Goal: Book appointment/travel/reservation

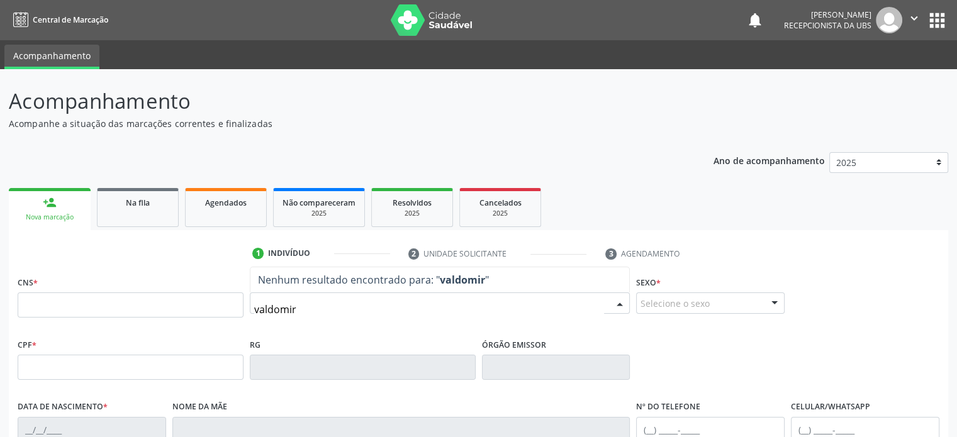
type input "valdomiro"
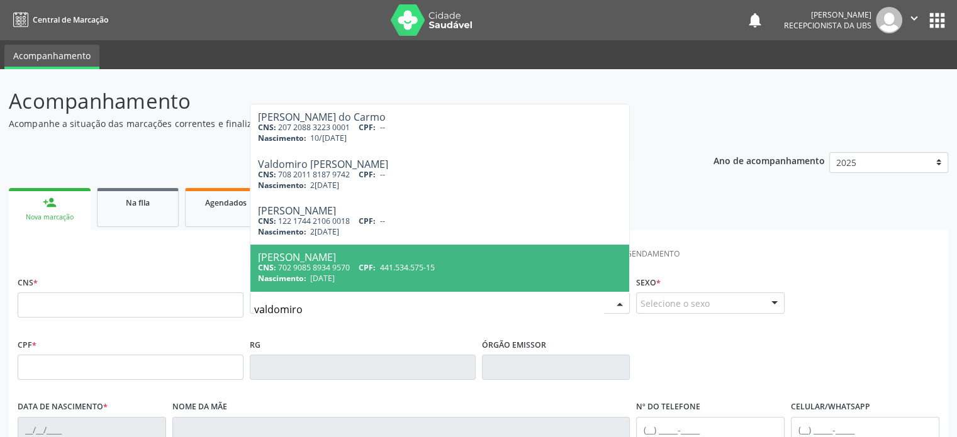
click at [310, 270] on div "CNS: 702 9085 8934 9570 CPF: 441.534.575-15" at bounding box center [440, 267] width 364 height 11
type input "702 9085 8934 9570"
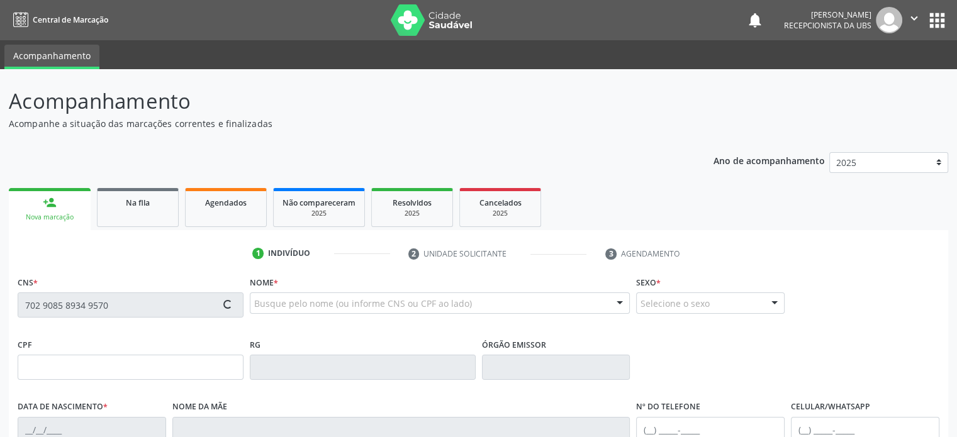
type input "441.534.575-15"
type input "[DATE]"
type input "[PERSON_NAME]"
type input "[PHONE_NUMBER]"
type input "S/N"
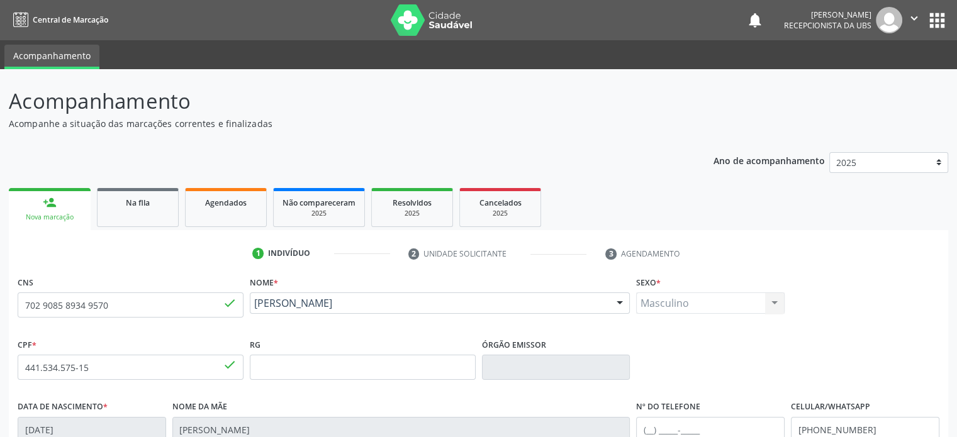
scroll to position [244, 0]
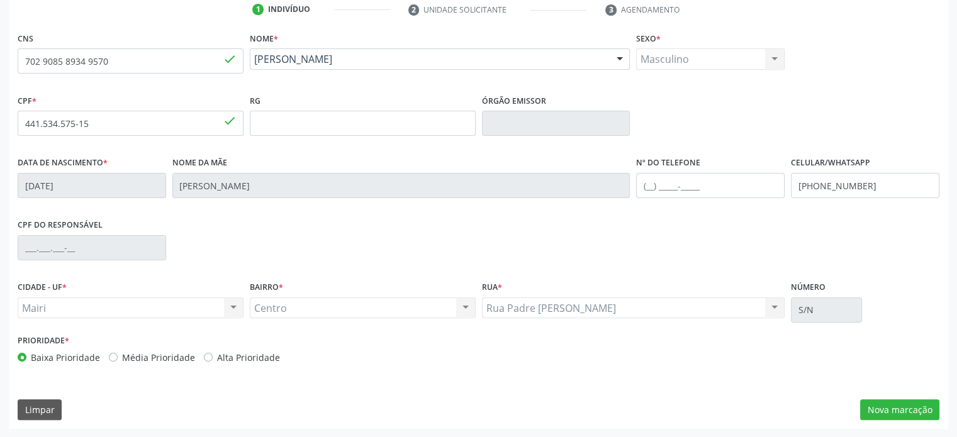
click at [240, 357] on label "Alta Prioridade" at bounding box center [248, 357] width 63 height 13
click at [213, 357] on input "Alta Prioridade" at bounding box center [208, 356] width 9 height 11
radio input "true"
click at [903, 404] on button "Nova marcação" at bounding box center [899, 409] width 79 height 21
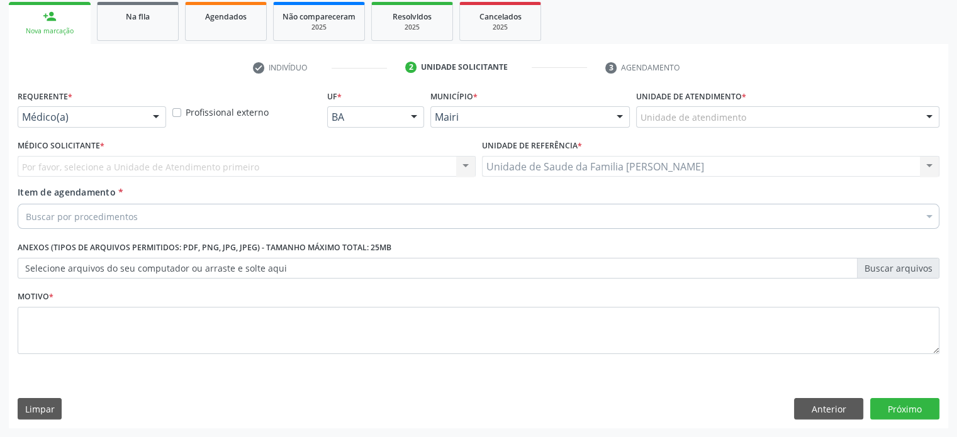
scroll to position [186, 0]
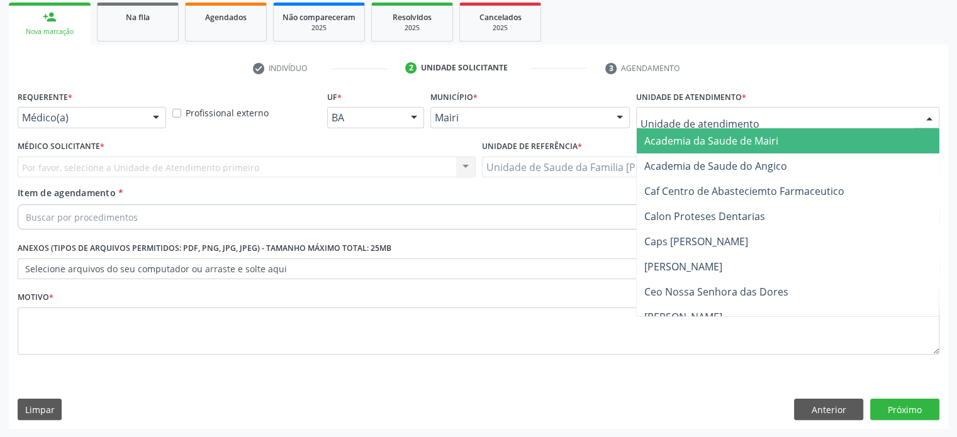
click at [783, 115] on div at bounding box center [787, 117] width 303 height 21
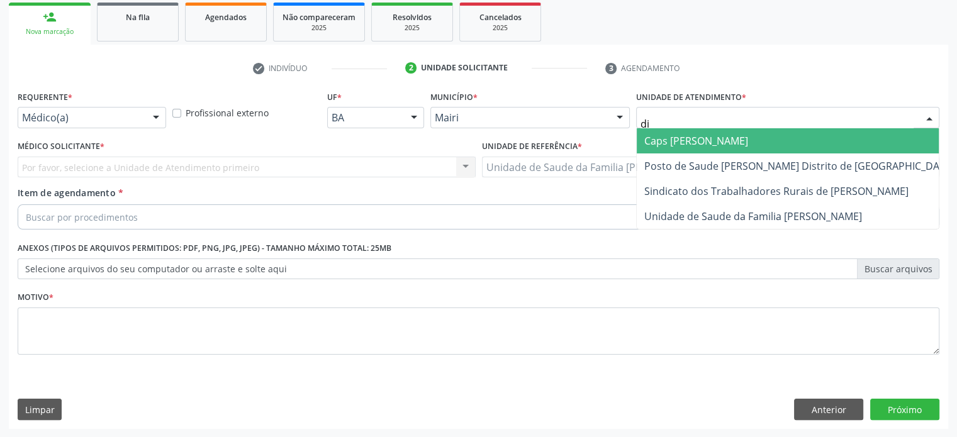
type input "dil"
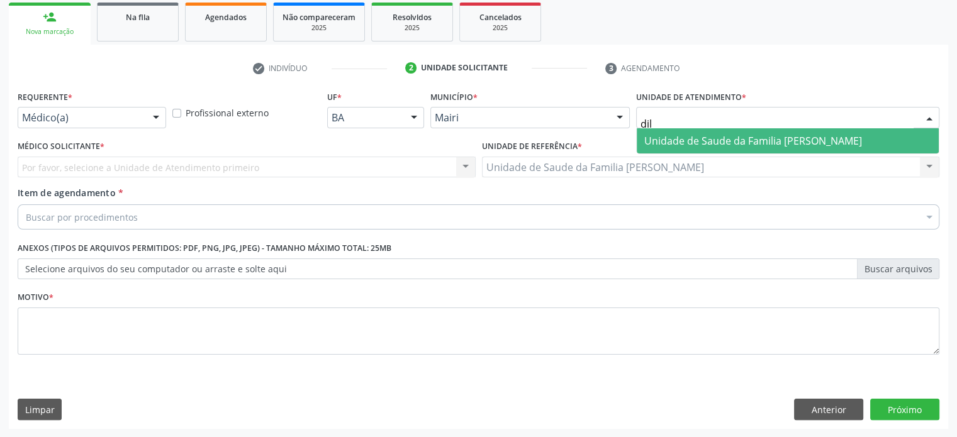
click at [790, 139] on span "Unidade de Saude da Familia [PERSON_NAME]" at bounding box center [753, 141] width 218 height 14
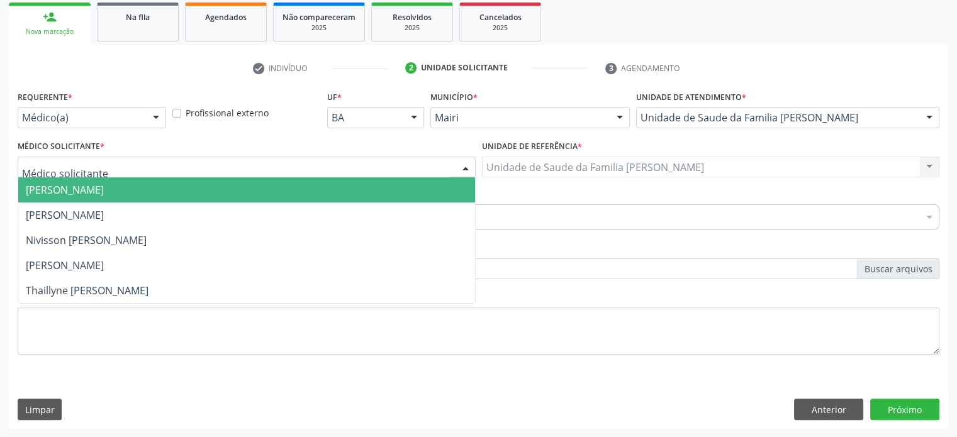
click at [346, 165] on div at bounding box center [247, 167] width 458 height 21
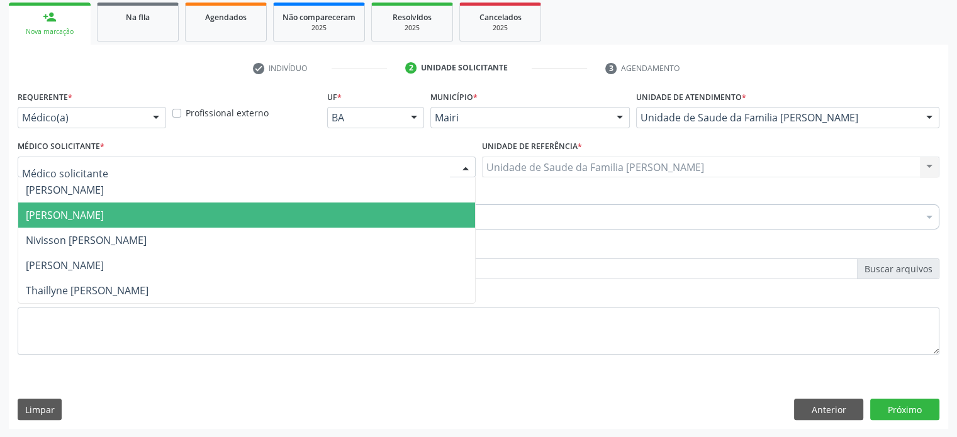
click at [291, 211] on span "[PERSON_NAME]" at bounding box center [246, 215] width 457 height 25
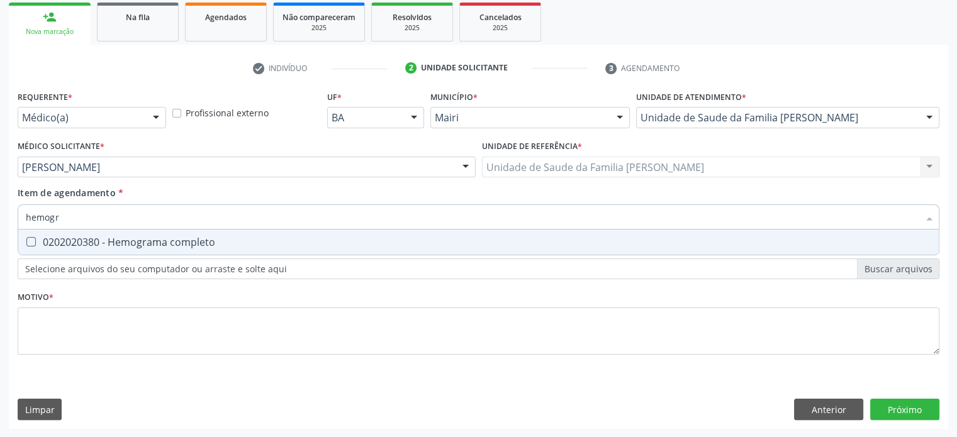
type input "hemogra"
click at [134, 239] on div "0202020380 - Hemograma completo" at bounding box center [478, 242] width 905 height 10
checkbox completo "true"
type input "h"
checkbox completo "false"
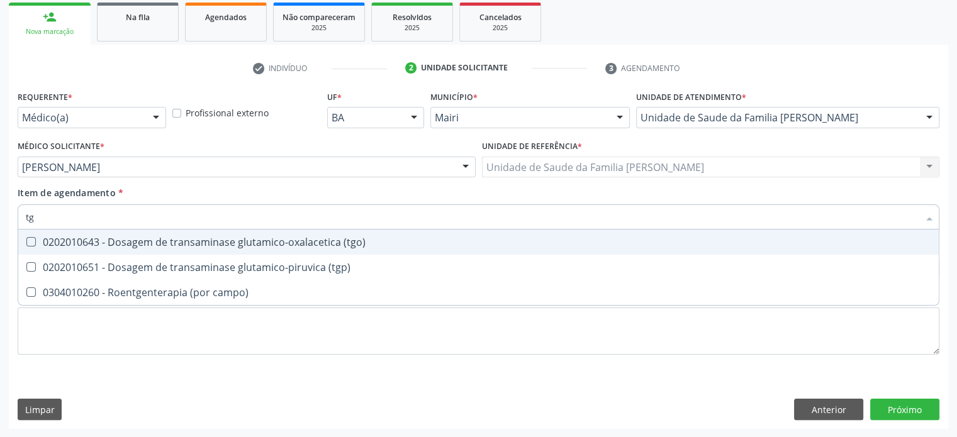
type input "tgo"
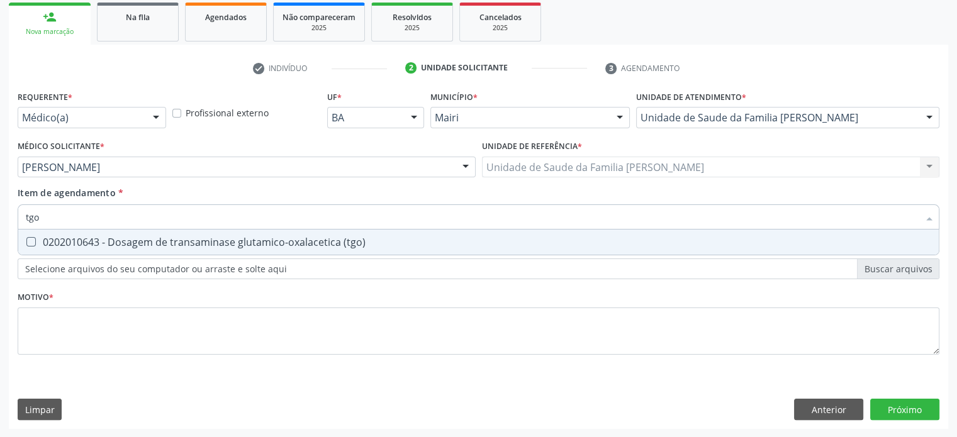
click at [134, 239] on div "0202010643 - Dosagem de transaminase glutamico-oxalacetica (tgo)" at bounding box center [478, 242] width 905 height 10
checkbox \(tgo\) "true"
type input "tgp"
click at [134, 239] on div "0202010651 - Dosagem de transaminase glutamico-piruvica (tgp)" at bounding box center [478, 242] width 905 height 10
checkbox \(tgp\) "true"
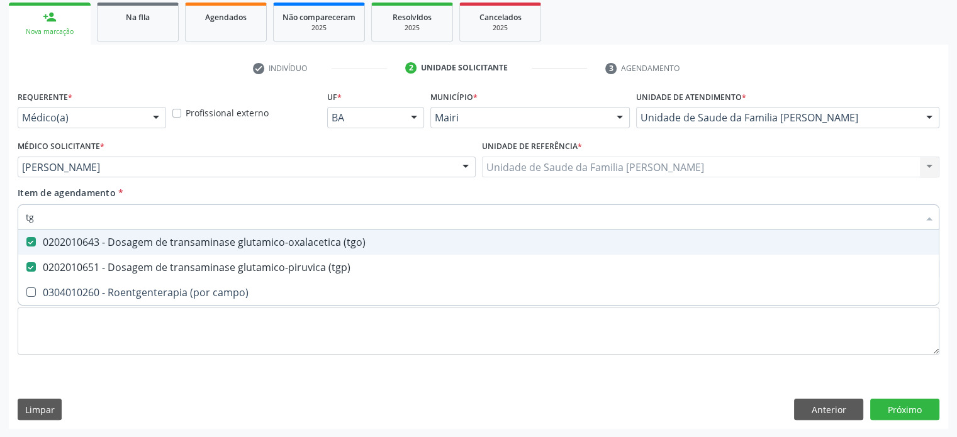
type input "t"
checkbox \(tgo\) "false"
checkbox \(tgp\) "false"
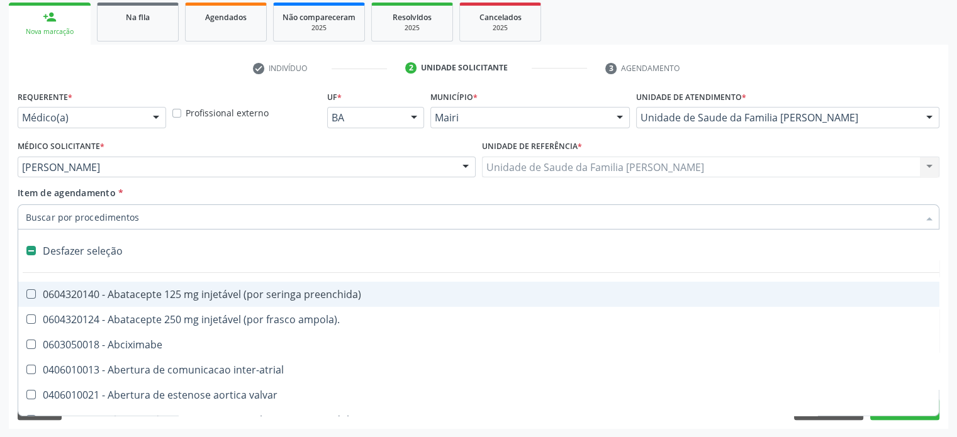
type input "g"
checkbox estimulo "true"
checkbox \(bilateral\) "true"
checkbox adolescente\) "true"
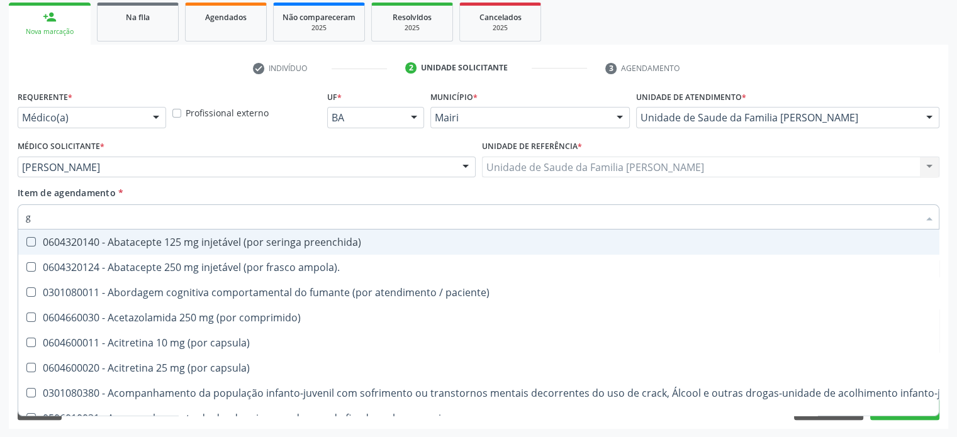
type input "gl"
checkbox bucomaxilofacial "true"
checkbox pé "true"
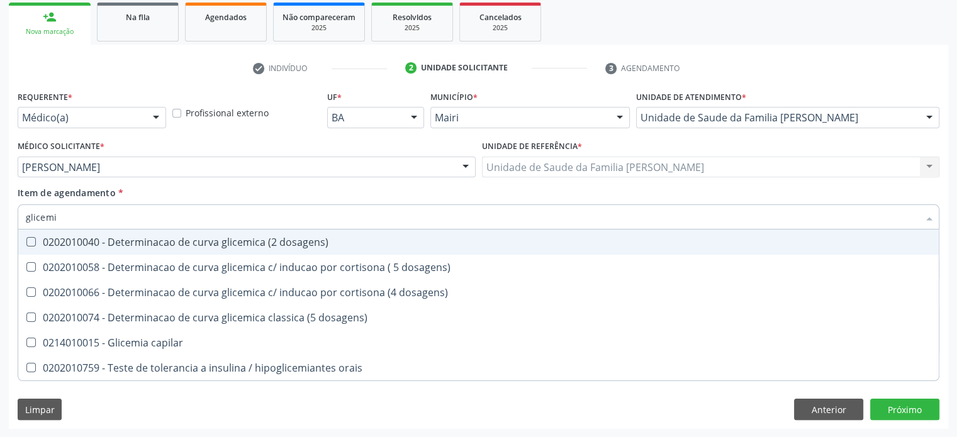
type input "glicemia"
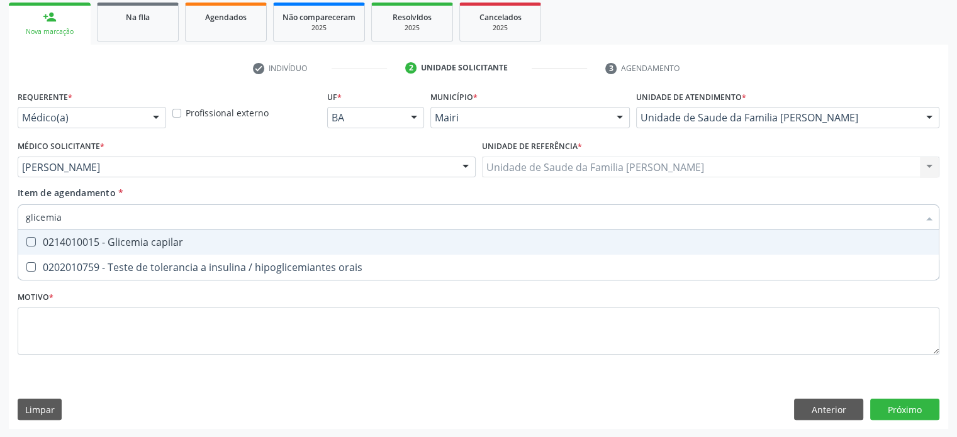
click at [134, 239] on div "0214010015 - Glicemia capilar" at bounding box center [478, 242] width 905 height 10
checkbox capilar "true"
type input "glicemi"
checkbox capilar "false"
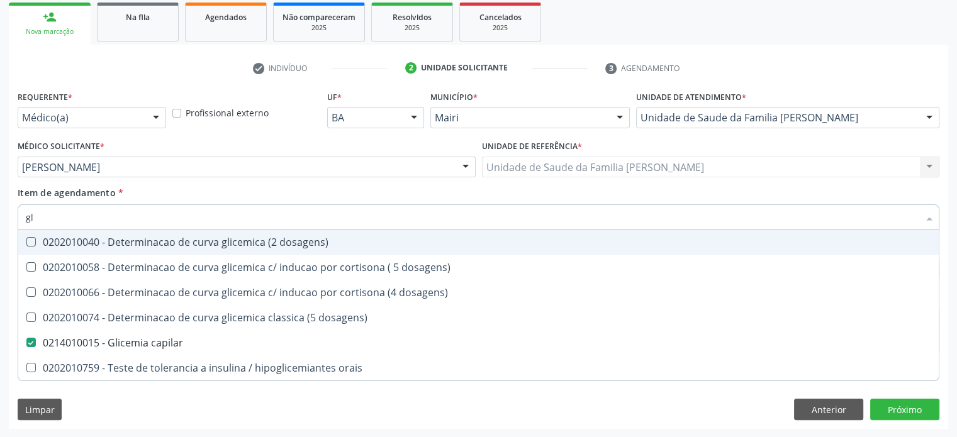
type input "g"
checkbox capilar "false"
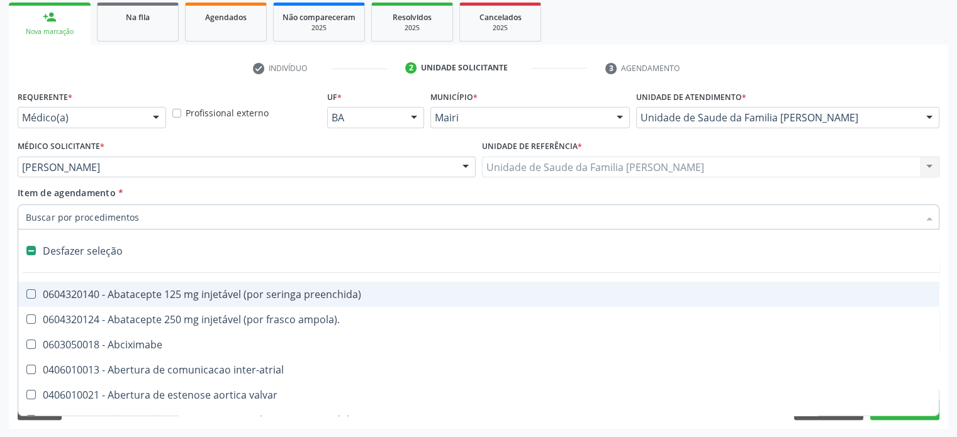
type input "h"
checkbox joelho "true"
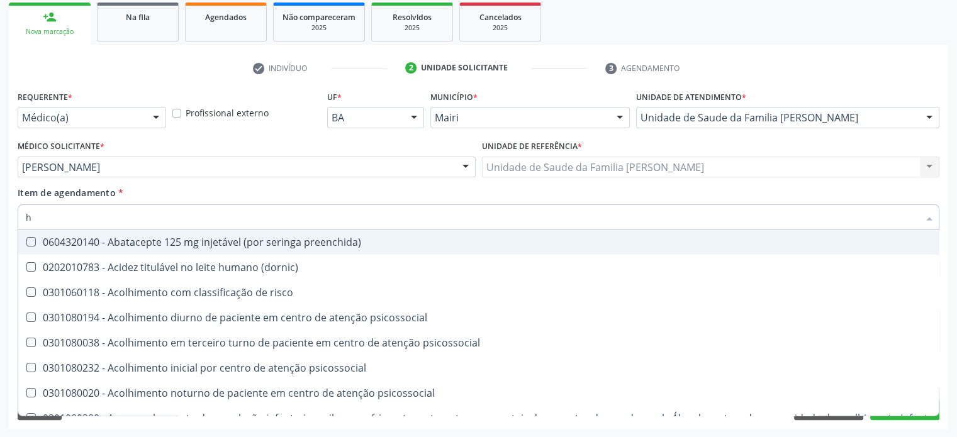
type input "he"
checkbox removível "true"
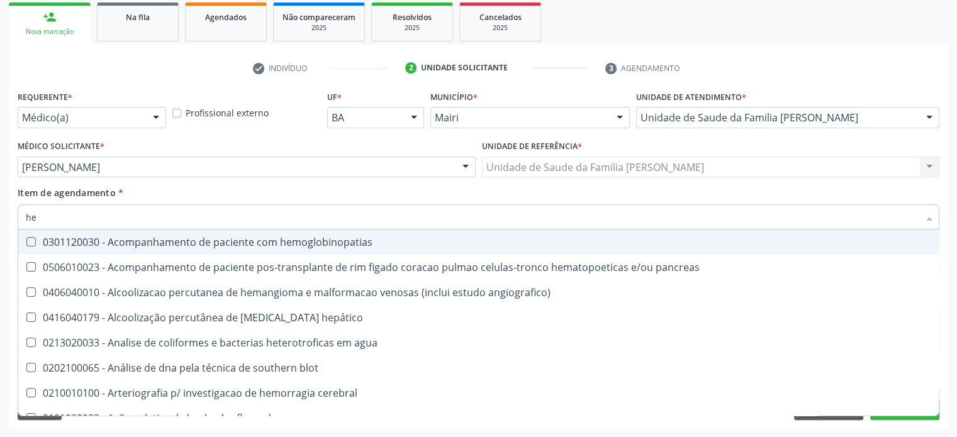
type input "hem"
checkbox transplante "true"
checkbox completo "false"
type input "hemo"
checkbox retro-retal "true"
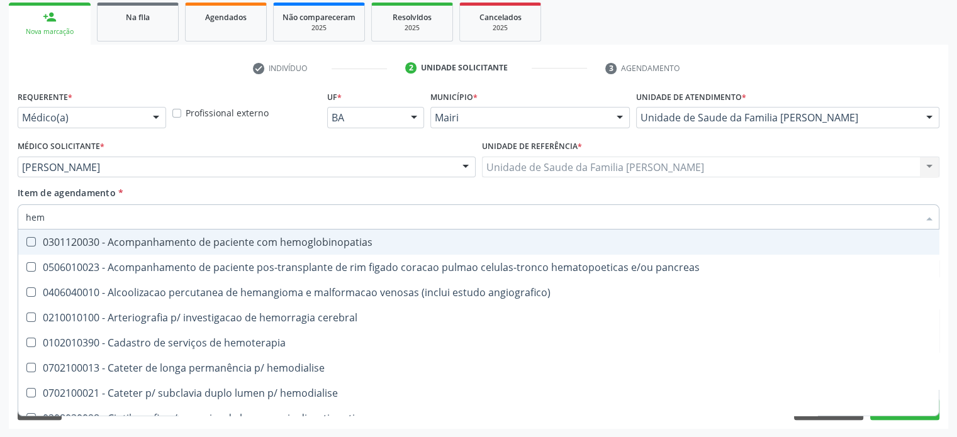
checkbox completo "false"
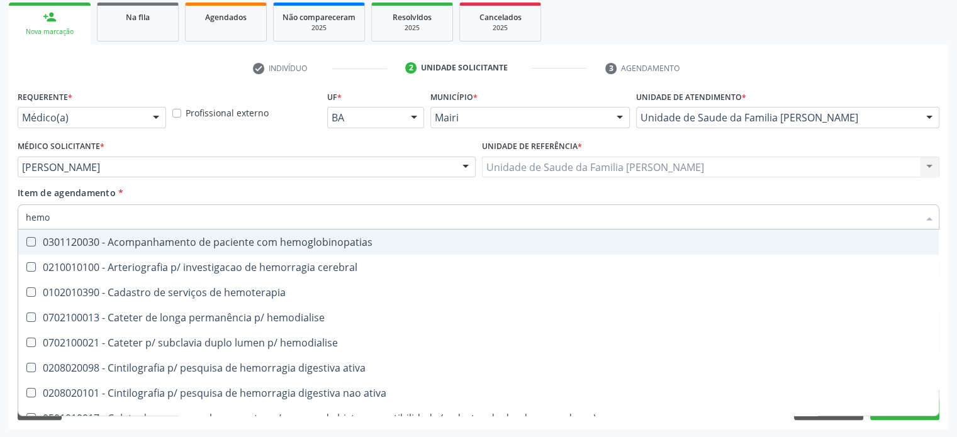
type input "hemog"
checkbox carboxi-hemoglobina "true"
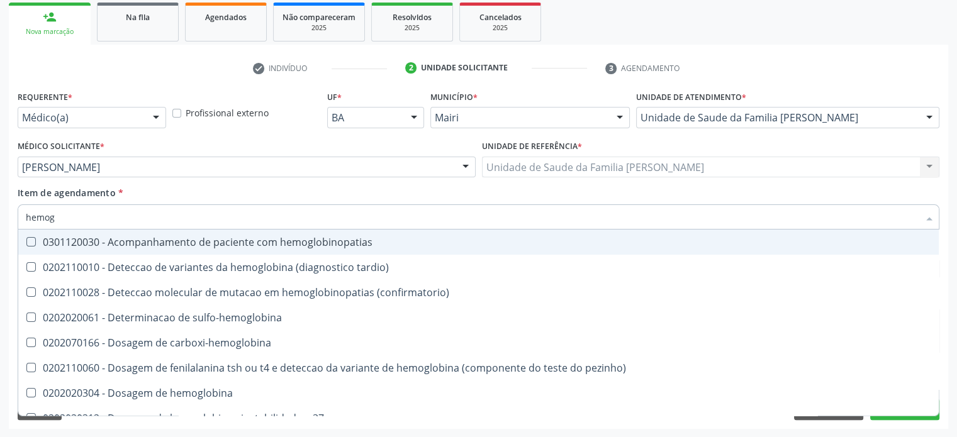
type input "hemogl"
checkbox completo "false"
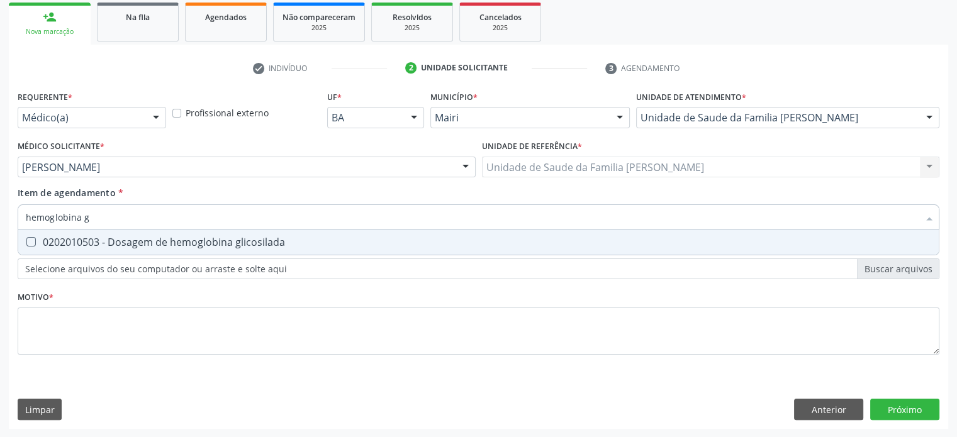
type input "hemoglobina gl"
click at [128, 242] on div "0202010503 - Dosagem de hemoglobina glicosilada" at bounding box center [478, 242] width 905 height 10
checkbox glicosilada "true"
type input "hemoglobina"
checkbox glicosilada "false"
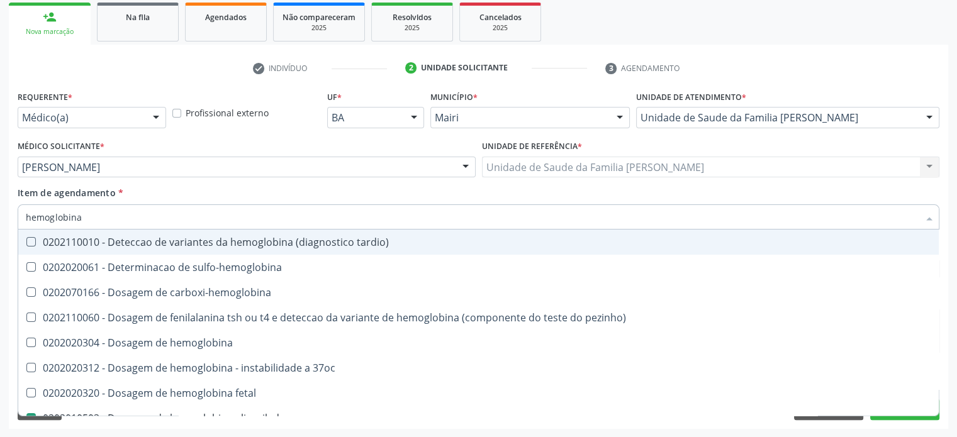
type input "hemoglobin"
checkbox glicosilada "false"
checkbox hemoglobina "true"
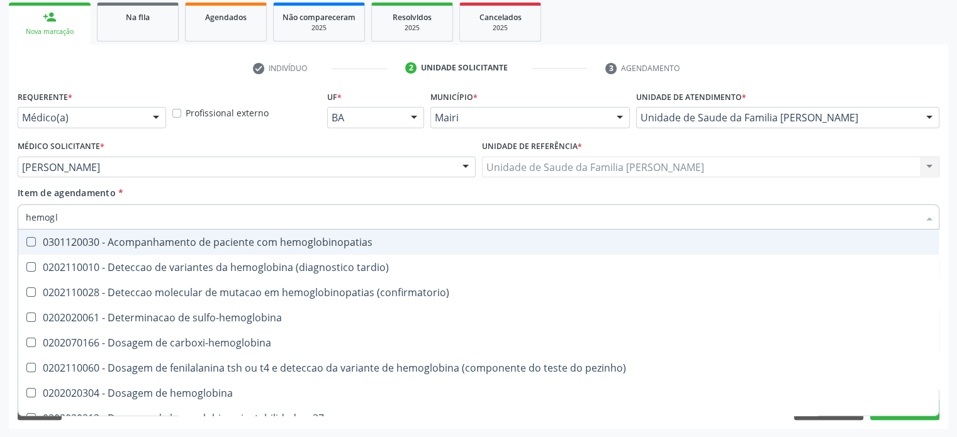
type input "hemog"
checkbox s "true"
type input "hemo"
checkbox glicosilada "false"
checkbox completo "false"
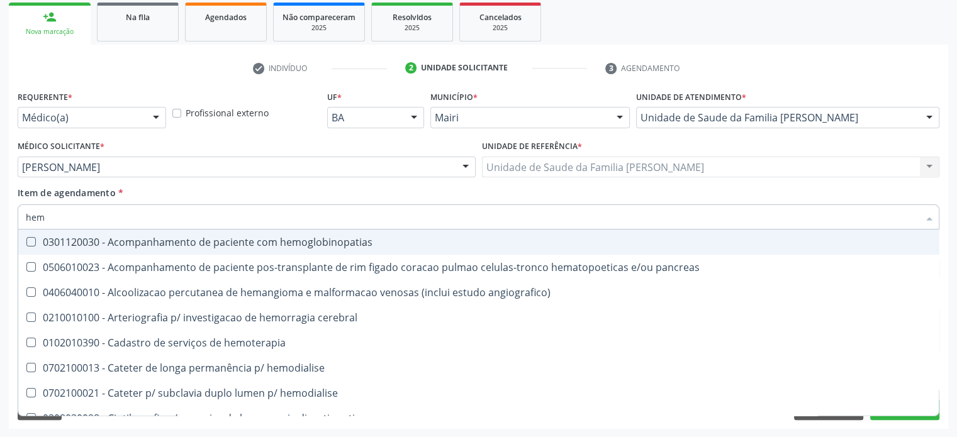
type input "he"
checkbox glicosilada "false"
checkbox \) "true"
checkbox completo "false"
checkbox hemodialise "true"
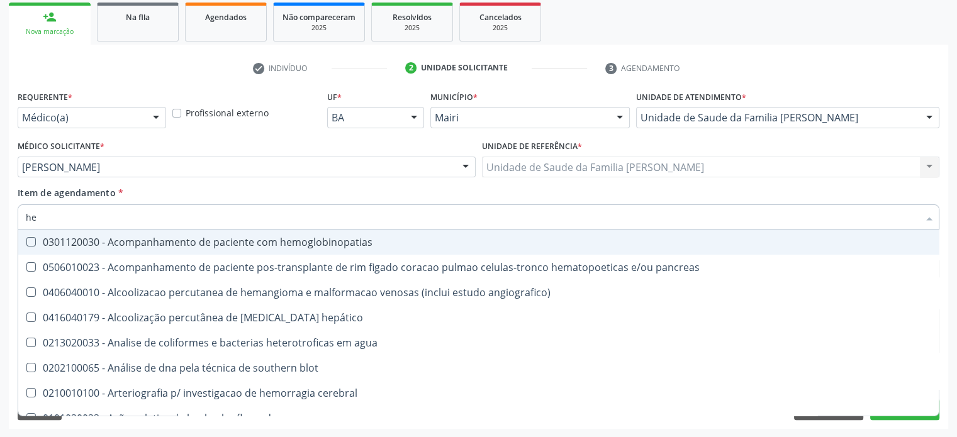
type input "h"
checkbox glicosilada "false"
checkbox completo "false"
checkbox virais "false"
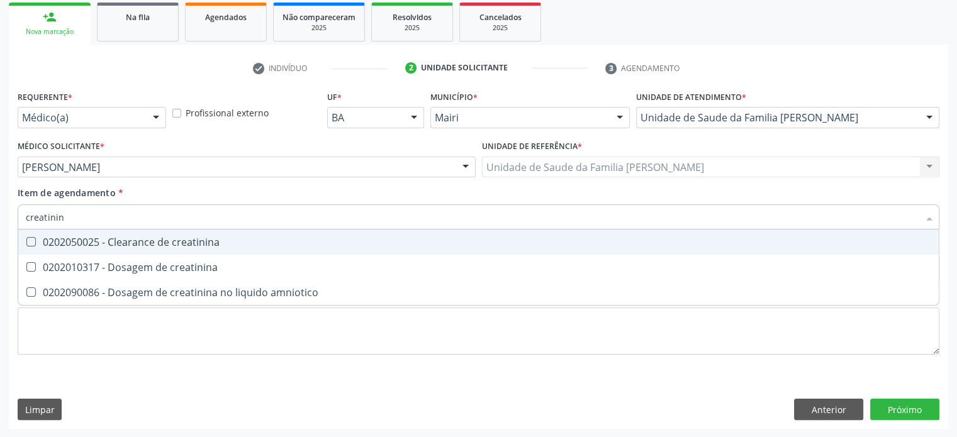
type input "creatinina"
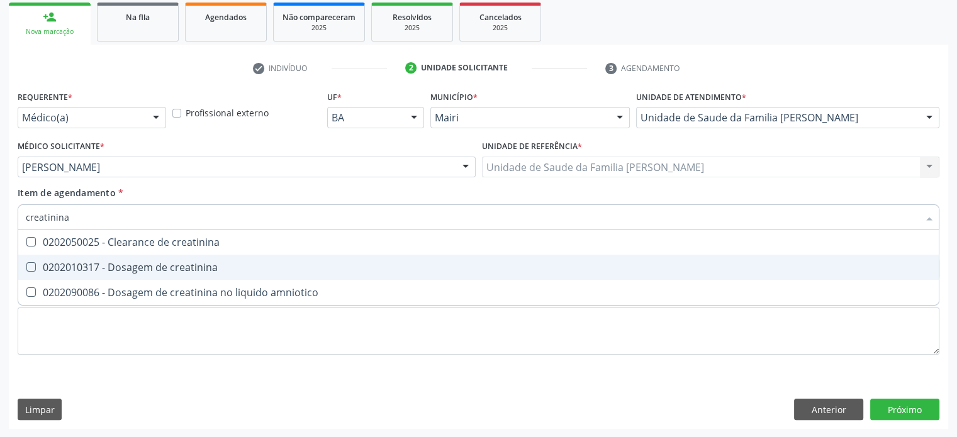
click at [114, 269] on div "0202010317 - Dosagem de creatinina" at bounding box center [478, 267] width 905 height 10
checkbox creatinina "true"
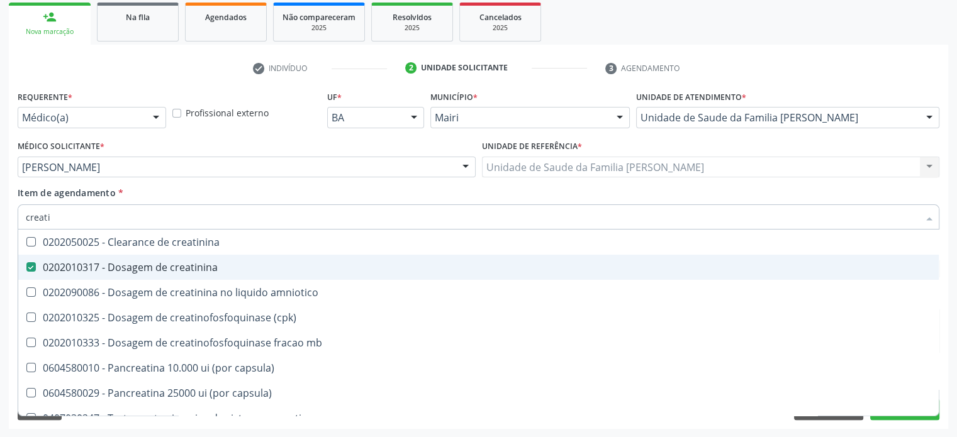
type input "creat"
checkbox creatinina "false"
checkbox amniotico "true"
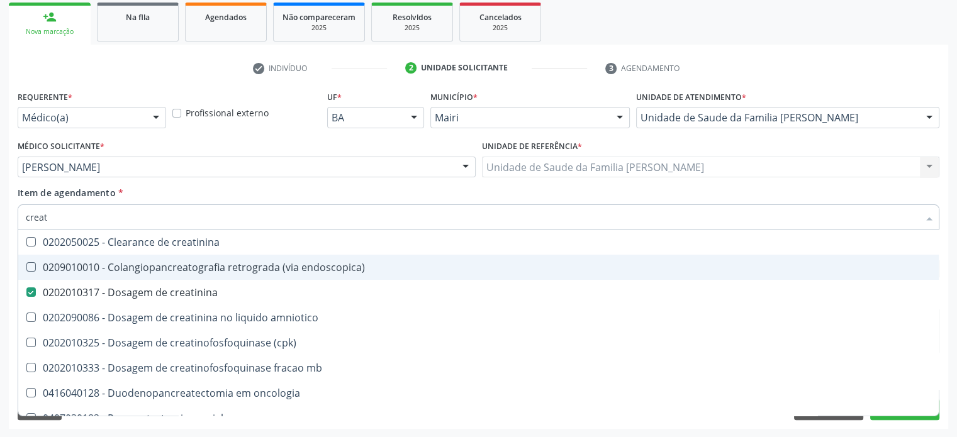
type input "crea"
checkbox creatinina "false"
checkbox \(cpk\) "true"
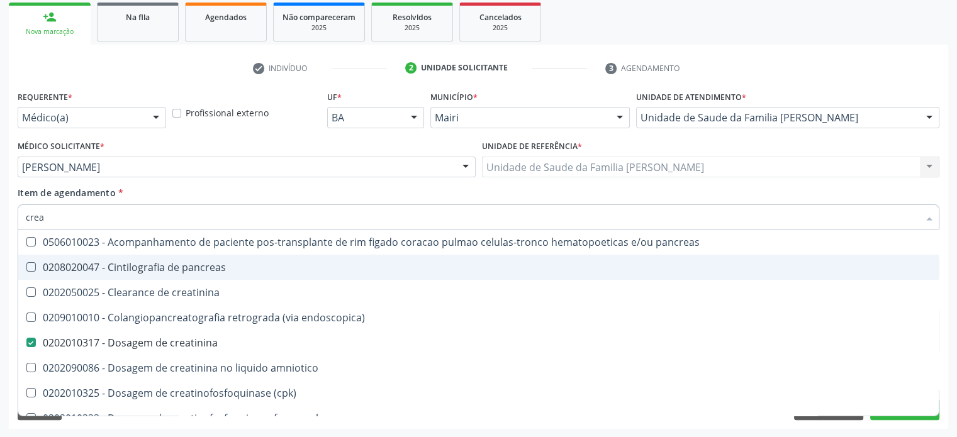
type input "cre"
checkbox creatinina "false"
checkbox oncologia "true"
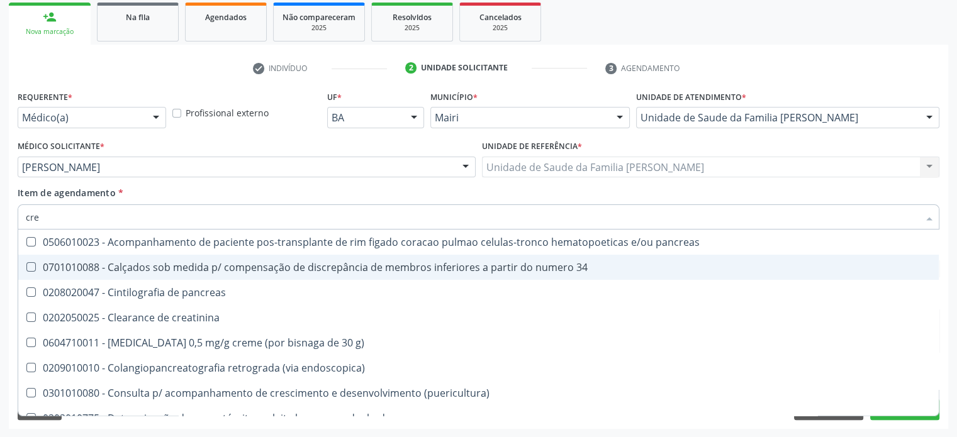
type input "cr"
checkbox creatinina "false"
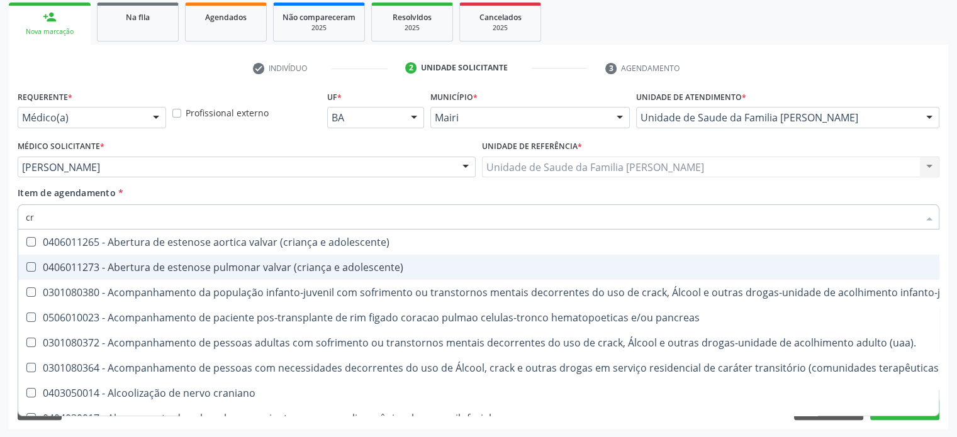
type input "c"
checkbox creatinina "false"
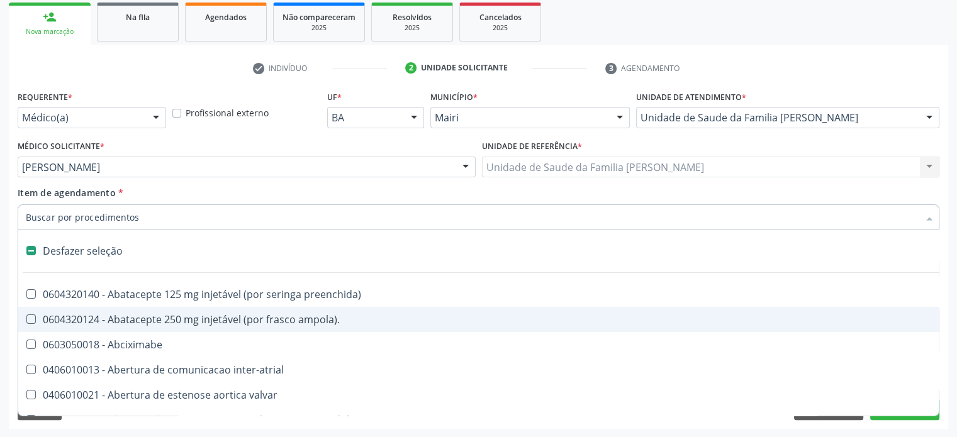
type input "u"
checkbox sexual "true"
checkbox aparentado "true"
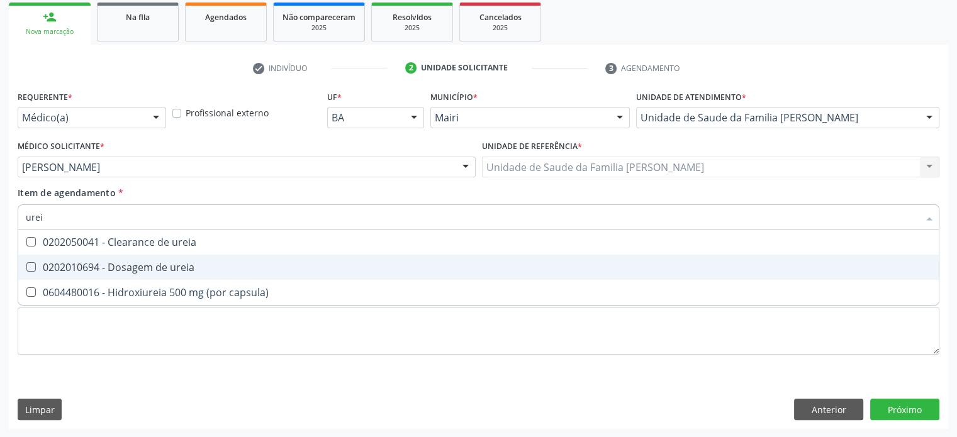
type input "ureia"
click at [114, 269] on div "0202010694 - Dosagem de ureia" at bounding box center [478, 267] width 905 height 10
checkbox ureia "true"
type input "ure"
checkbox ureia "false"
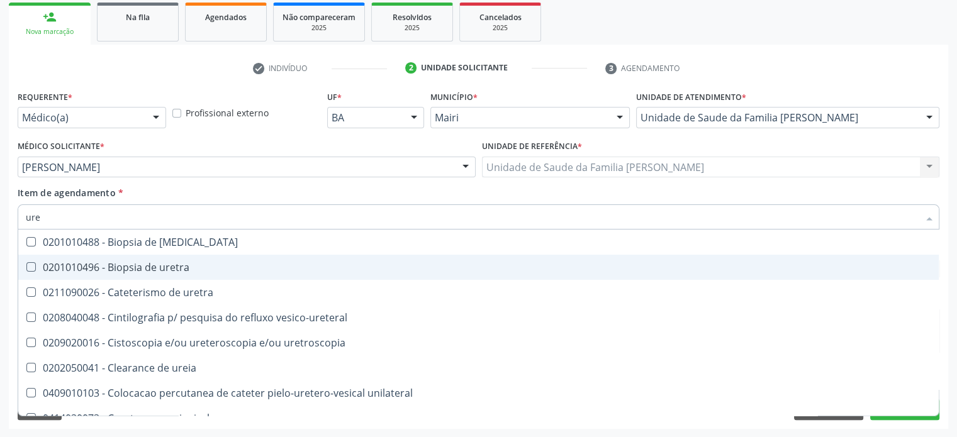
type input "ur"
checkbox ureia "false"
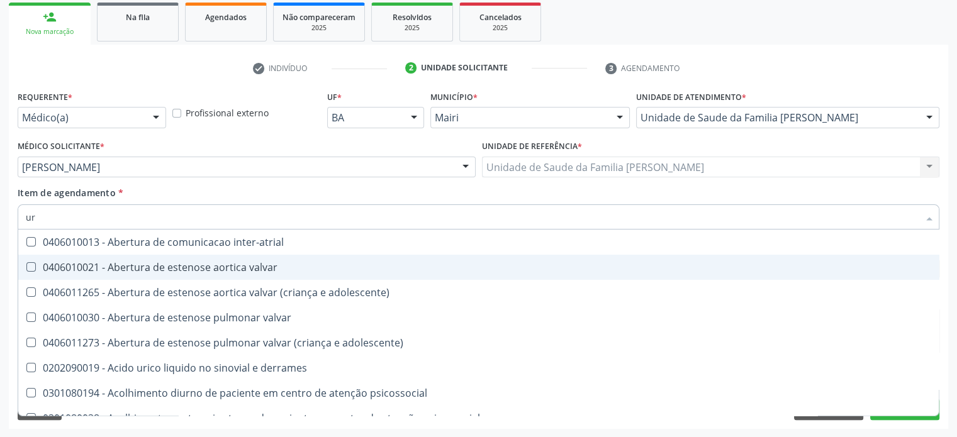
type input "u"
checkbox ureia "false"
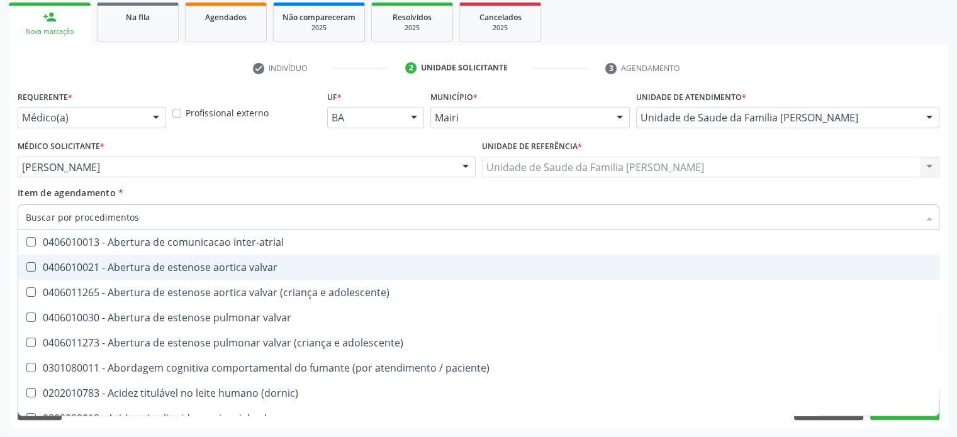
checkbox \(tgo\) "false"
checkbox \(tgp\) "false"
checkbox ureia "false"
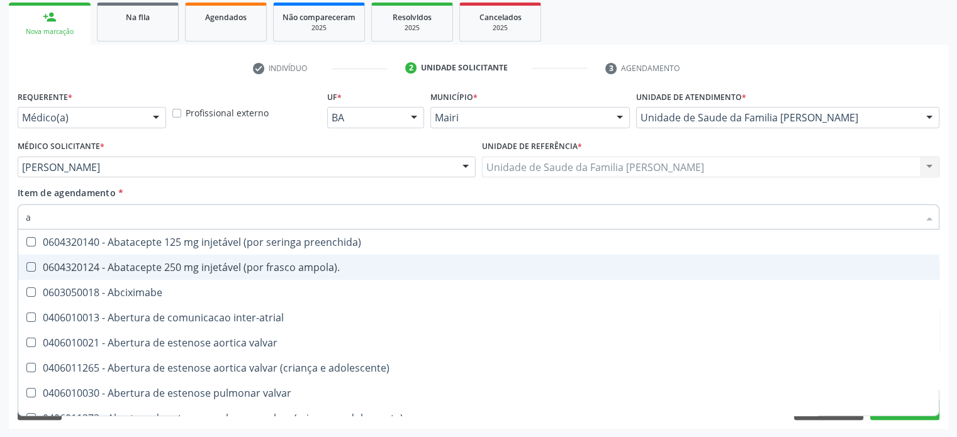
type input "ac"
checkbox população "true"
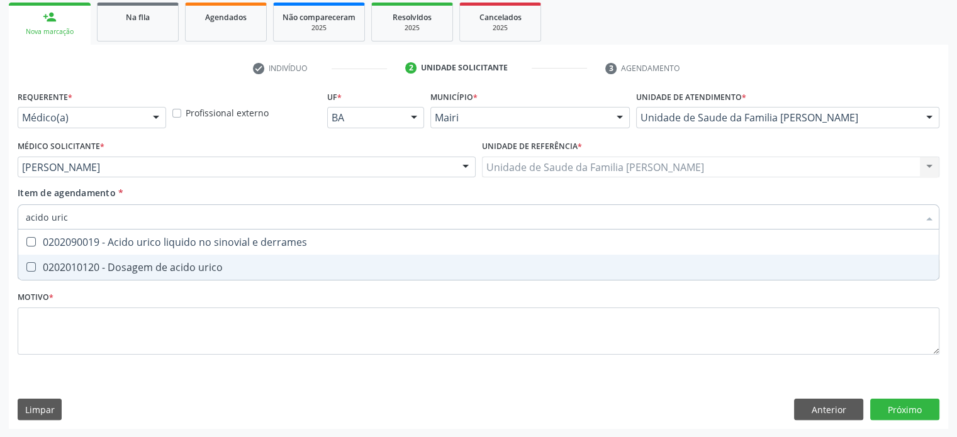
type input "acido urico"
click at [114, 269] on div "0202010120 - Dosagem de acido urico" at bounding box center [478, 267] width 905 height 10
checkbox urico "true"
type input "acido"
checkbox urico "false"
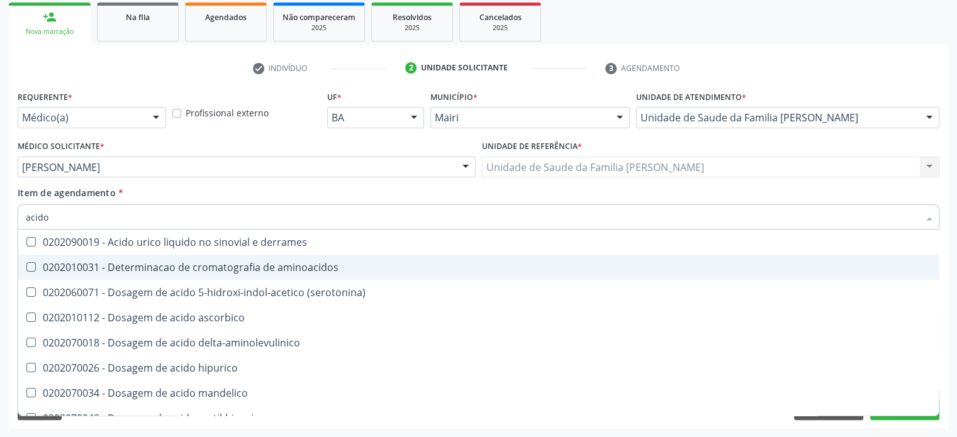
type input "acid"
checkbox urico "false"
checkbox vanilmandelico "true"
type input "aci"
checkbox vanilmandelico "false"
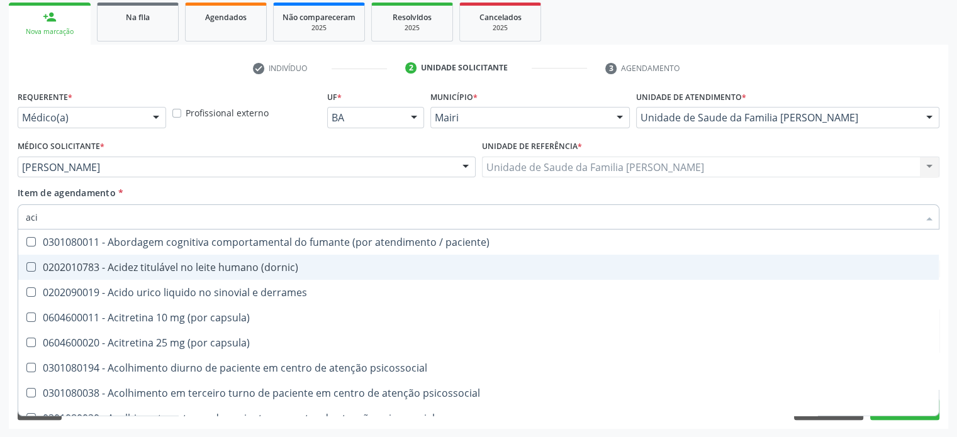
type input "ac"
checkbox urico "false"
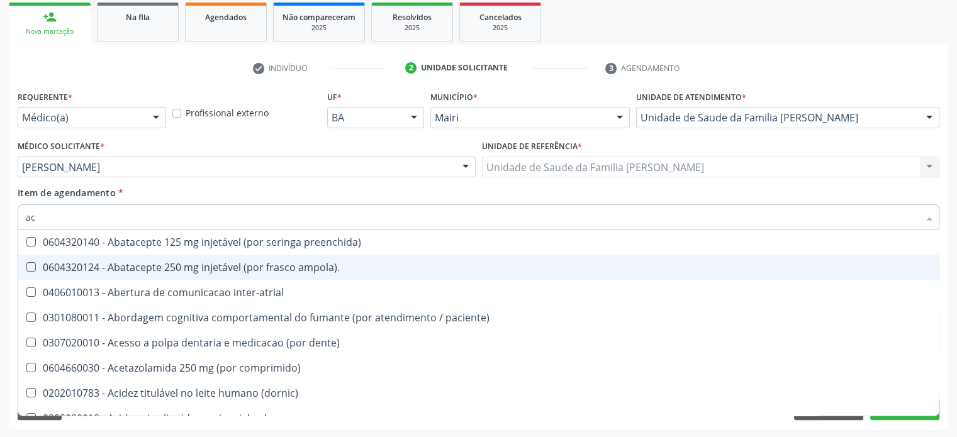
type input "a"
checkbox urico "false"
checkbox \(tgo\) "false"
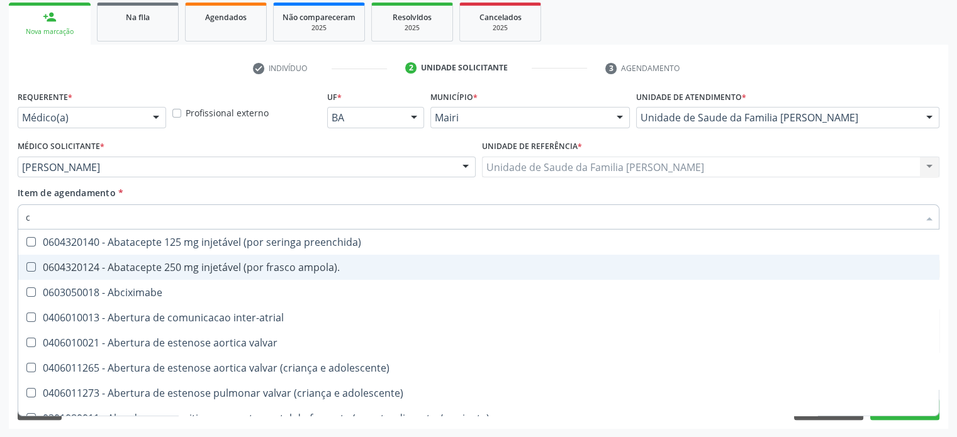
type input "co"
checkbox bexiga "true"
checkbox per-operatoria "true"
checkbox oncologia "true"
checkbox videolaparoscopica "true"
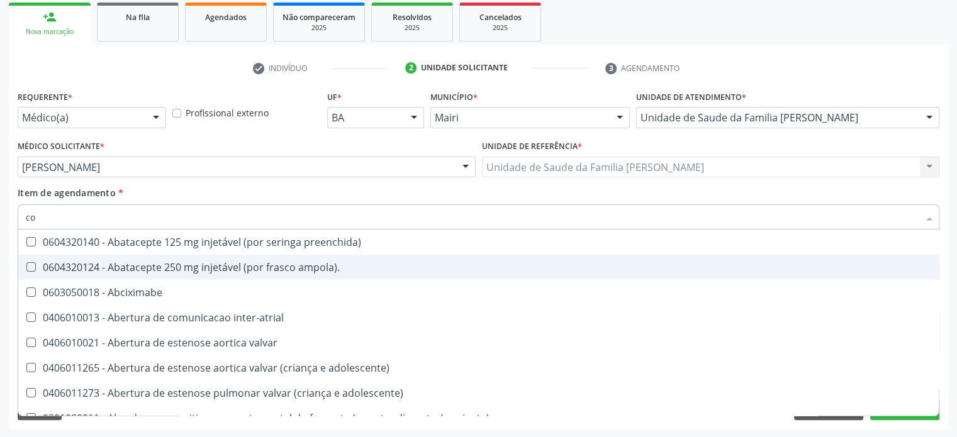
checkbox osseo "true"
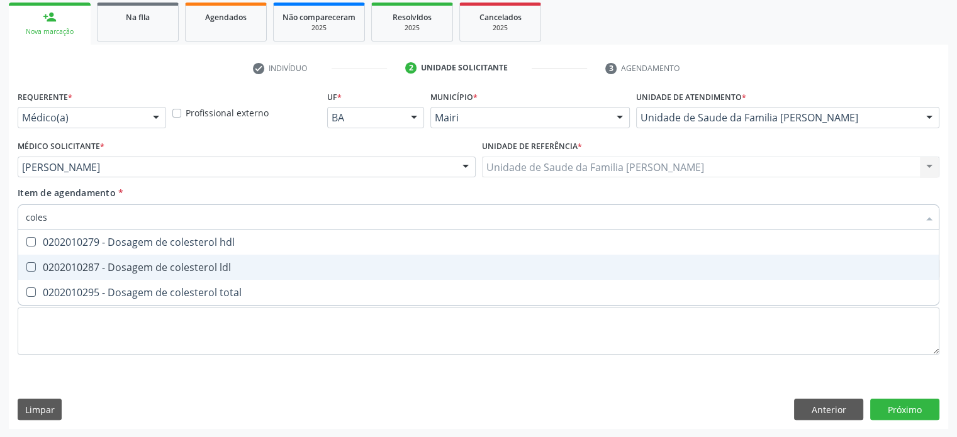
type input "colest"
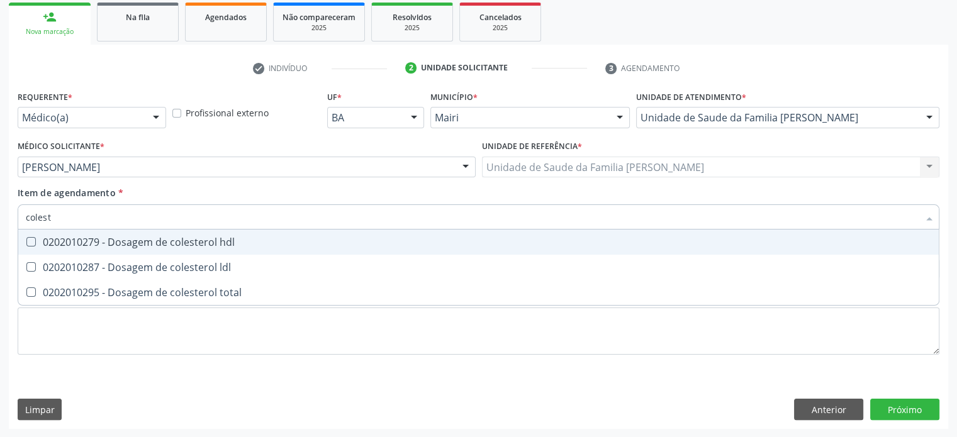
click at [113, 243] on div "0202010279 - Dosagem de colesterol hdl" at bounding box center [478, 242] width 905 height 10
checkbox hdl "true"
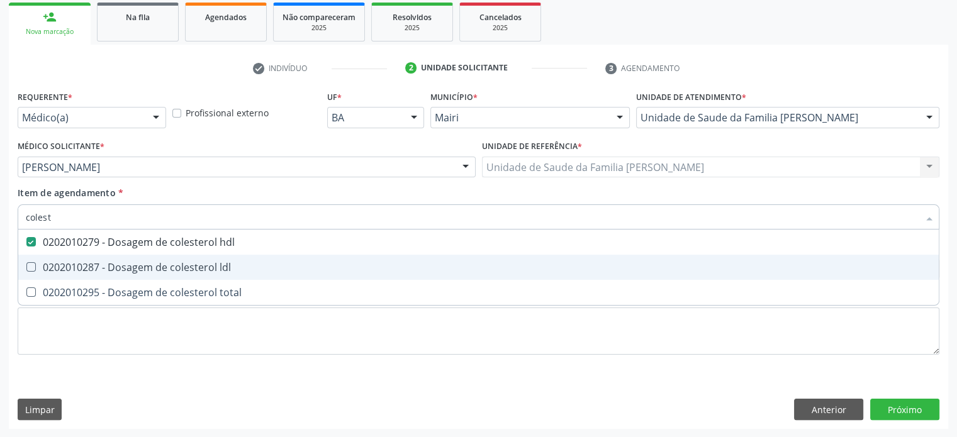
click at [111, 265] on div "0202010287 - Dosagem de colesterol ldl" at bounding box center [478, 267] width 905 height 10
checkbox ldl "true"
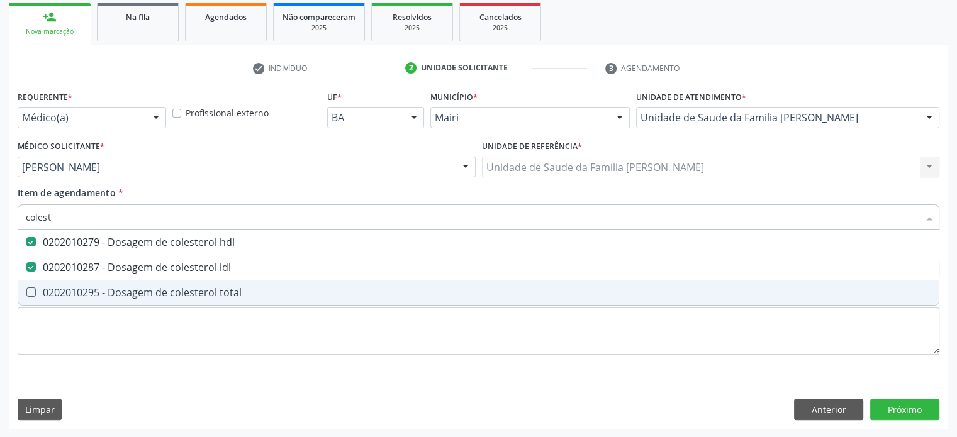
click at [102, 290] on div "0202010295 - Dosagem de colesterol total" at bounding box center [478, 292] width 905 height 10
checkbox total "true"
type input "cole"
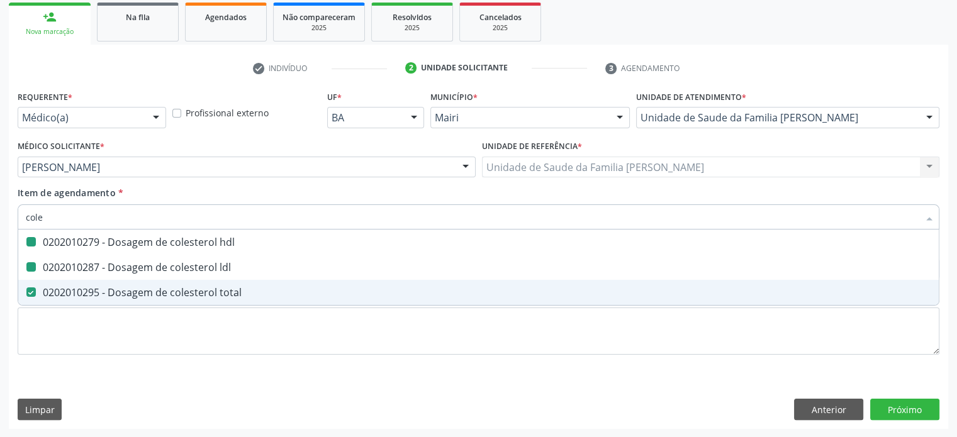
checkbox hdl "false"
checkbox ldl "false"
checkbox total "false"
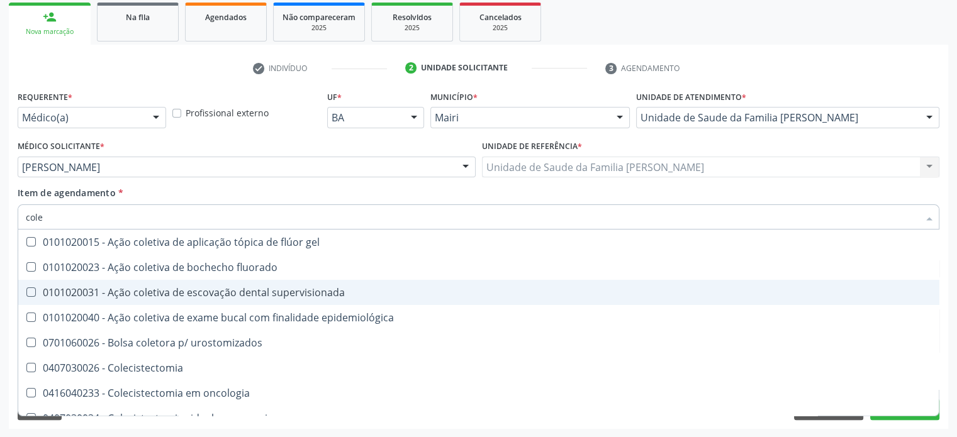
type input "col"
checkbox hdl "false"
checkbox ldl "false"
checkbox total "false"
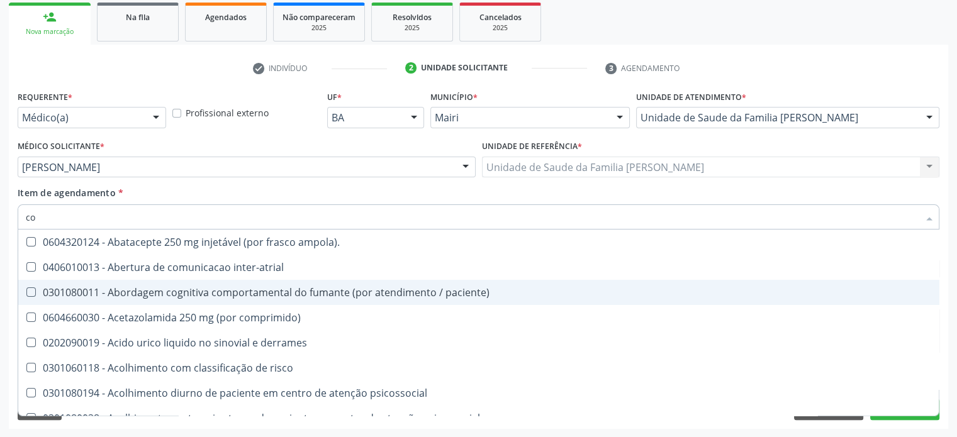
type input "c"
checkbox urico "false"
checkbox hdl "false"
checkbox ldl "false"
checkbox total "false"
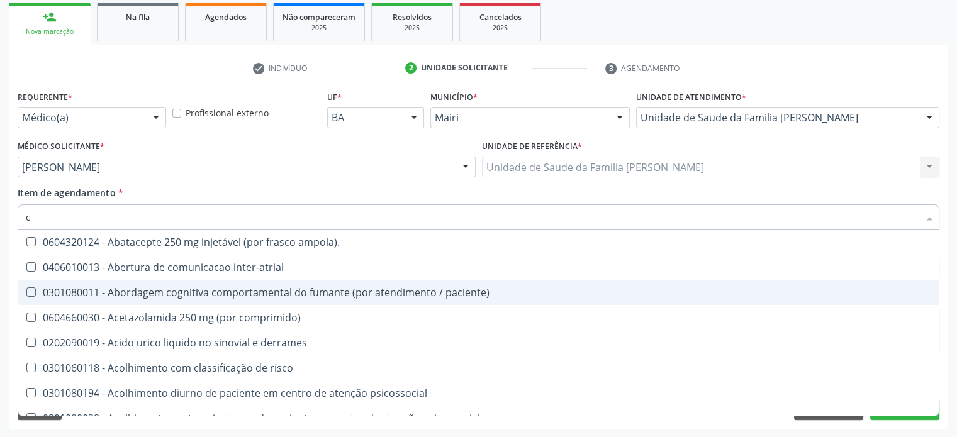
checkbox glicosilada "false"
checkbox \(tgo\) "false"
checkbox \(tgp\) "false"
checkbox completo "false"
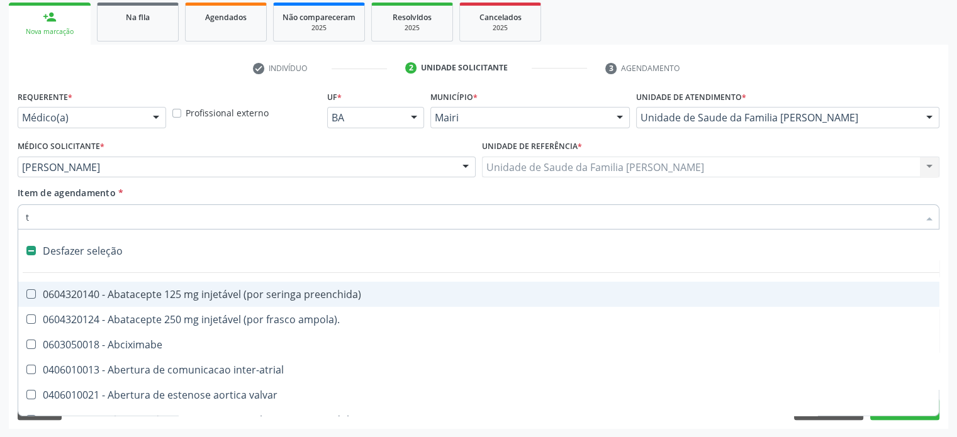
type input "tr"
checkbox sistêmicas "true"
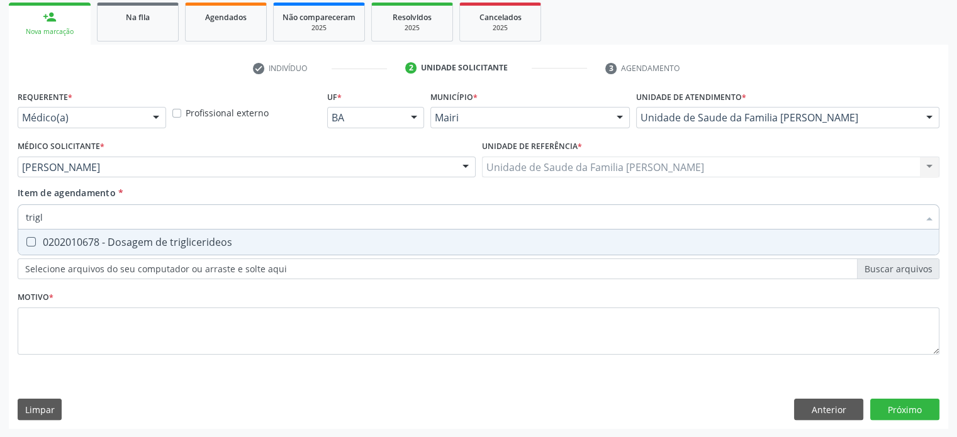
type input "trigli"
click at [121, 241] on div "0202010678 - Dosagem de triglicerideos" at bounding box center [478, 242] width 905 height 10
checkbox triglicerideos "true"
type input "trig"
checkbox triglicerideos "false"
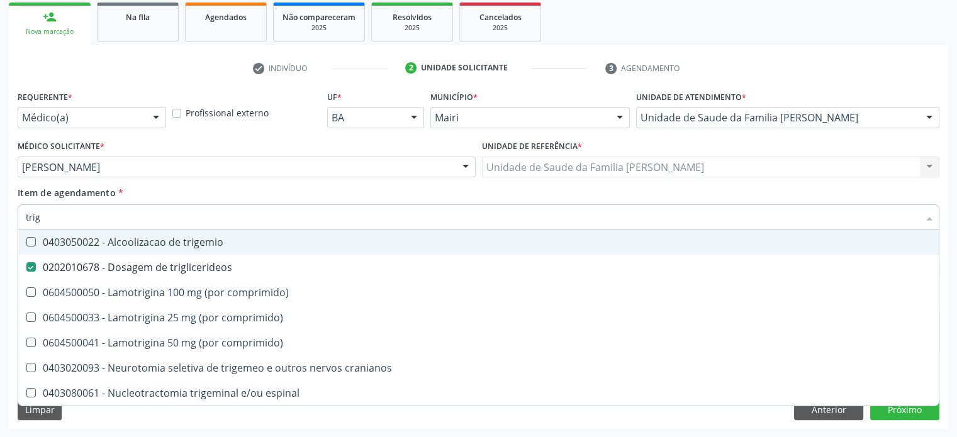
type input "tri"
checkbox triglicerideos "false"
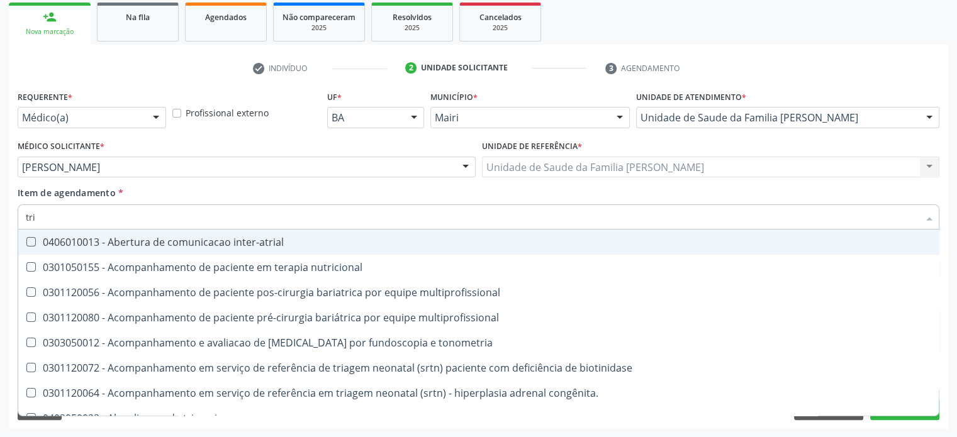
type input "tr"
checkbox triglicerideos "false"
type input "t"
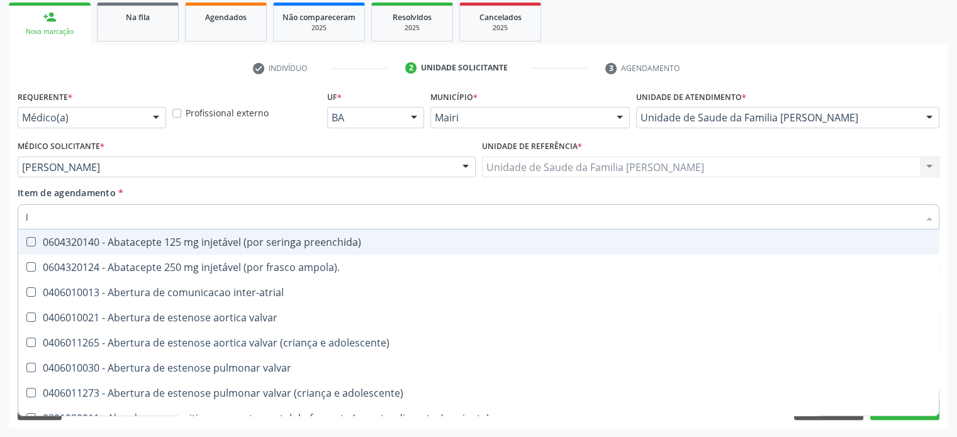
type input "ld"
checkbox valvar "true"
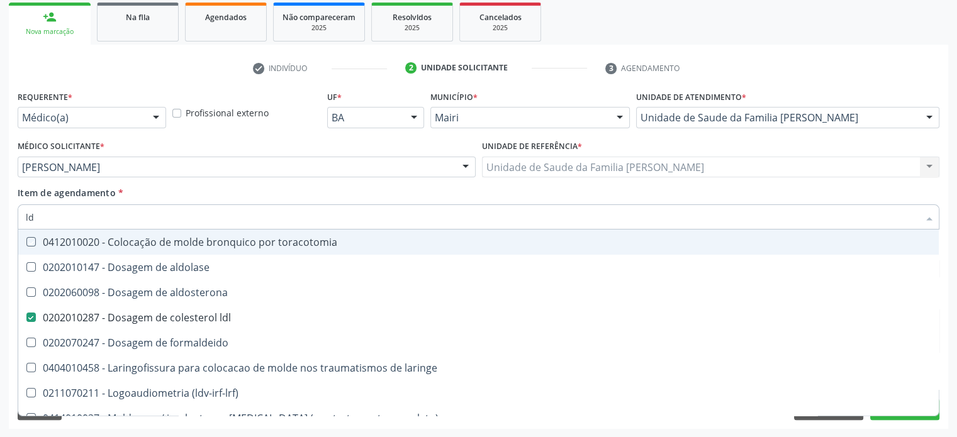
type input "ldl"
checkbox toracotomia "true"
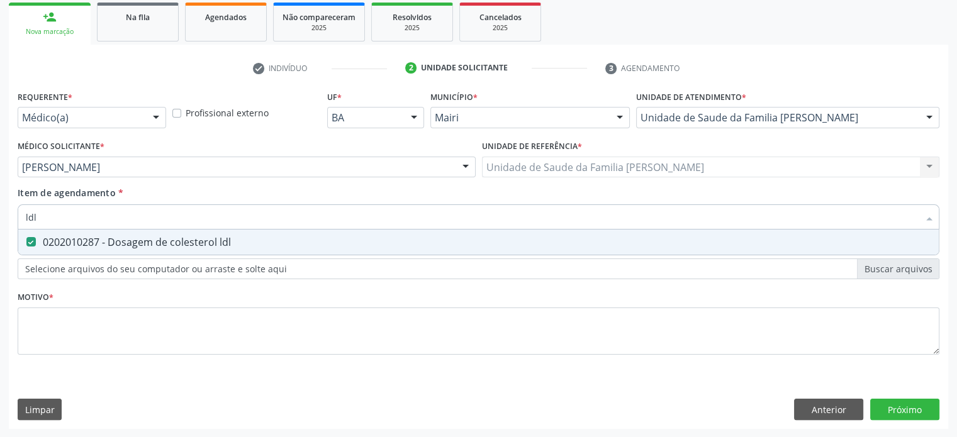
type input "ld"
checkbox ldl "false"
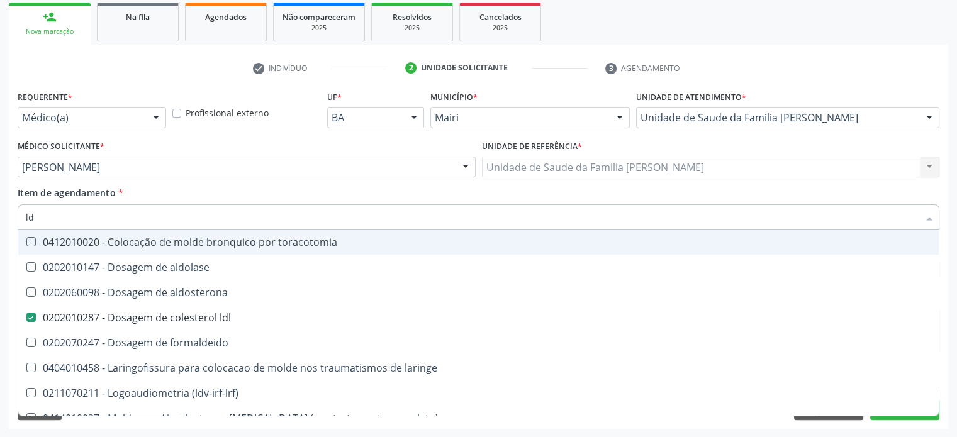
type input "l"
checkbox ldl "false"
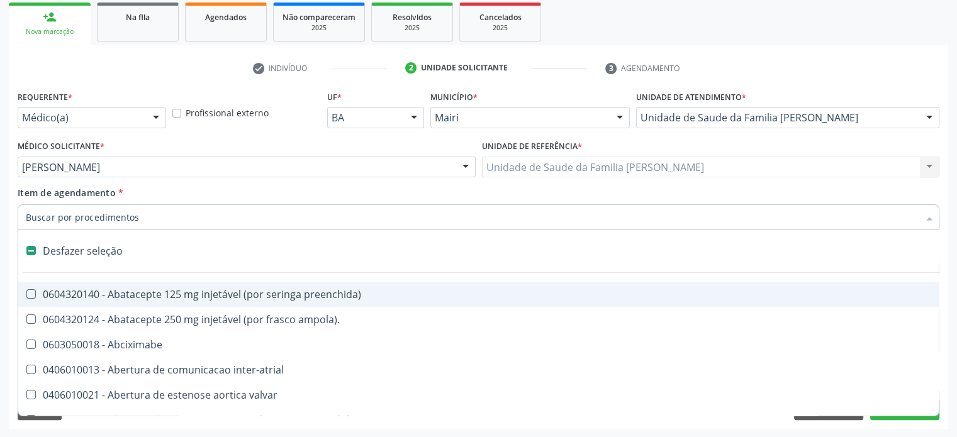
type input "h"
checkbox lactente\) "true"
checkbox link "true"
checkbox joelho "true"
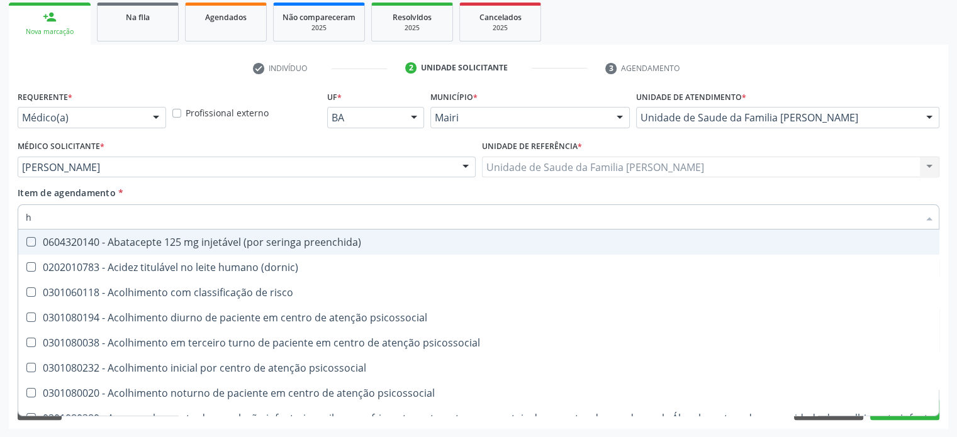
type input "hd"
checkbox preenchida\) "true"
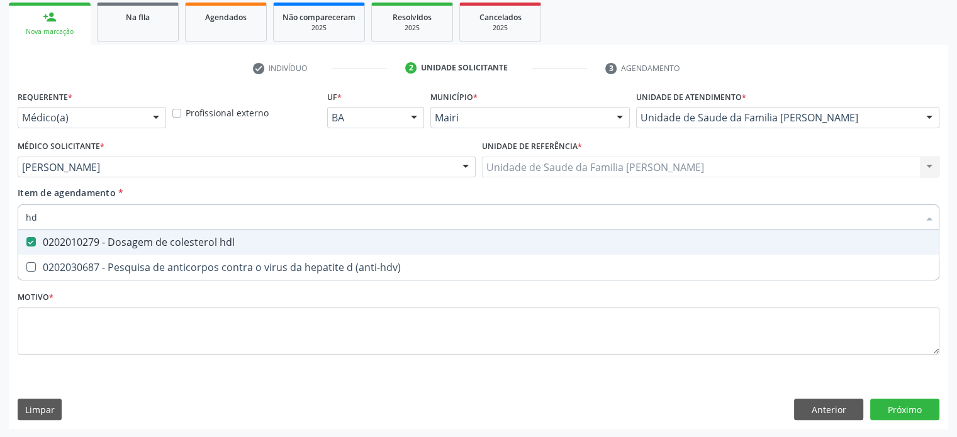
type input "h"
checkbox hdl "false"
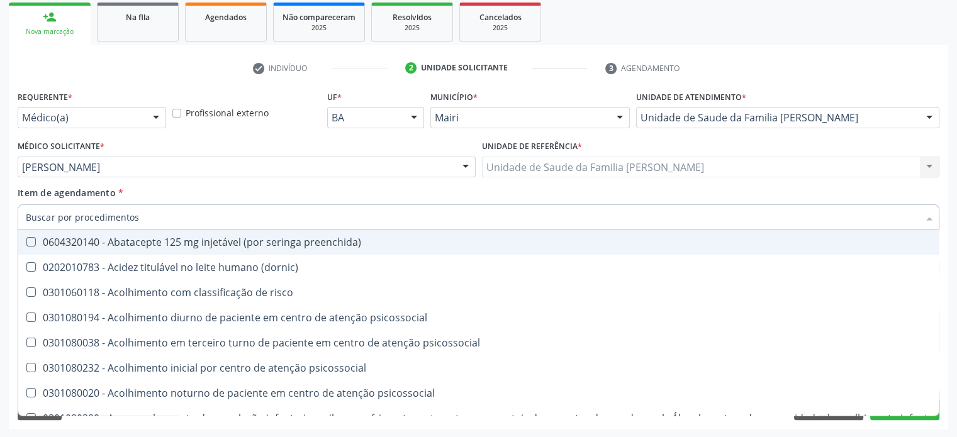
checkbox hdl "false"
checkbox glicosilada "false"
checkbox completo "false"
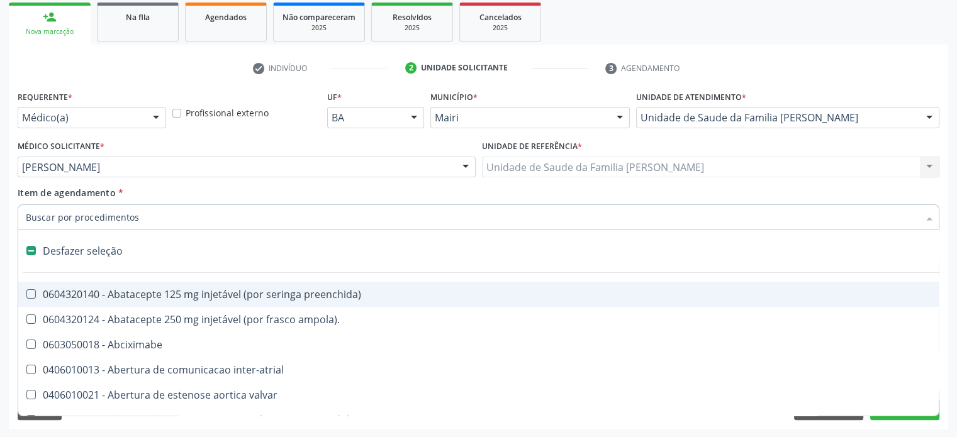
type input "g"
checkbox pleuroscopia\) "true"
checkbox inalante\) "true"
checkbox bilateral "true"
checkbox Bursectomia "true"
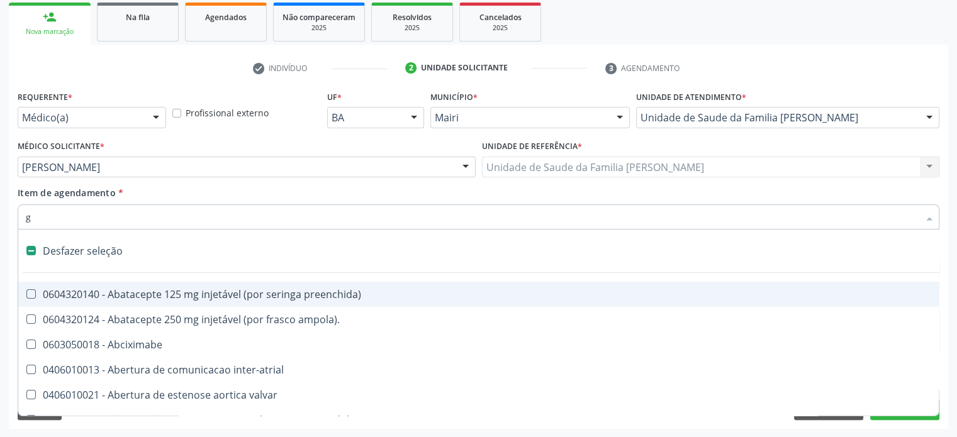
checkbox hospitais "true"
checkbox percutanea "true"
checkbox estimulo "true"
checkbox \(bilateral\) "true"
checkbox projecoes\) "true"
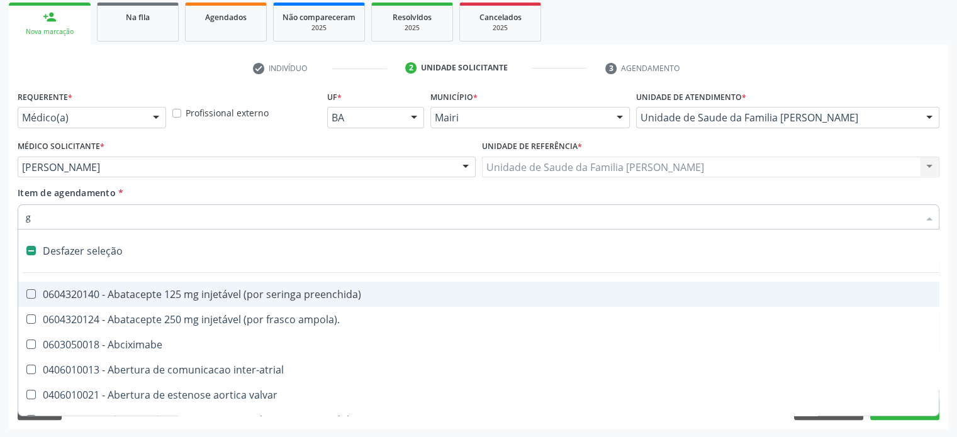
checkbox 67 "true"
checkbox aorto-cavitarias "true"
checkbox adolescente\) "true"
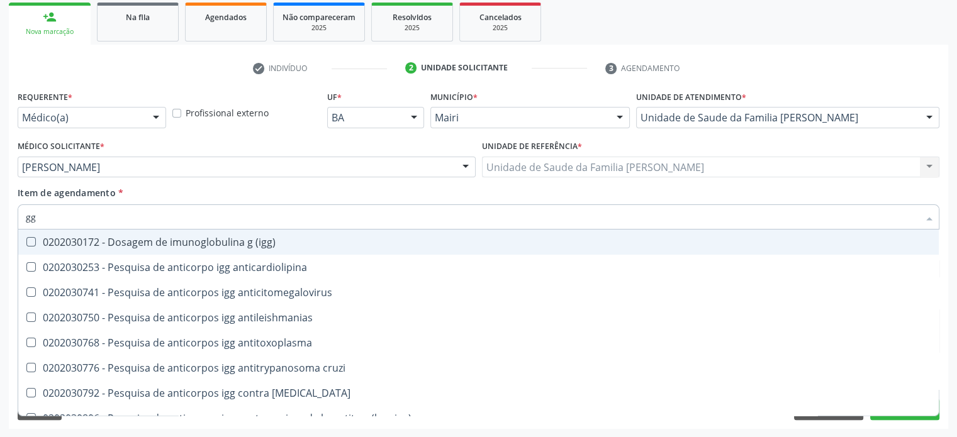
type input "g"
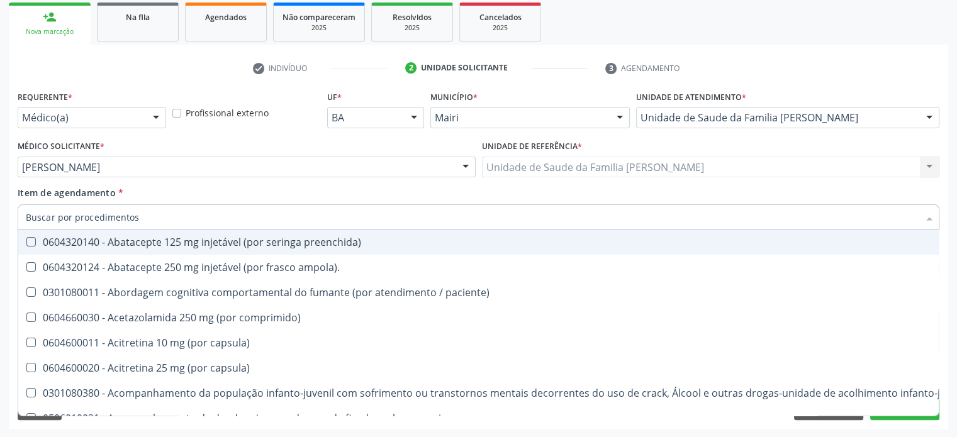
checkbox urico "false"
checkbox hdl "false"
checkbox ldl "false"
checkbox total "false"
checkbox creatinina "false"
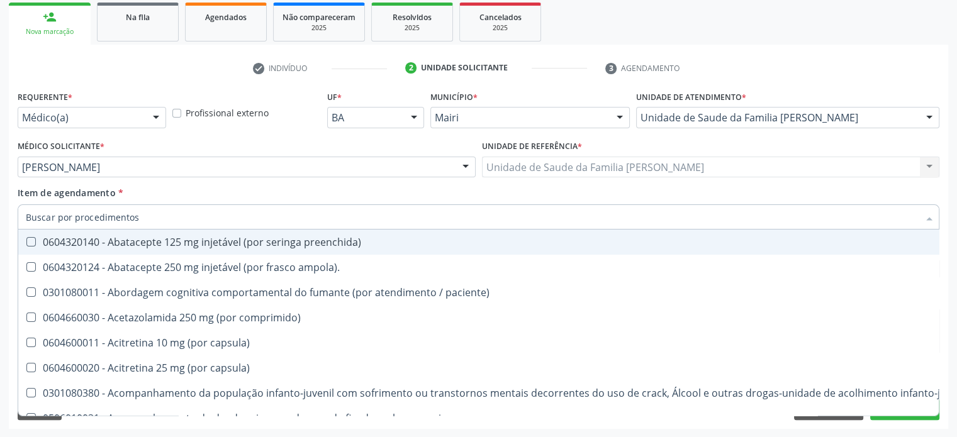
checkbox glicosilada "false"
checkbox \(tgo\) "false"
checkbox \(tgp\) "false"
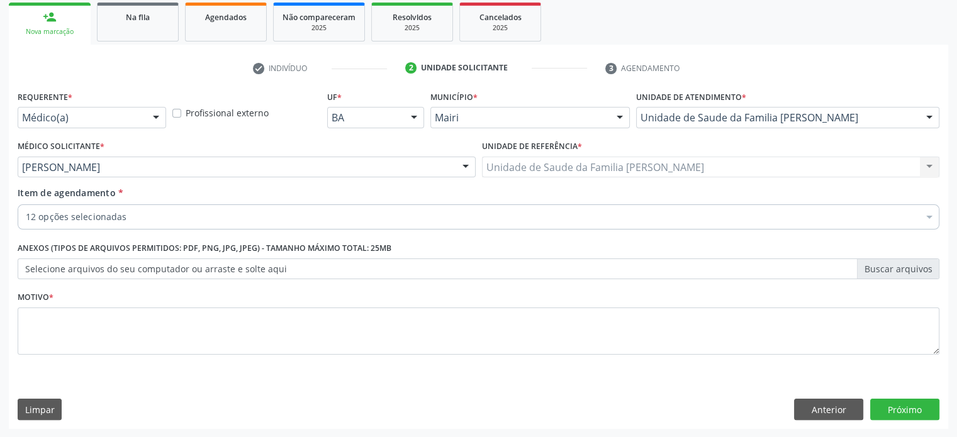
scroll to position [186, 0]
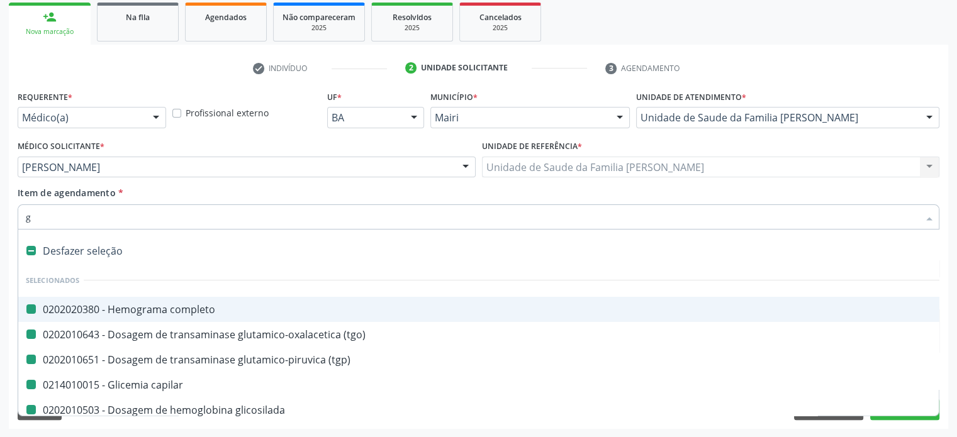
type input "ga"
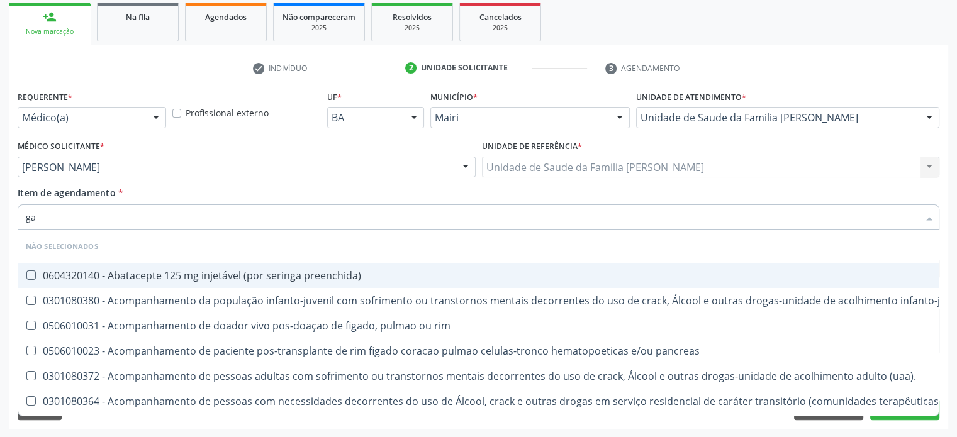
checkbox preenchida\) "false"
checkbox \(uai\)\ "false"
checkbox rim "false"
checkbox pancreas "false"
checkbox \(uaa\)\ "false"
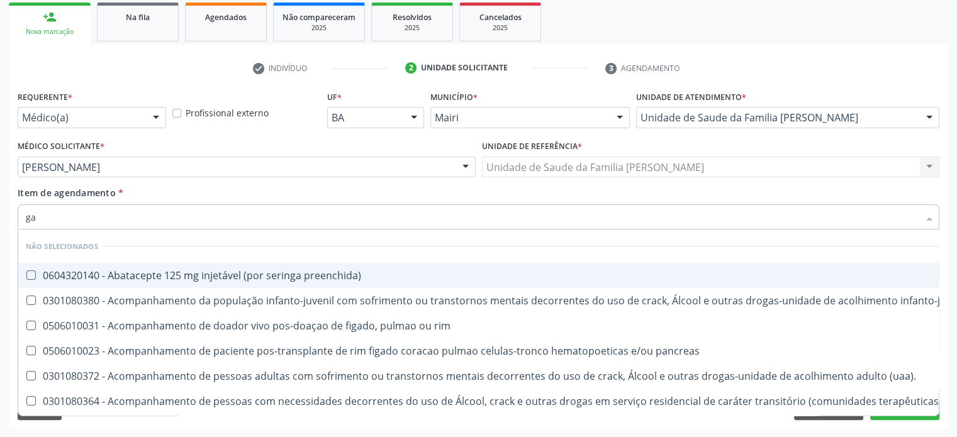
checkbox terapêuticas\)\ "false"
checkbox preenchida\) "false"
checkbox vaginal "false"
checkbox preenchida\) "false"
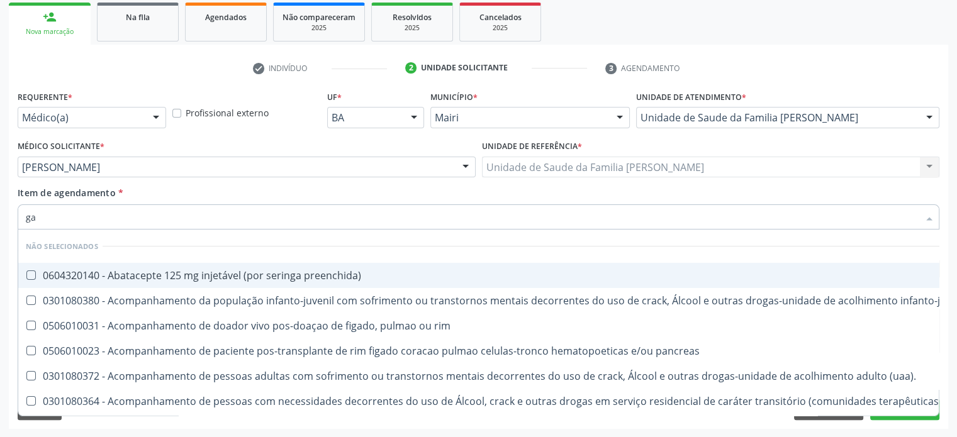
checkbox miotendinoso "false"
checkbox columela "false"
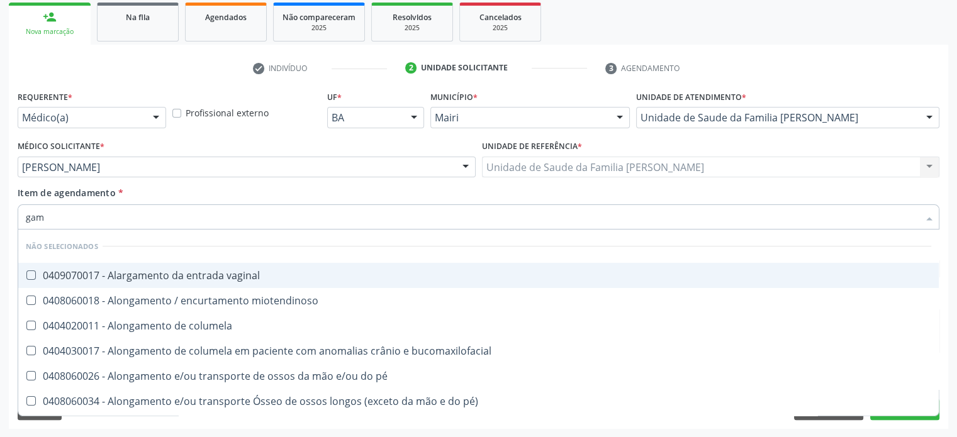
type input "gama"
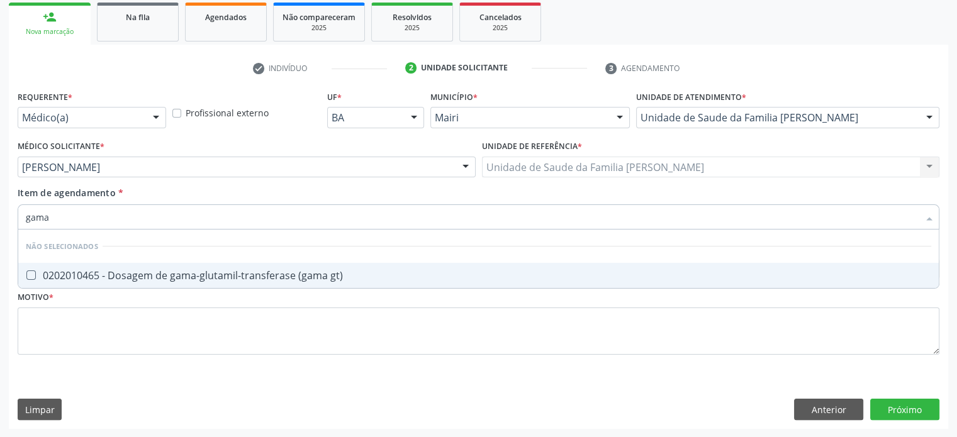
click at [214, 275] on div "0202010465 - Dosagem de gama-glutamil-transferase (gama gt)" at bounding box center [478, 275] width 905 height 10
checkbox gt\) "true"
type input "gam"
checkbox gt\) "false"
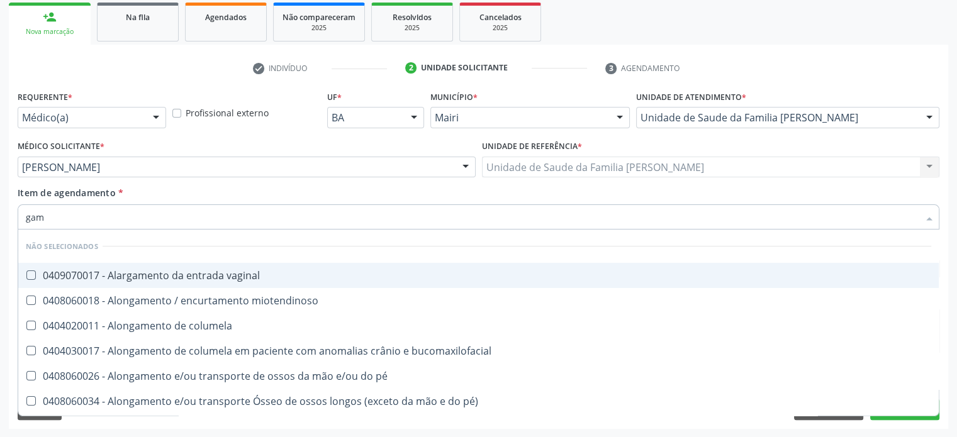
type input "ga"
checkbox gt\) "false"
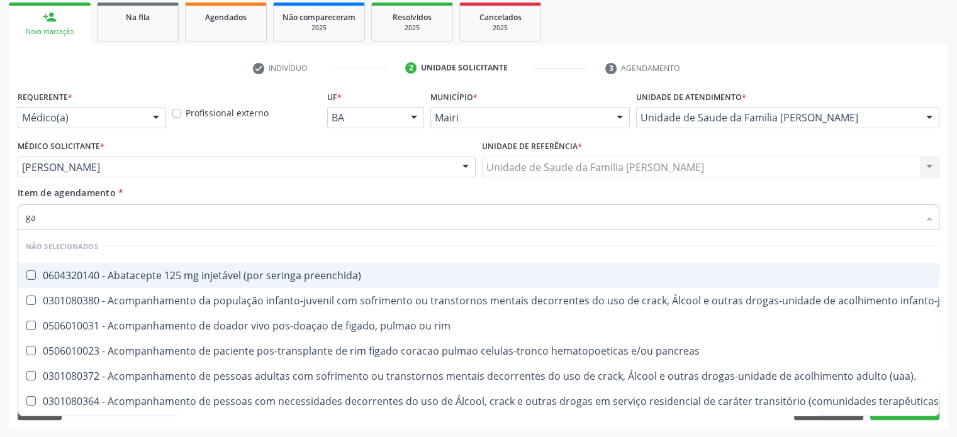
type input "g"
checkbox preenchida\) "true"
checkbox \(uai\)\ "true"
checkbox rim "true"
checkbox pancreas "true"
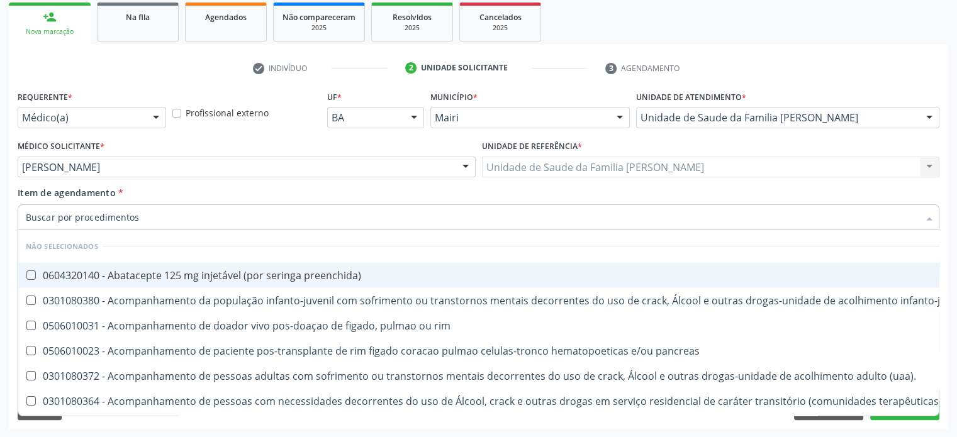
checkbox \(uaa\)\ "true"
checkbox terapêuticas\)\ "true"
checkbox preenchida\) "true"
checkbox vaginal "true"
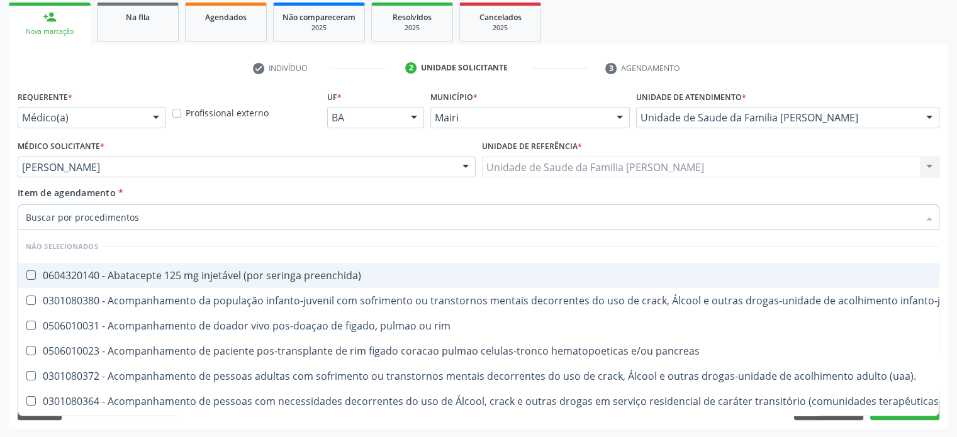
checkbox preenchida\) "true"
checkbox miotendinoso "true"
checkbox columela "true"
checkbox gt\) "false"
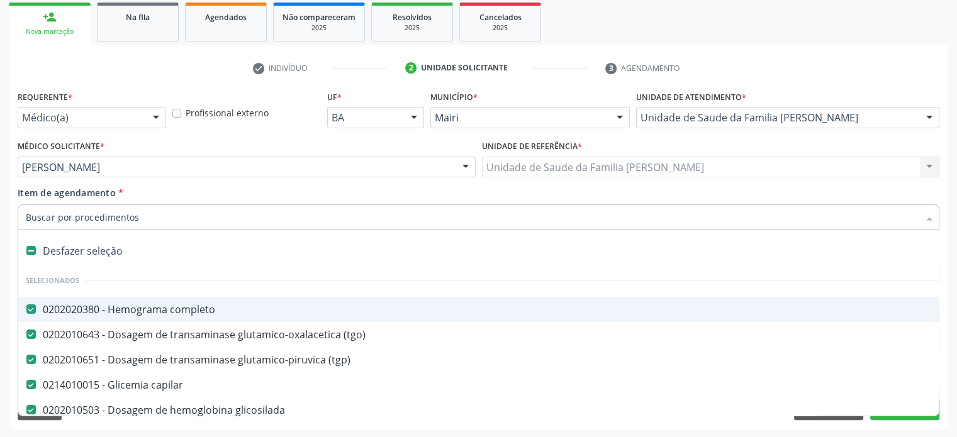
type input "v"
checkbox \(tgp\) "false"
checkbox capilar "false"
checkbox glicosilada "false"
checkbox creatinina "false"
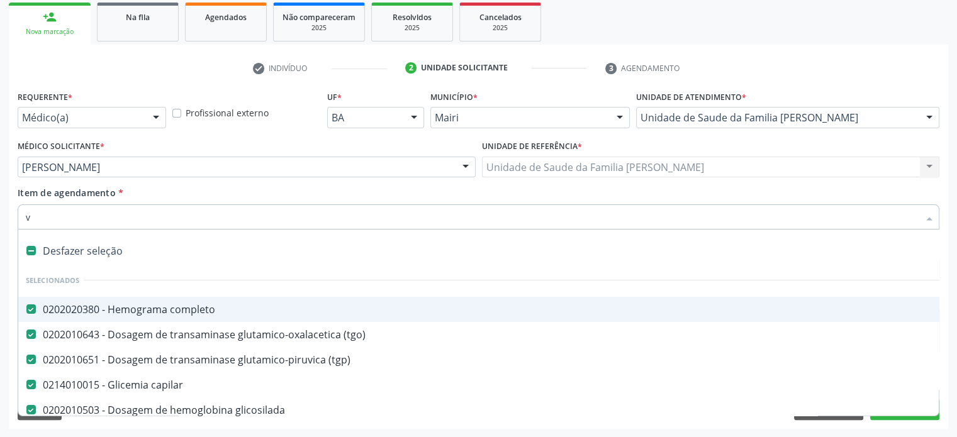
checkbox ureia "false"
checkbox urico "false"
checkbox hdl "false"
checkbox ldl "false"
checkbox total "false"
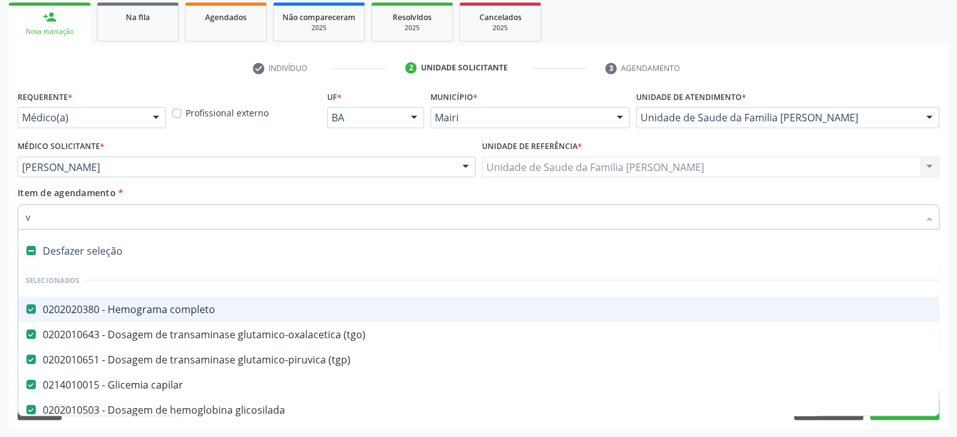
checkbox triglicerideos "false"
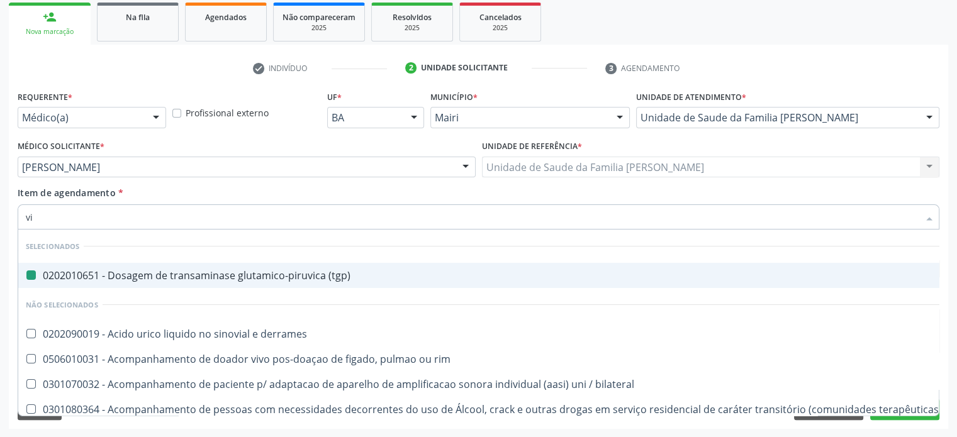
type input "vit"
checkbox \(tgp\) "false"
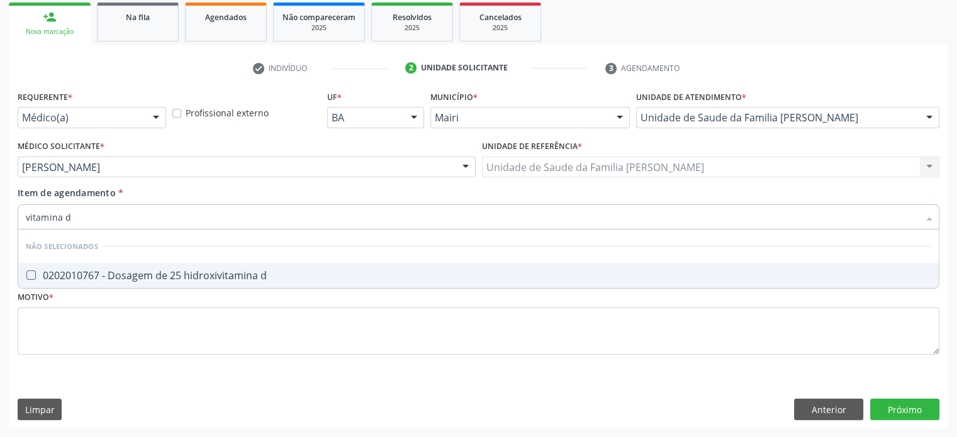
type input "vitamina"
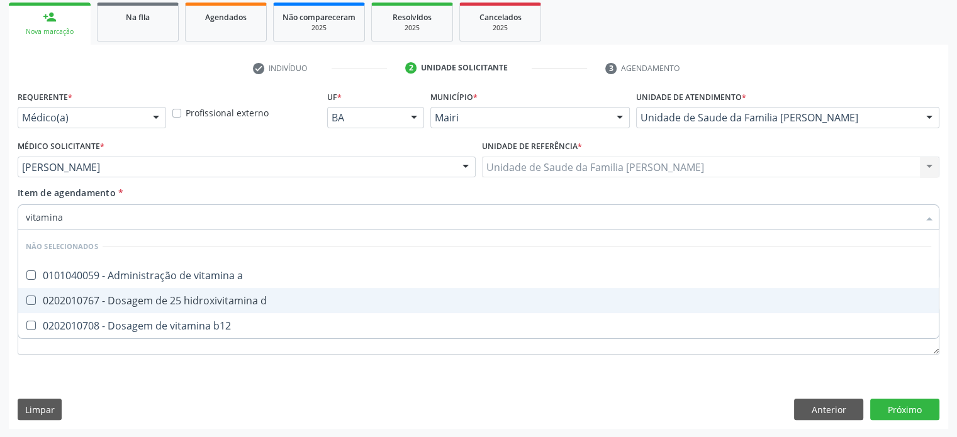
click at [211, 291] on span "0202010767 - Dosagem de 25 hidroxivitamina d" at bounding box center [478, 300] width 920 height 25
checkbox d "true"
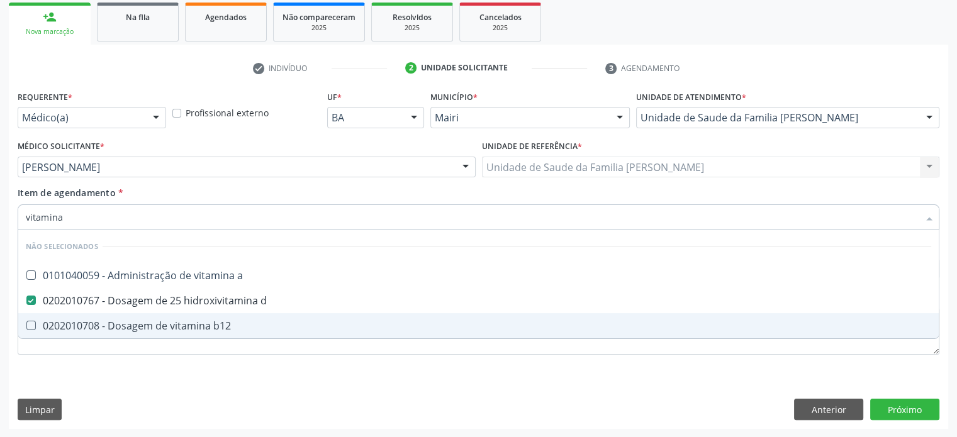
click at [192, 325] on div "0202010708 - Dosagem de vitamina b12" at bounding box center [478, 326] width 905 height 10
checkbox b12 "true"
type input "vita"
checkbox d "false"
checkbox b12 "false"
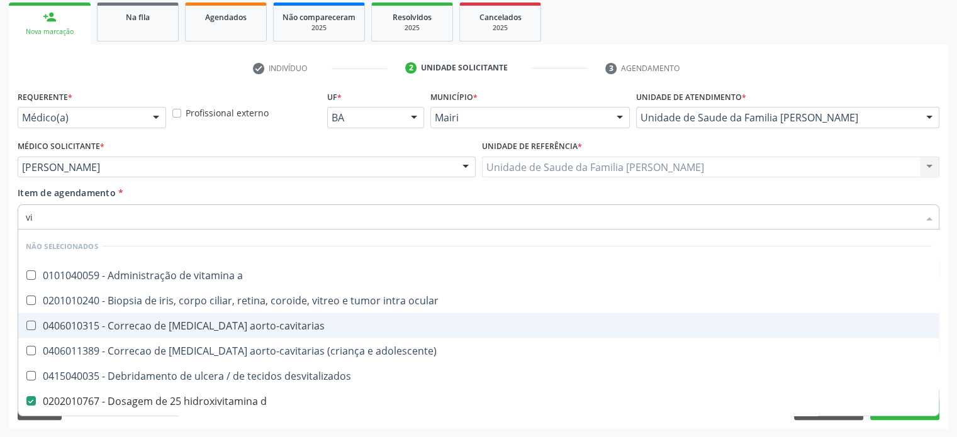
type input "v"
checkbox link "true"
checkbox aorto-cavitarias "true"
checkbox adolescente\) "true"
checkbox desvitalizados "true"
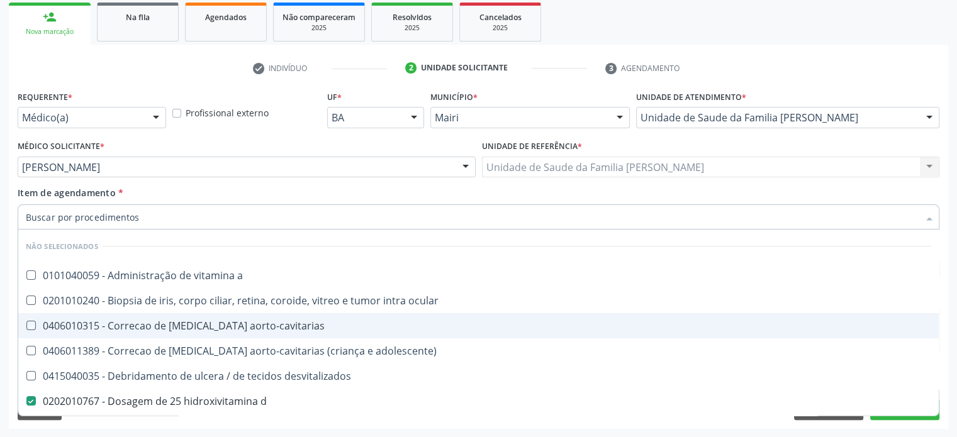
checkbox d "true"
checkbox b12 "true"
checkbox cateterismo "true"
checkbox toracotomia "true"
checkbox toracotomia\) "true"
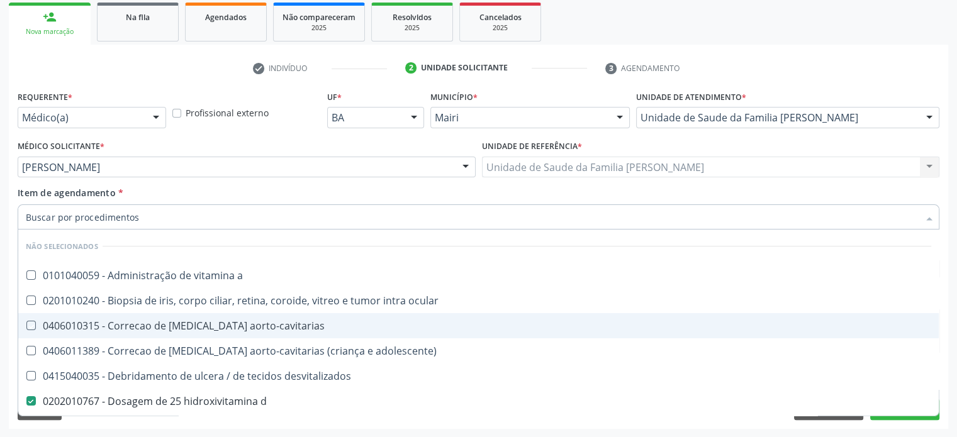
checkbox intra-vitreo "true"
checkbox estranho "true"
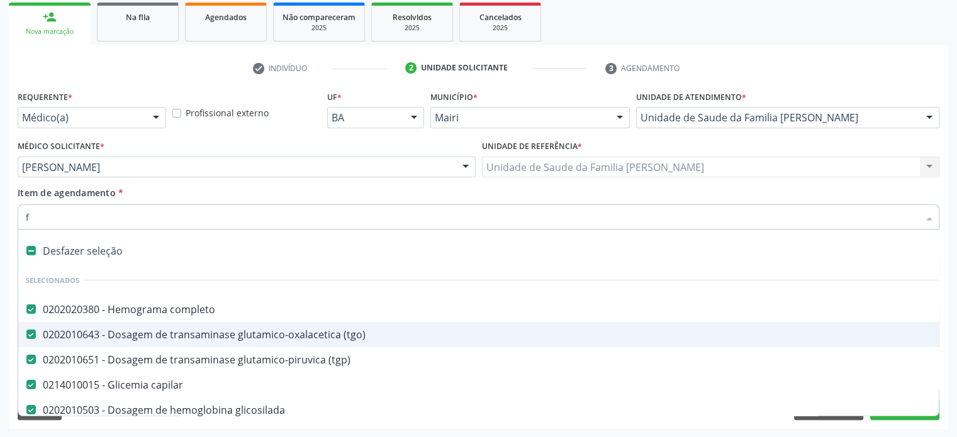
type input "fe"
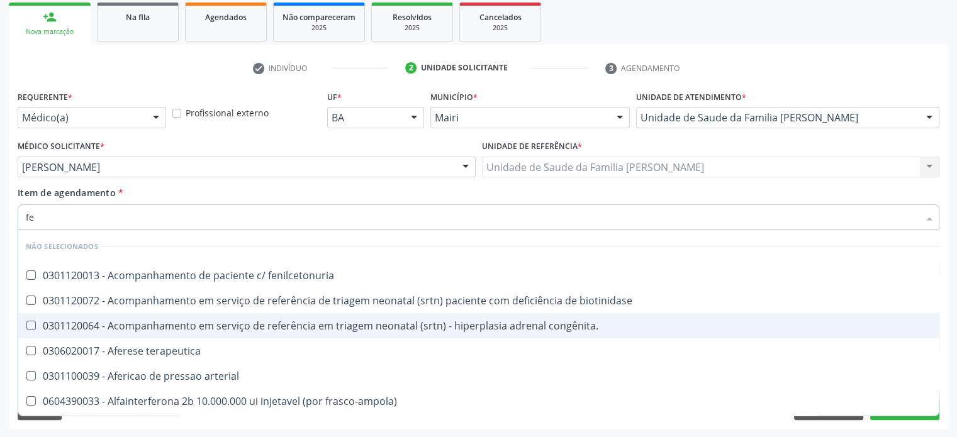
checkbox fenilcetonuria "false"
checkbox congênita\ "false"
checkbox terapeutica "false"
checkbox arterial "false"
checkbox frasco-ampola\) "false"
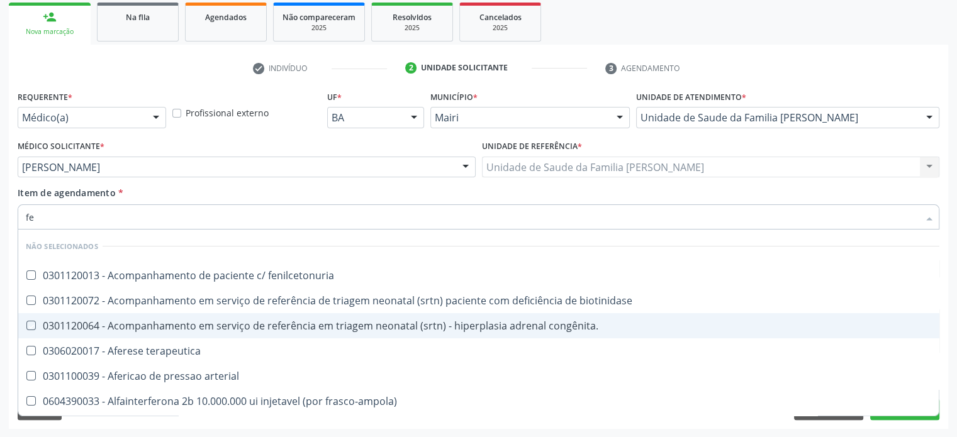
checkbox frasco-ampola\) "false"
checkbox preenchida\) "false"
checkbox frasco-ampola\) "false"
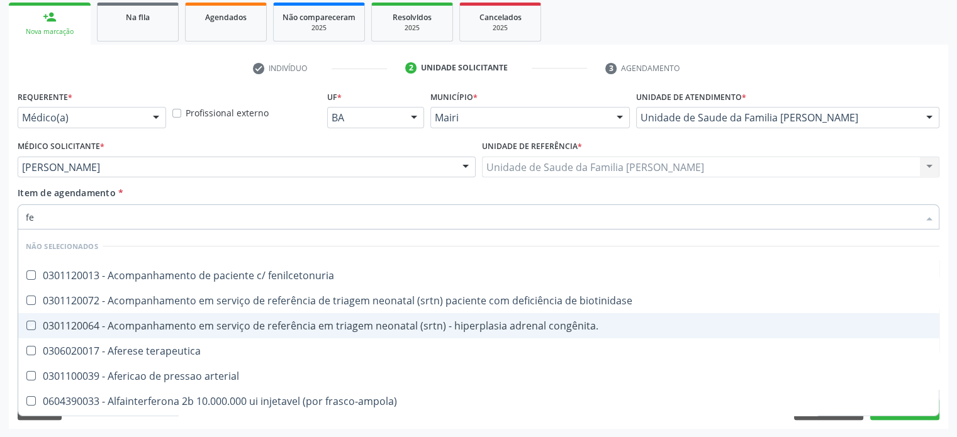
checkbox frasco-ampola\) "false"
checkbox gt\) "true"
checkbox biotinidase "false"
type input "fer"
checkbox primario "true"
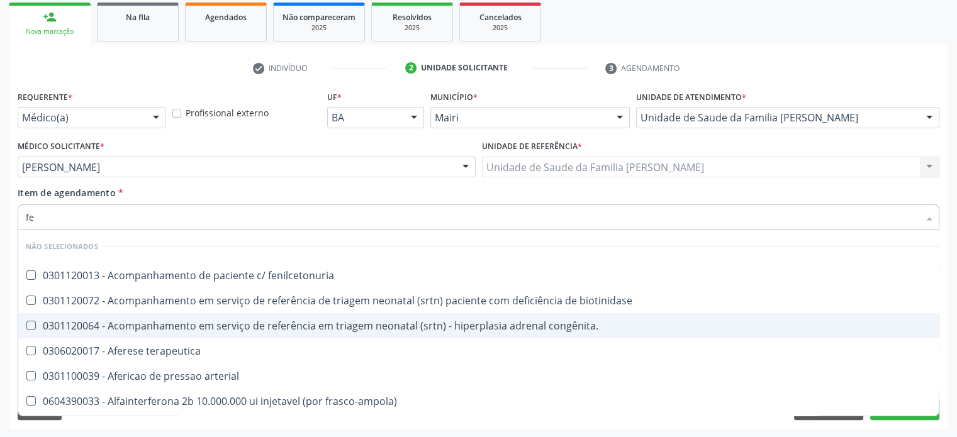
checkbox gt\) "false"
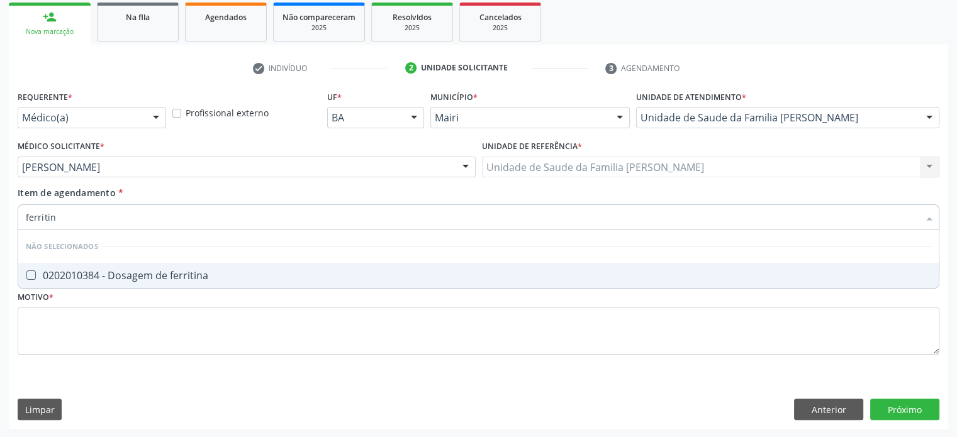
type input "ferritina"
click at [130, 274] on div "0202010384 - Dosagem de ferritina" at bounding box center [478, 275] width 905 height 10
checkbox ferritina "true"
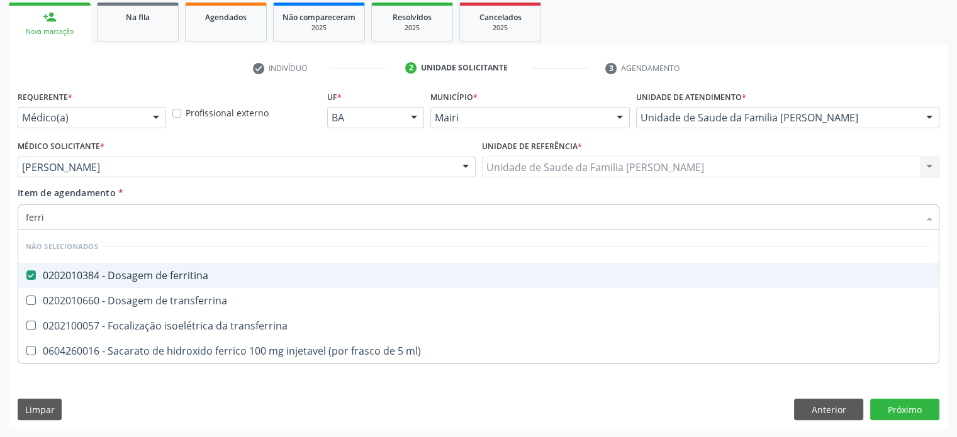
type input "ferr"
checkbox ferritina "false"
checkbox transferrina "true"
type input "fer"
checkbox transferrina "false"
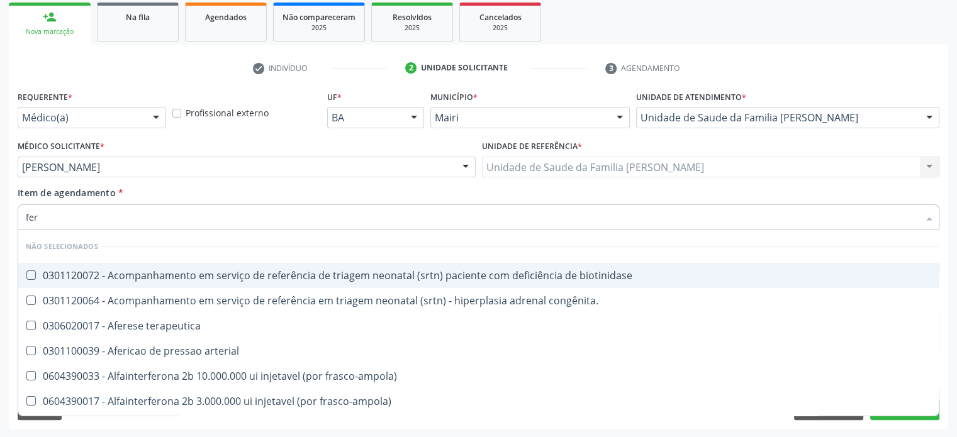
type input "fe"
checkbox ferritina "false"
checkbox gt\) "false"
checkbox interferencia "true"
checkbox autogenico "true"
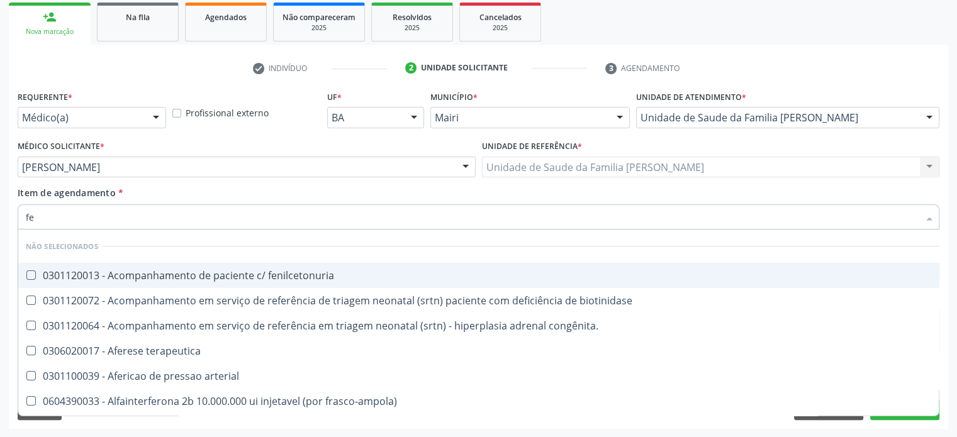
type input "f"
checkbox fenilcetonuria "true"
checkbox biotinidase "true"
checkbox congênita\ "true"
checkbox terapeutica "true"
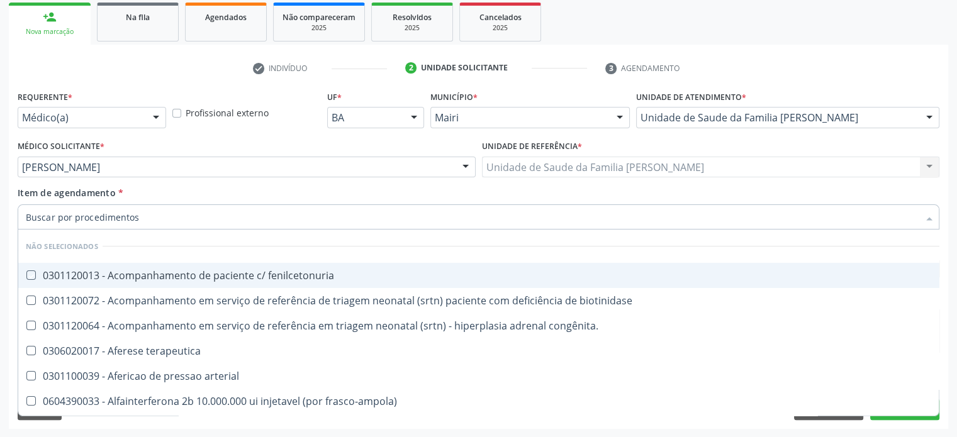
checkbox arterial "true"
checkbox frasco-ampola\) "true"
checkbox preenchida\) "true"
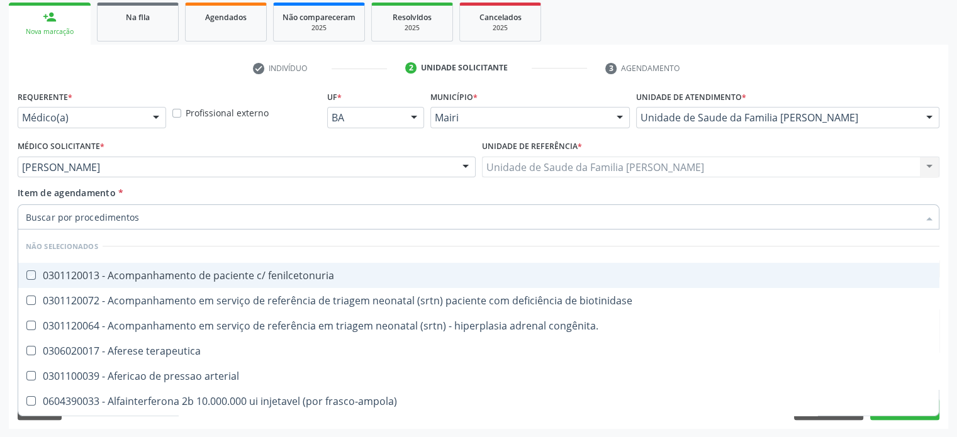
checkbox frasco-ampola\) "true"
checkbox ferritina "false"
checkbox gt\) "false"
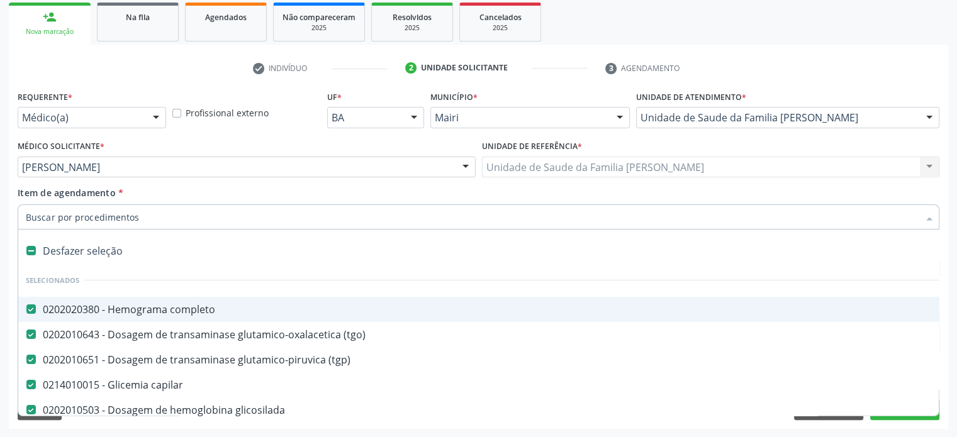
type input "u"
checkbox creatinina "false"
checkbox ureia "false"
checkbox urico "false"
checkbox hdl "false"
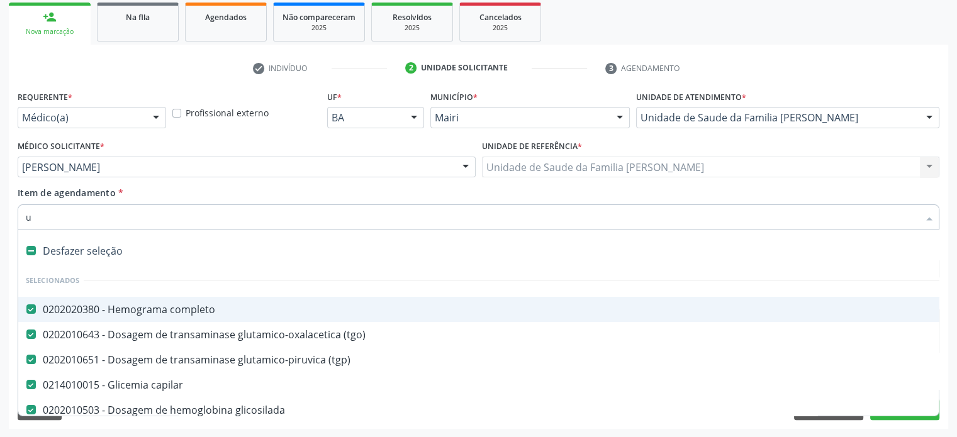
checkbox ldl "false"
checkbox total "false"
checkbox triglicerideos "false"
checkbox comprimido\) "true"
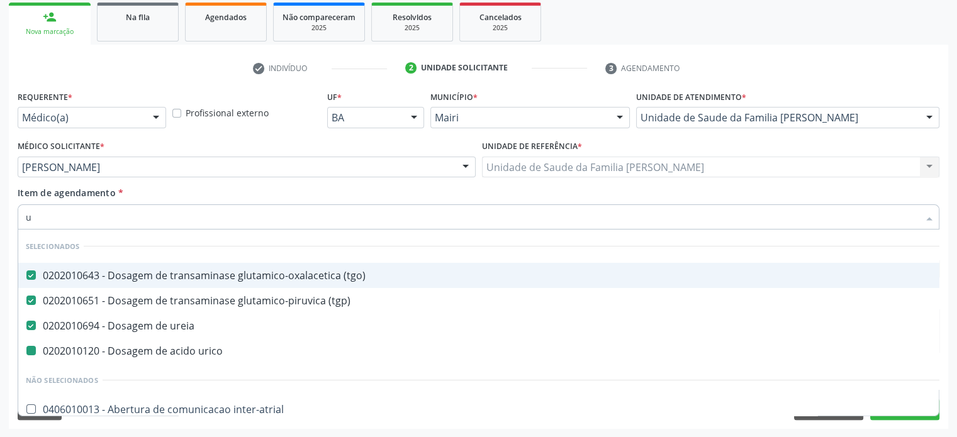
type input "ur"
checkbox urico "false"
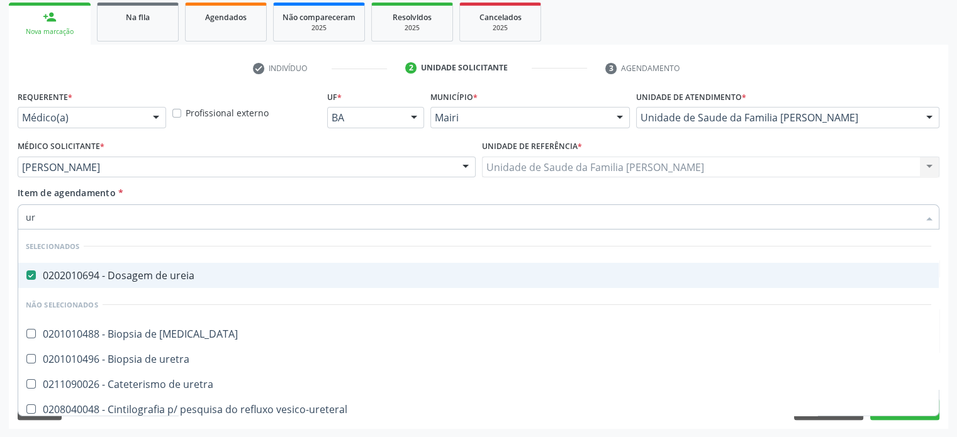
type input "u"
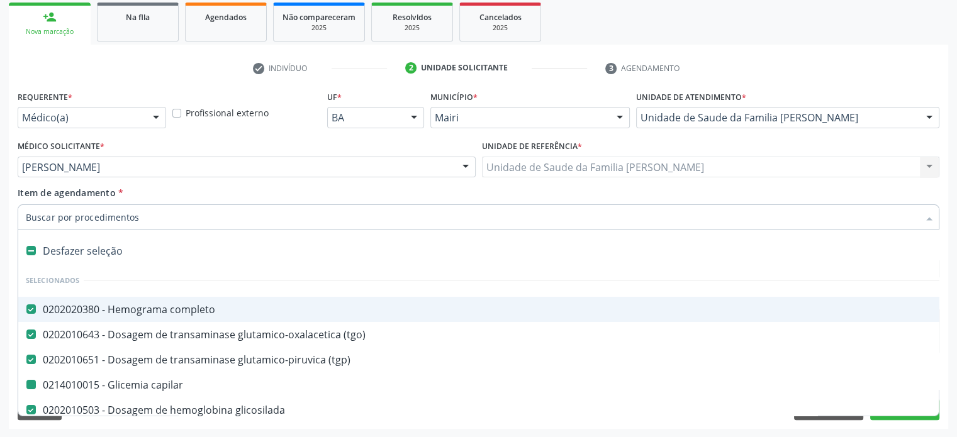
checkbox capilar "true"
checkbox creatinina "true"
checkbox ureia "true"
checkbox urico "true"
checkbox hdl "true"
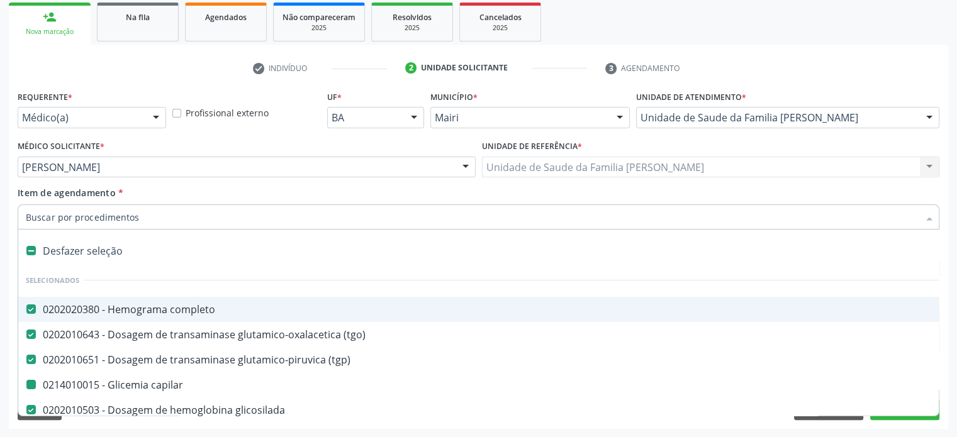
checkbox ldl "true"
checkbox total "true"
checkbox triglicerideos "true"
type input "u"
checkbox creatinina "false"
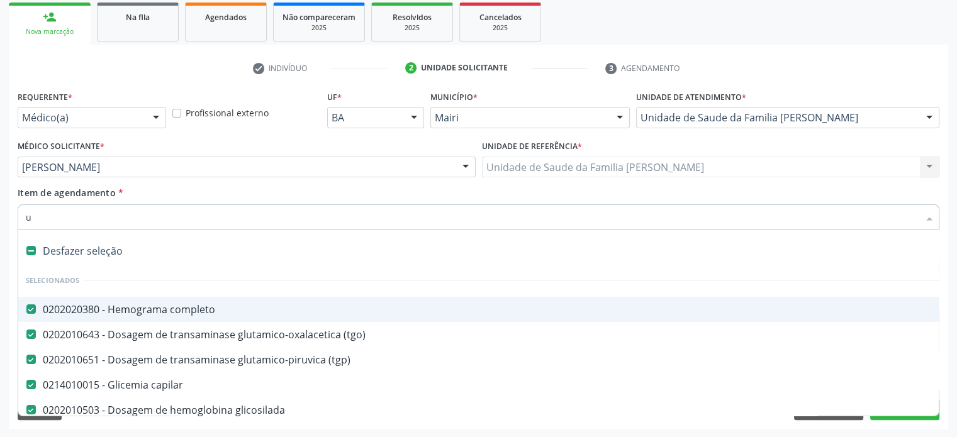
checkbox ureia "false"
checkbox urico "false"
checkbox hdl "false"
checkbox ldl "false"
checkbox total "false"
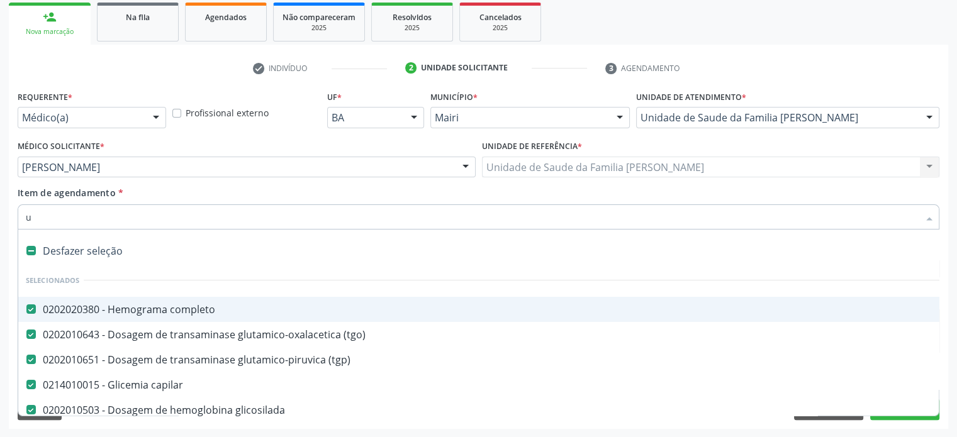
checkbox triglicerideos "false"
checkbox comprimido\) "true"
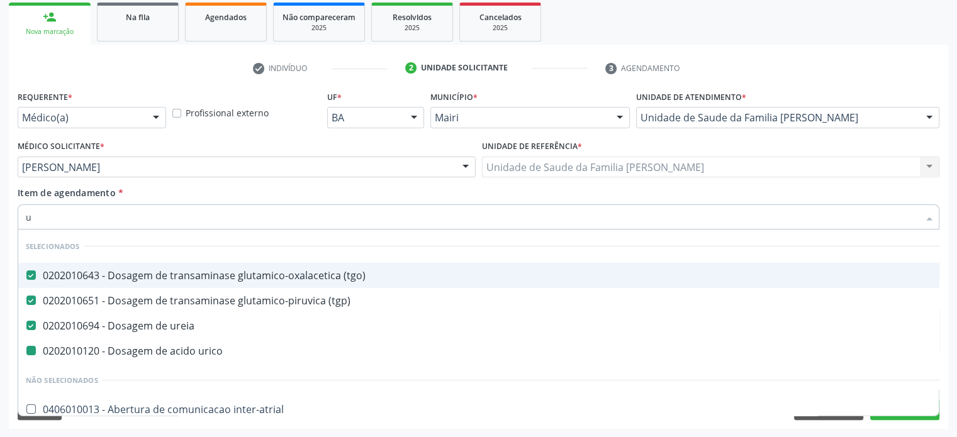
type input "ur"
checkbox urico "false"
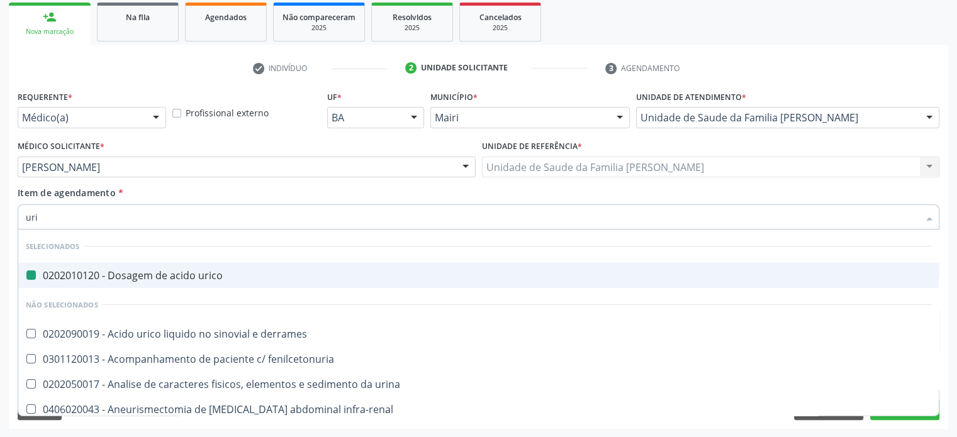
type input "urin"
checkbox urico "false"
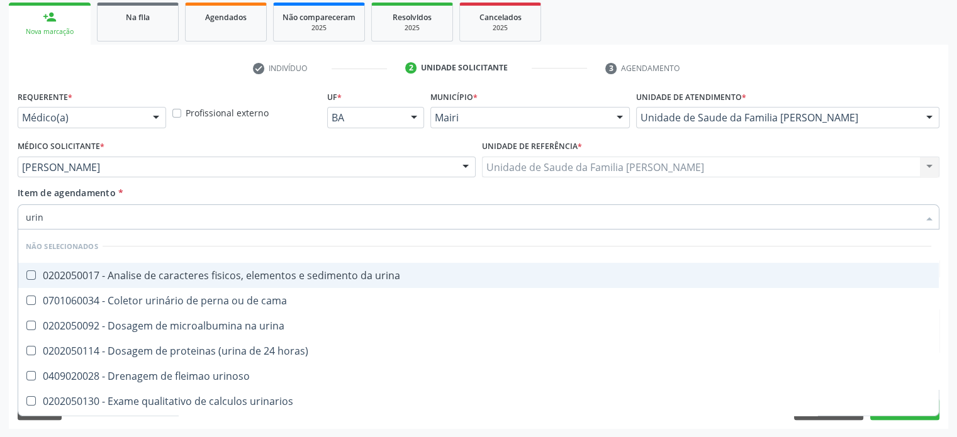
type input "urina"
click at [130, 274] on div "0202050017 - Analise de caracteres fisicos, elementos e sedimento da urina" at bounding box center [478, 275] width 905 height 10
checkbox urina "true"
type input "uri"
checkbox urinoso "true"
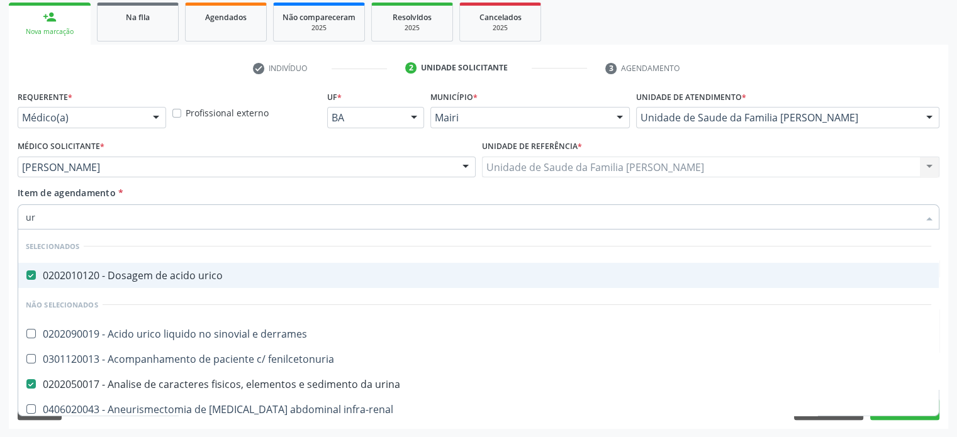
type input "u"
checkbox fenilcetonuria "true"
checkbox toraco-abdominal "false"
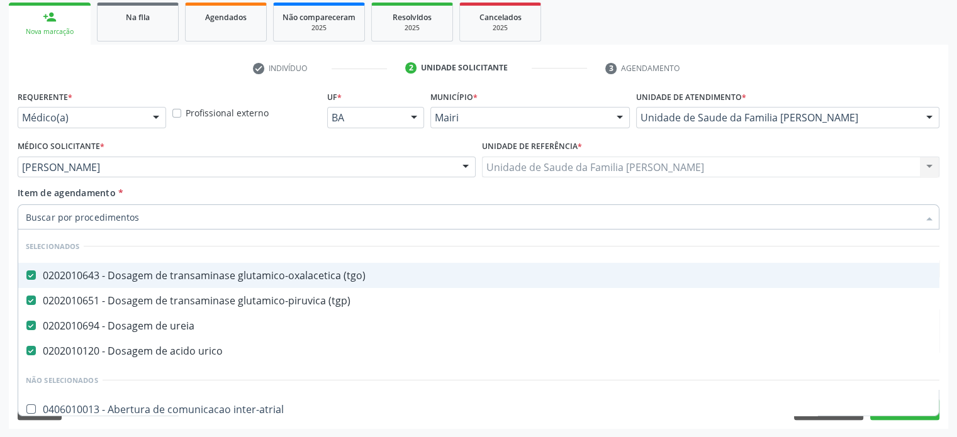
checkbox inter-atrial "true"
checkbox valvar "true"
checkbox adolescente\) "true"
checkbox valvar "true"
checkbox adolescente\) "true"
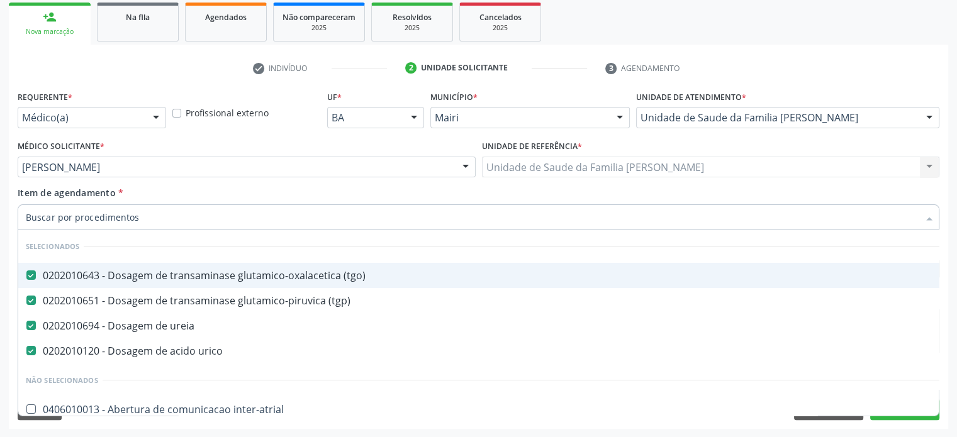
checkbox paciente\) "true"
checkbox \(dornic\) "true"
checkbox urina "false"
checkbox articulacoes "true"
checkbox gt\) "false"
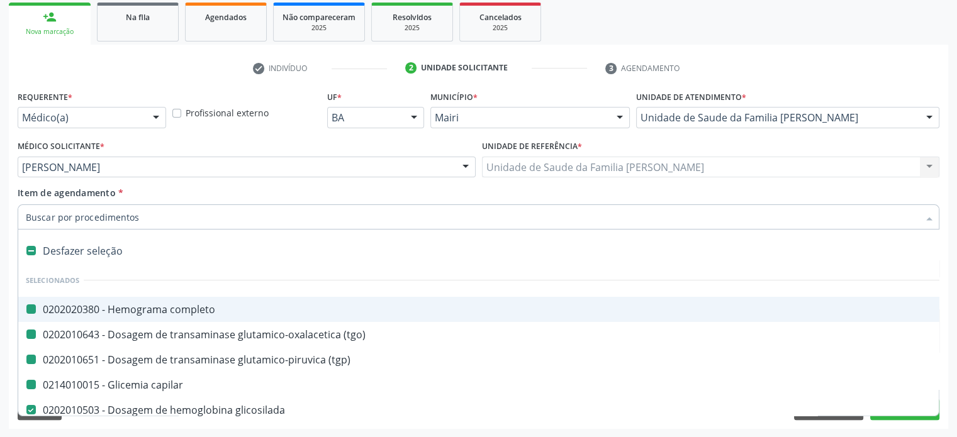
type input "f"
checkbox completo "false"
checkbox capilar "false"
checkbox creatinina "false"
checkbox ureia "false"
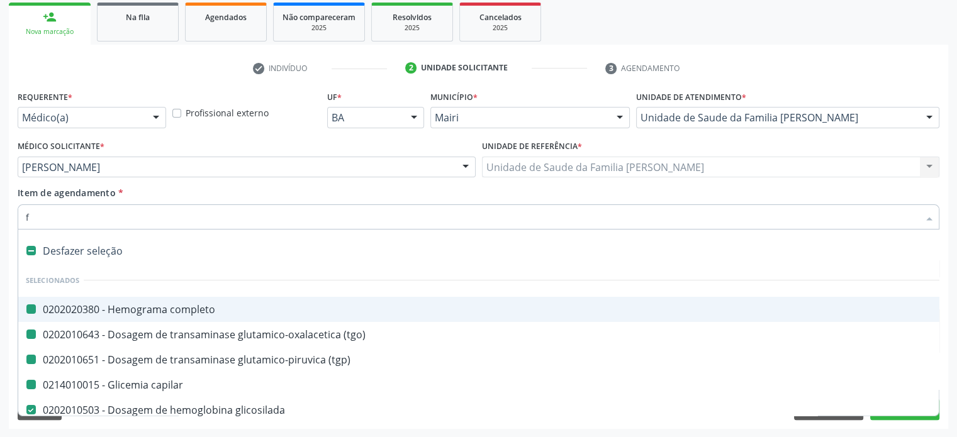
checkbox urico "false"
checkbox hdl "false"
checkbox ldl "false"
checkbox total "false"
checkbox triglicerideos "false"
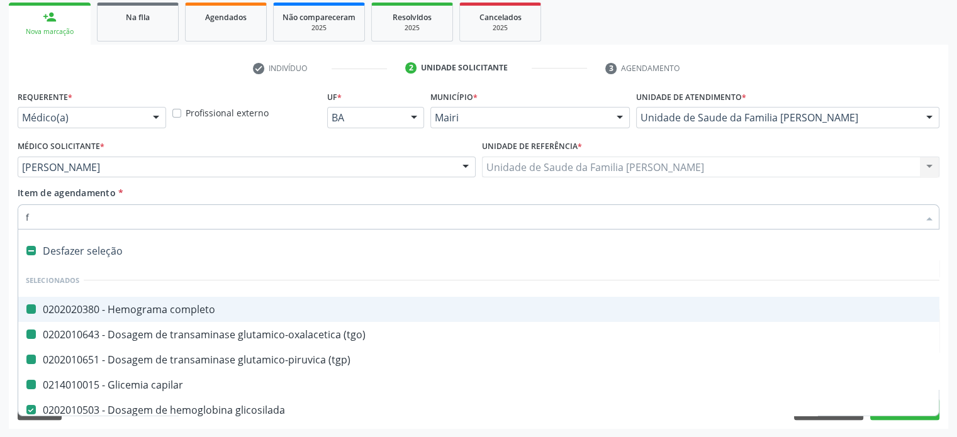
checkbox cornea "true"
checkbox urina "false"
checkbox balao "true"
checkbox implantavel "true"
checkbox \(tgp\) "false"
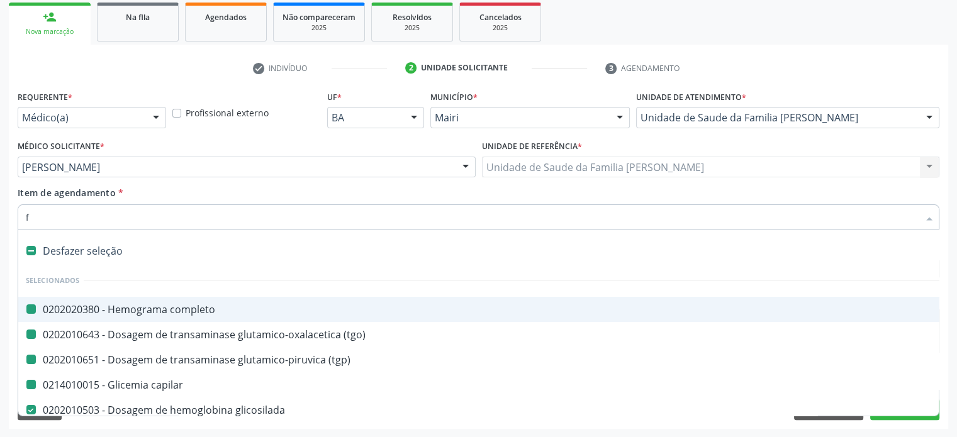
checkbox \(tgo\) "false"
checkbox glicosilada "false"
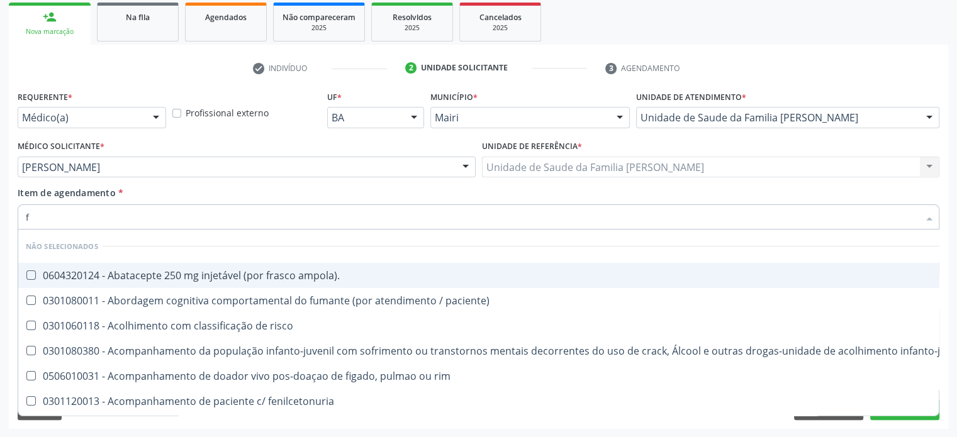
type input "fe"
checkbox urina "false"
checkbox b "true"
checkbox link "true"
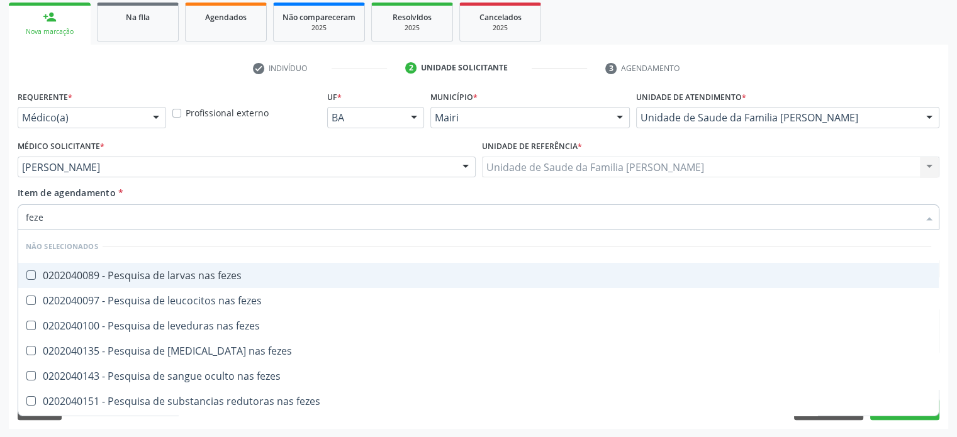
type input "fezes"
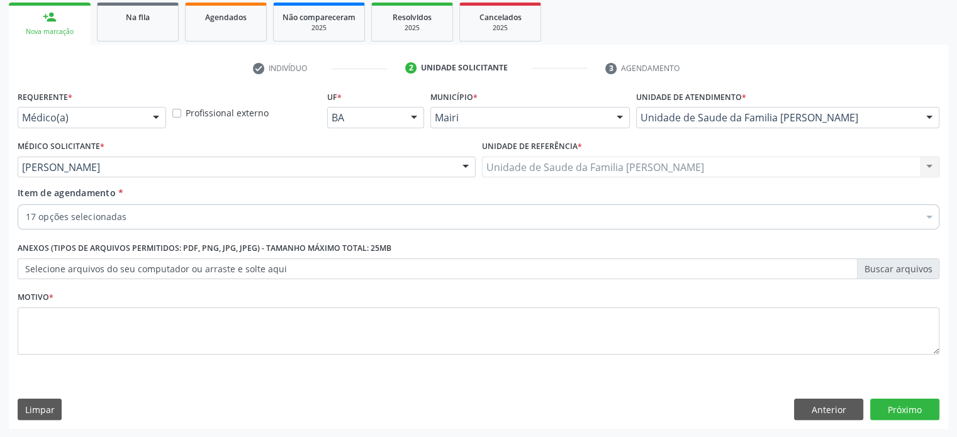
checkbox completo "true"
checkbox capilar "true"
checkbox creatinina "true"
checkbox ureia "true"
checkbox urico "true"
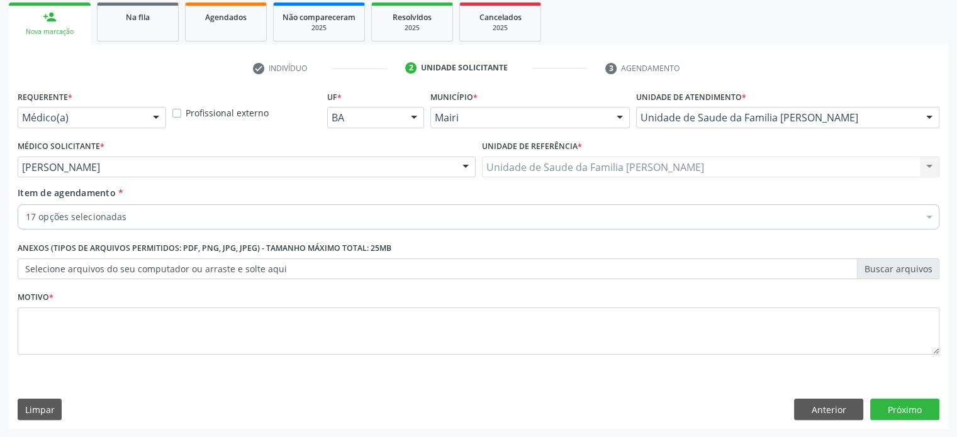
checkbox \(tgp\) "true"
checkbox \(tgo\) "true"
checkbox glicosilada "true"
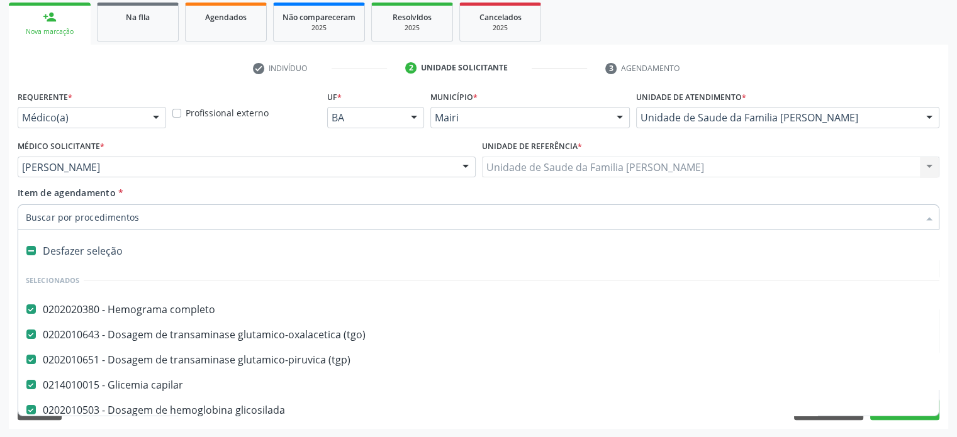
paste input "0202040127"
type input "0202040127"
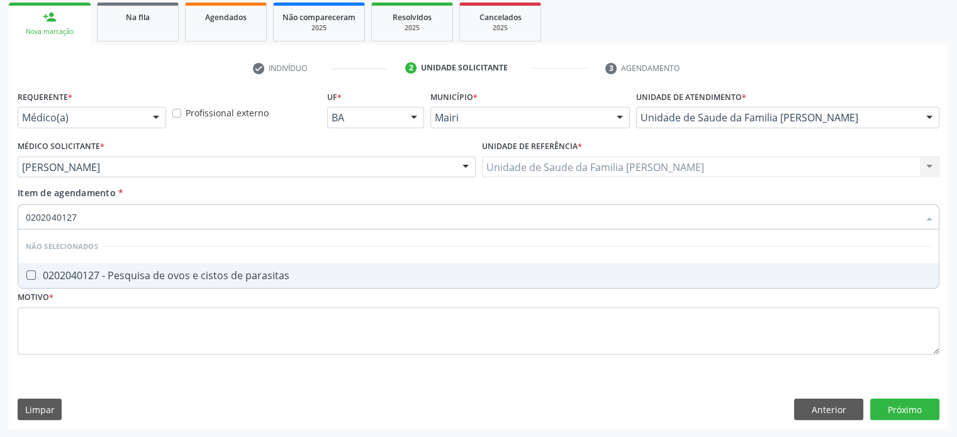
click at [166, 279] on div "0202040127 - Pesquisa de ovos e cistos de parasitas" at bounding box center [478, 275] width 905 height 10
checkbox parasitas "true"
type input "02020401"
checkbox parasitas "false"
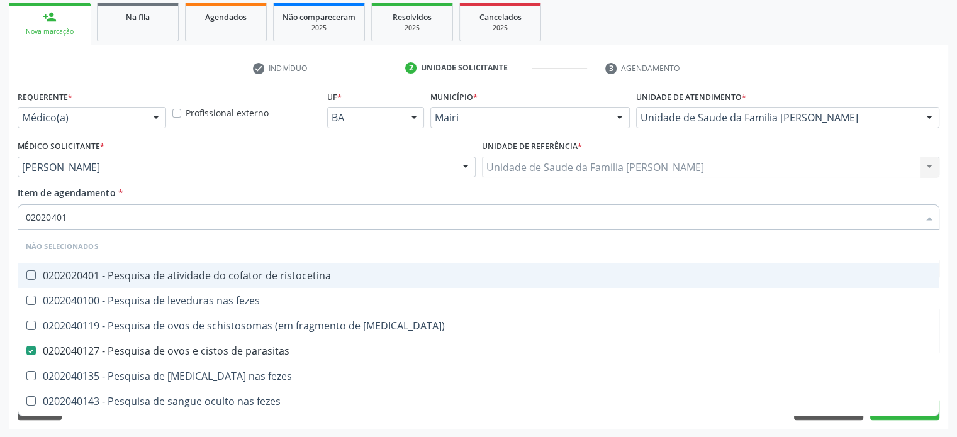
type input "0202040"
checkbox parasitas "false"
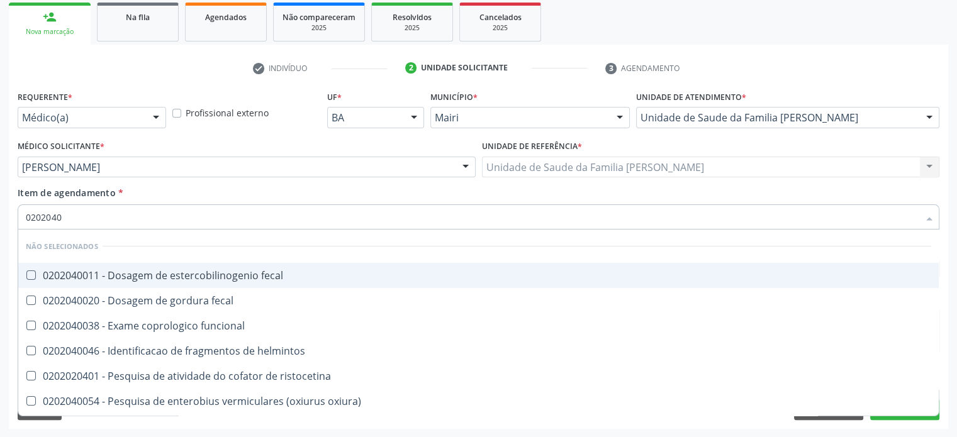
type input "020204"
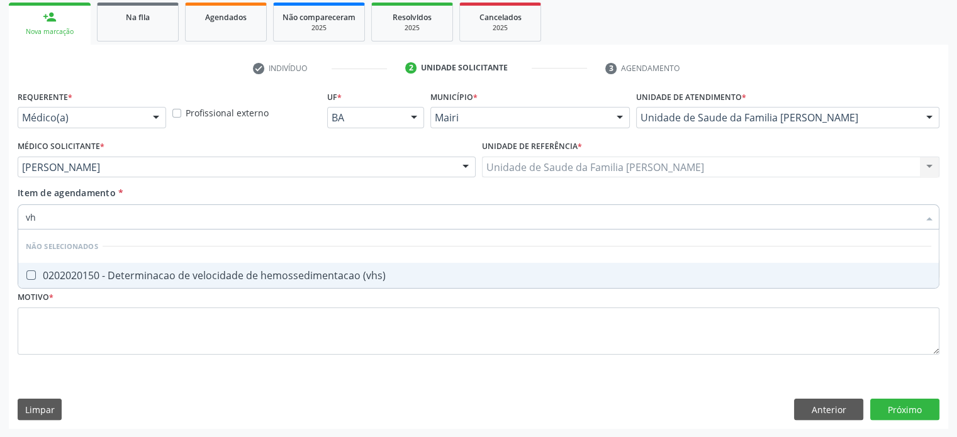
click at [181, 276] on div "0202020150 - Determinacao de velocidade de hemossedimentacao (vhs)" at bounding box center [478, 275] width 905 height 10
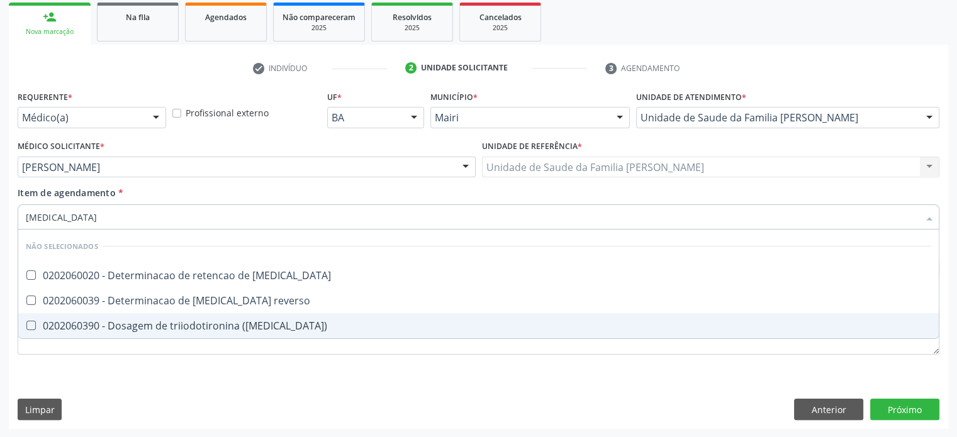
click at [157, 321] on div "0202060390 - Dosagem de triiodotironina ([MEDICAL_DATA])" at bounding box center [478, 326] width 905 height 10
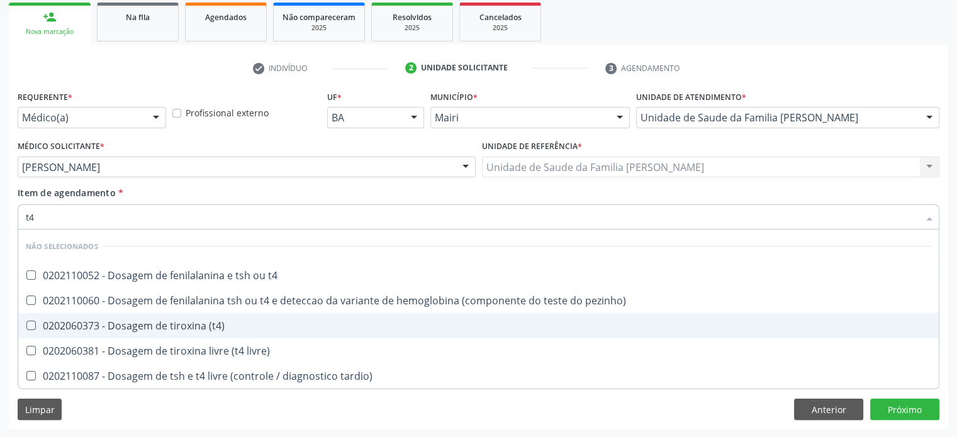
click at [174, 321] on div "0202060373 - Dosagem de tiroxina (t4)" at bounding box center [478, 326] width 905 height 10
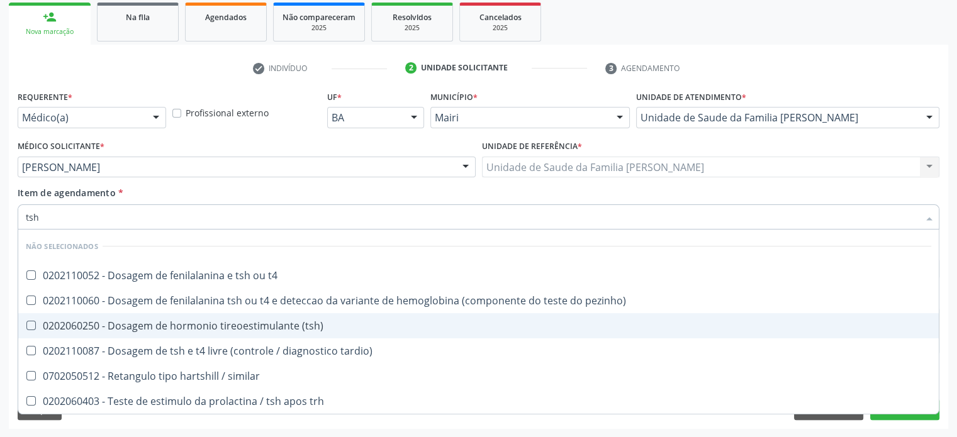
click at [215, 323] on div "0202060250 - Dosagem de hormonio tireoestimulante (tsh)" at bounding box center [478, 326] width 905 height 10
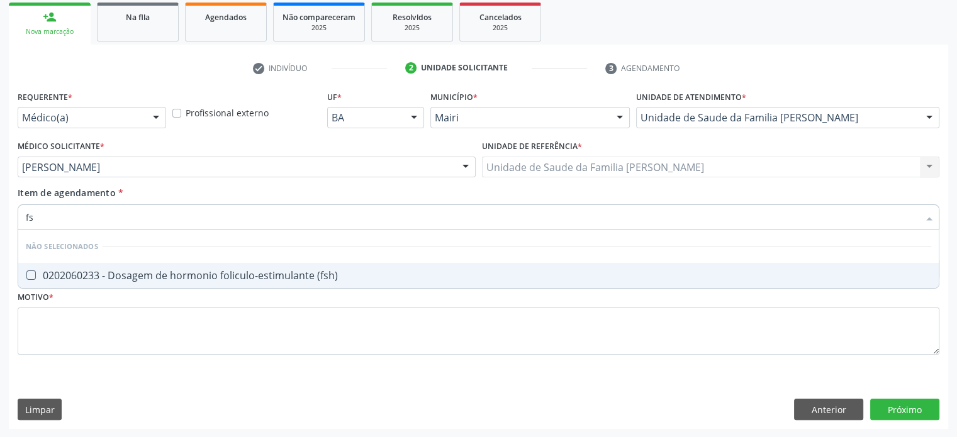
click at [216, 270] on div "0202060233 - Dosagem de hormonio foliculo-estimulante (fsh)" at bounding box center [478, 275] width 905 height 10
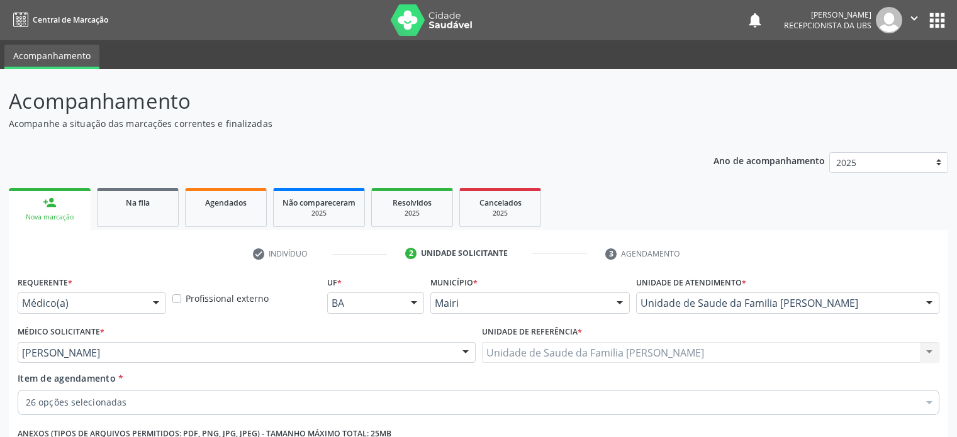
scroll to position [186, 0]
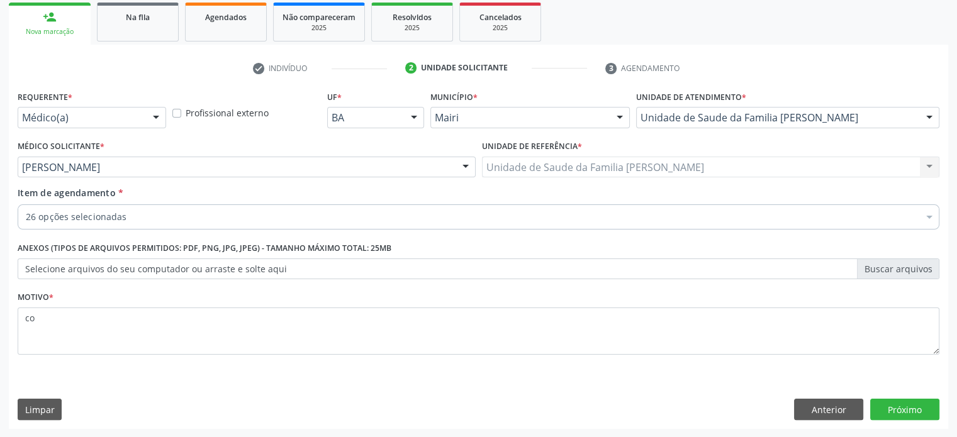
type textarea "c"
type textarea "CONTROLE - URGENTE"
click at [917, 408] on button "Próximo" at bounding box center [904, 409] width 69 height 21
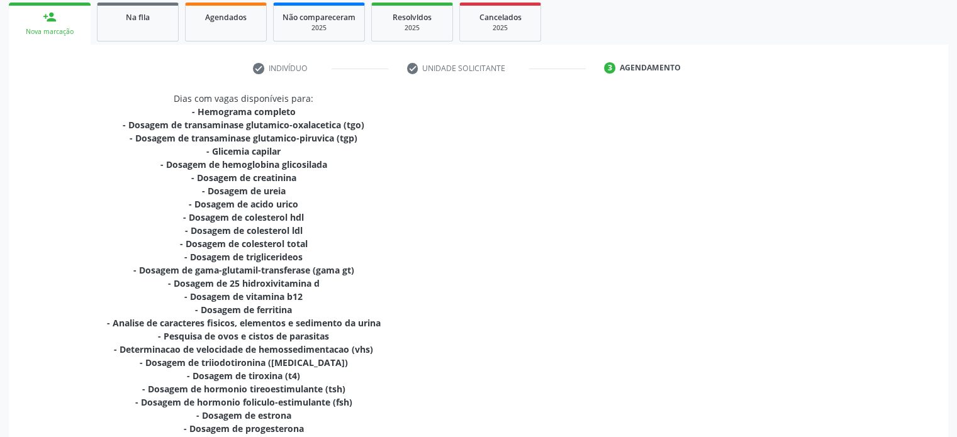
scroll to position [476, 0]
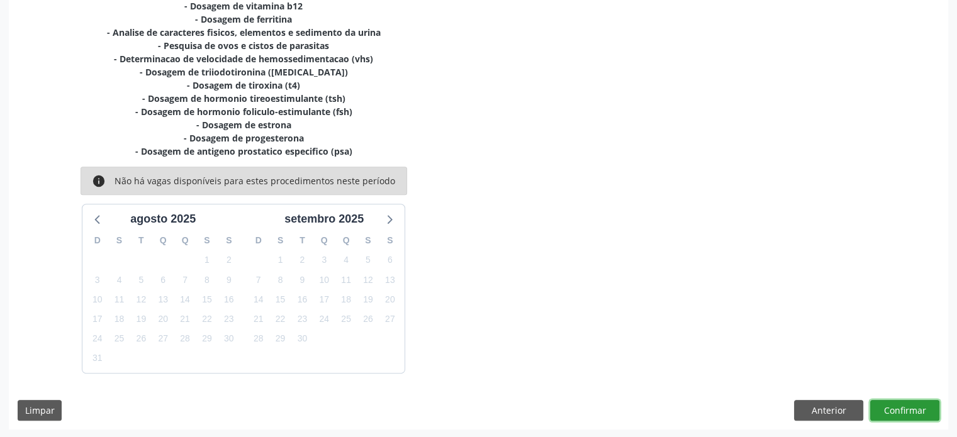
click at [916, 413] on button "Confirmar" at bounding box center [904, 410] width 69 height 21
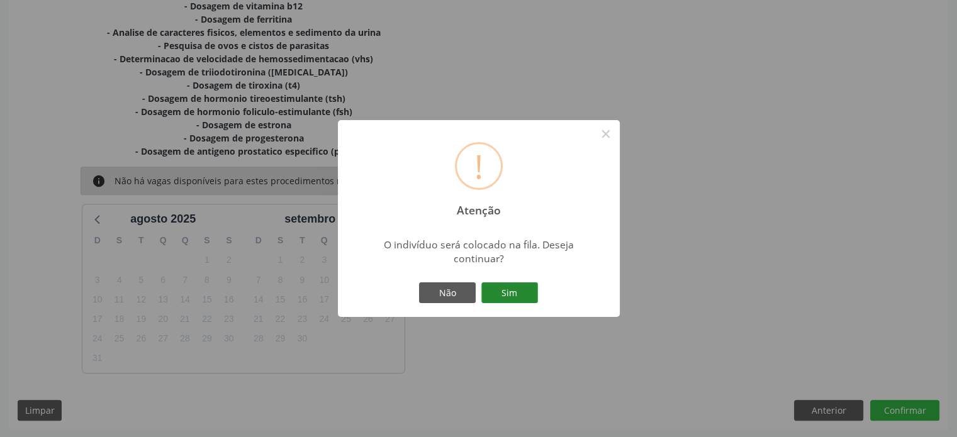
click at [514, 289] on button "Sim" at bounding box center [509, 292] width 57 height 21
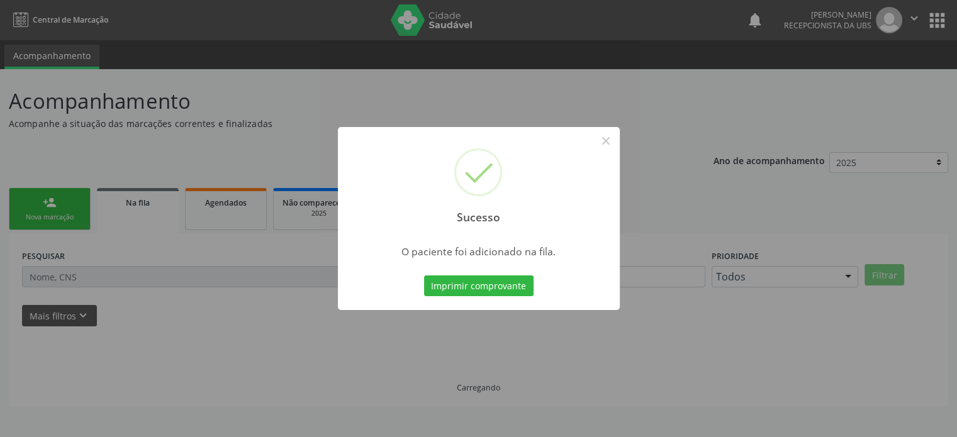
scroll to position [0, 0]
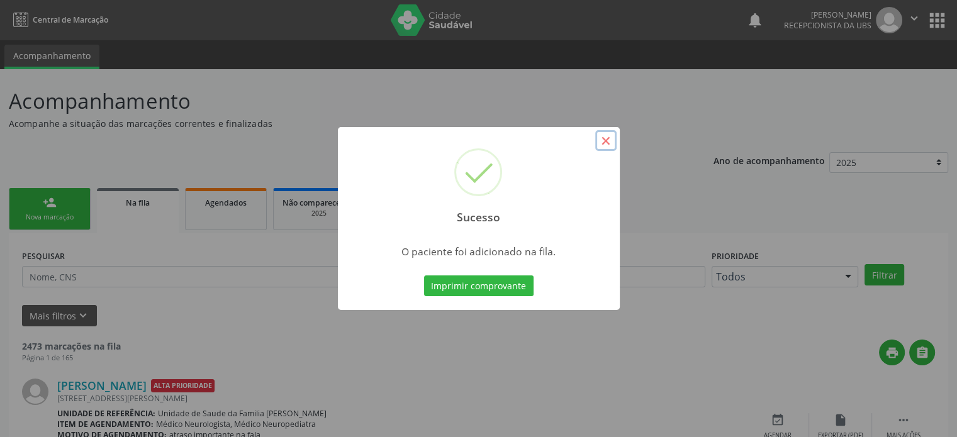
click at [605, 142] on button "×" at bounding box center [605, 140] width 21 height 21
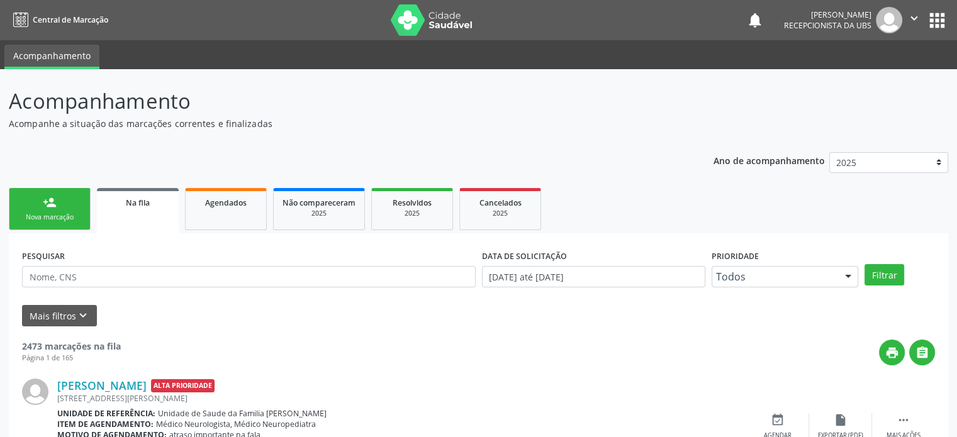
click at [55, 204] on div "person_add" at bounding box center [50, 203] width 14 height 14
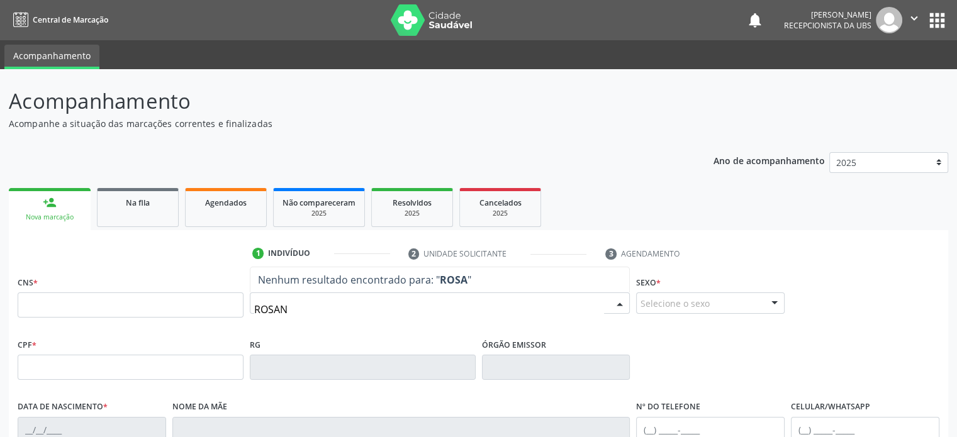
type input "ROSANA"
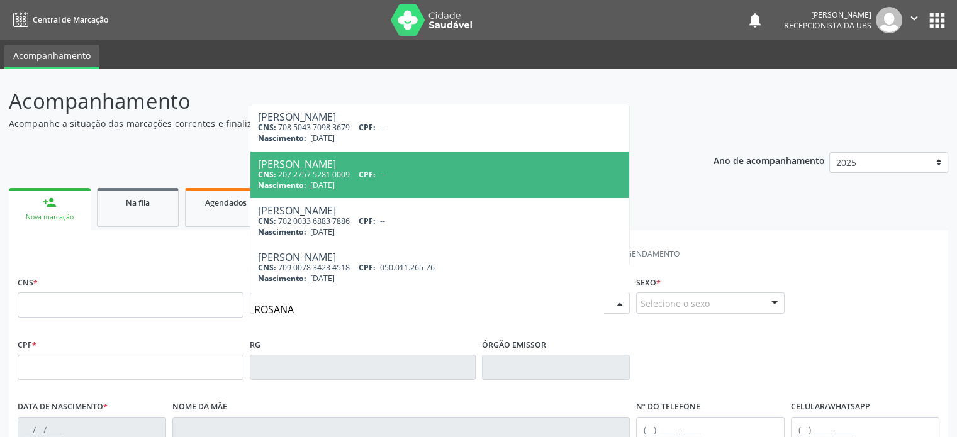
scroll to position [164, 0]
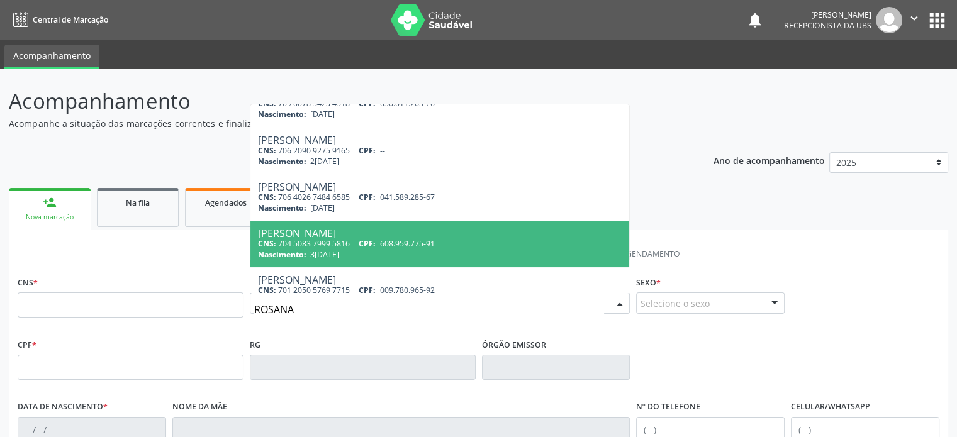
click at [389, 226] on span "Rosana Mendes Borges Santos CNS: 704 5083 7999 5816 CPF: 608.959.775-91 Nascime…" at bounding box center [439, 244] width 379 height 47
type input "704 5083 7999 5816"
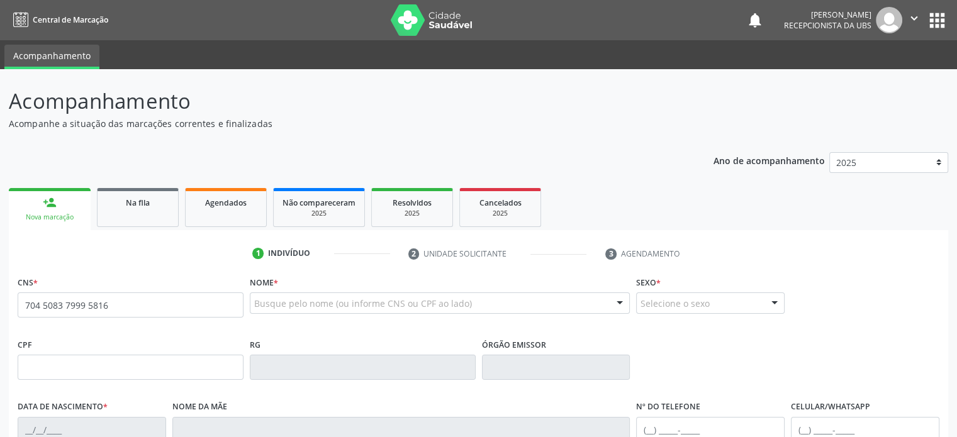
scroll to position [0, 0]
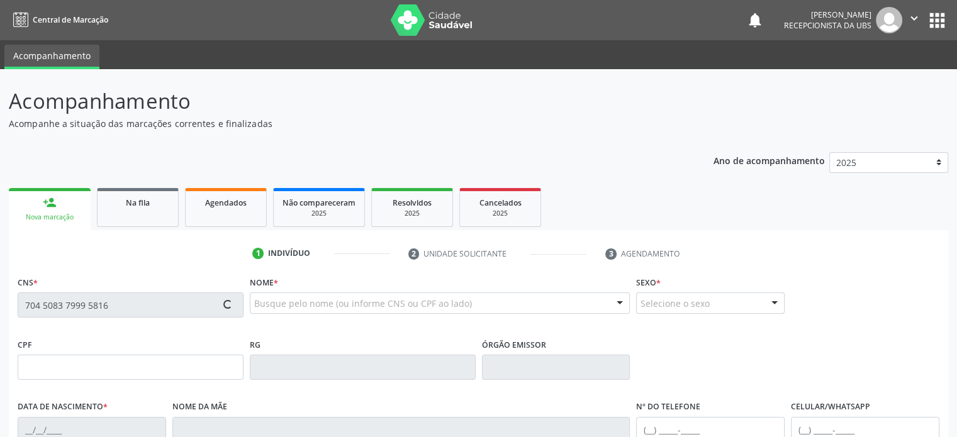
type input "608.959.775-91"
type input "31/05/1974"
type input "Raimunda Mendes Borges"
type input "[PHONE_NUMBER]"
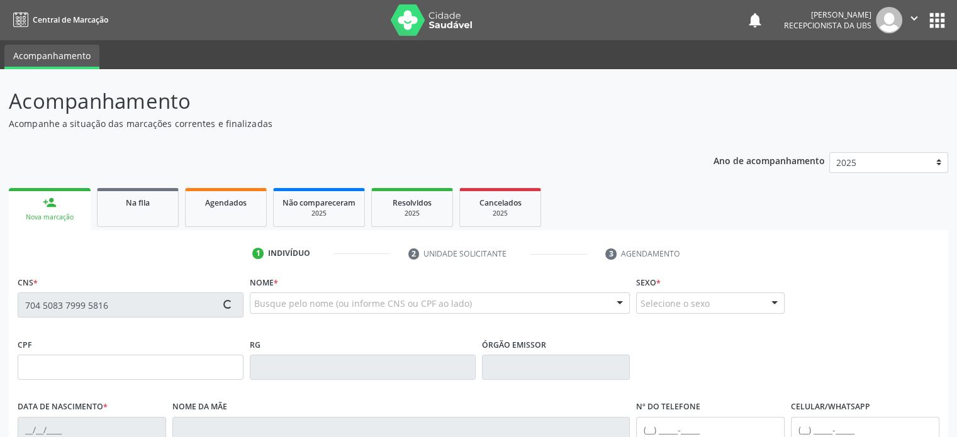
type input "441.534.575-15"
type input "S/N"
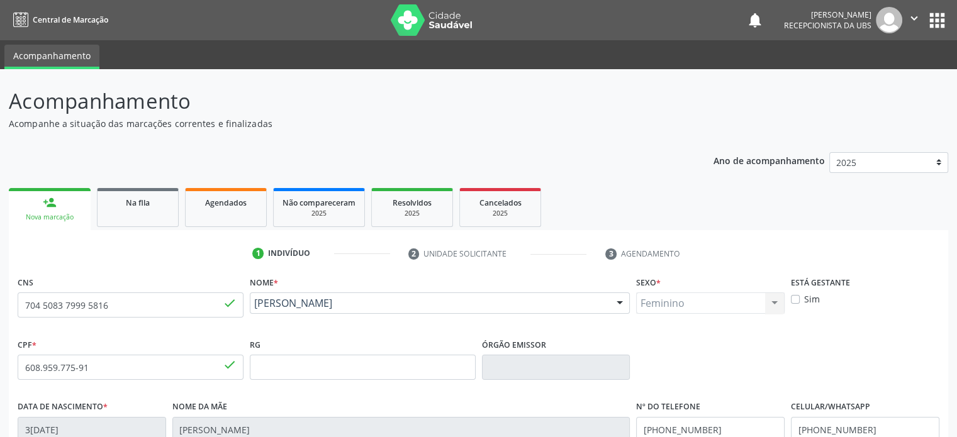
scroll to position [244, 0]
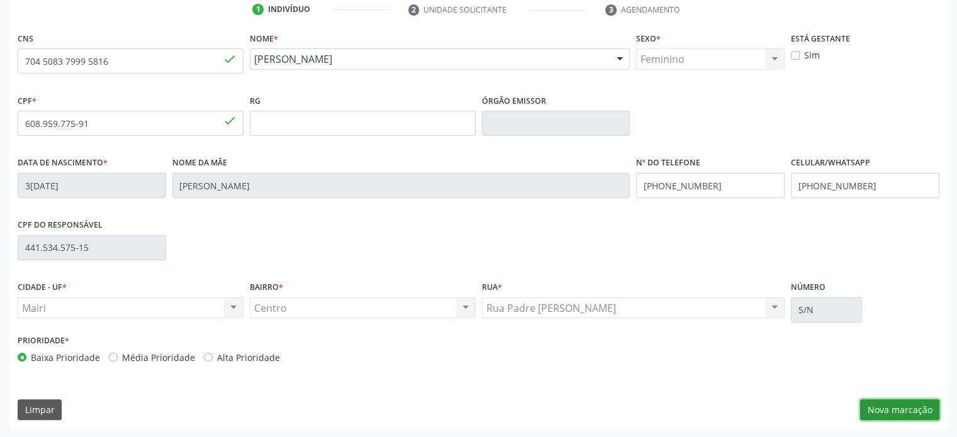
click at [896, 412] on button "Nova marcação" at bounding box center [899, 409] width 79 height 21
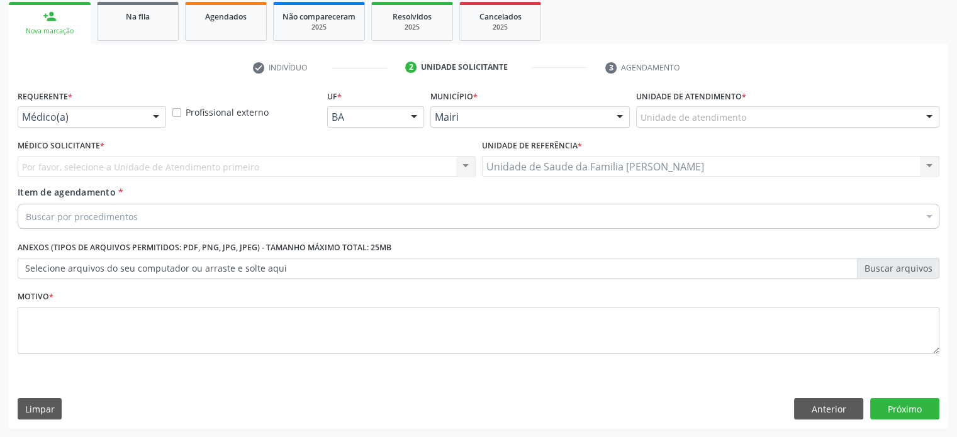
scroll to position [186, 0]
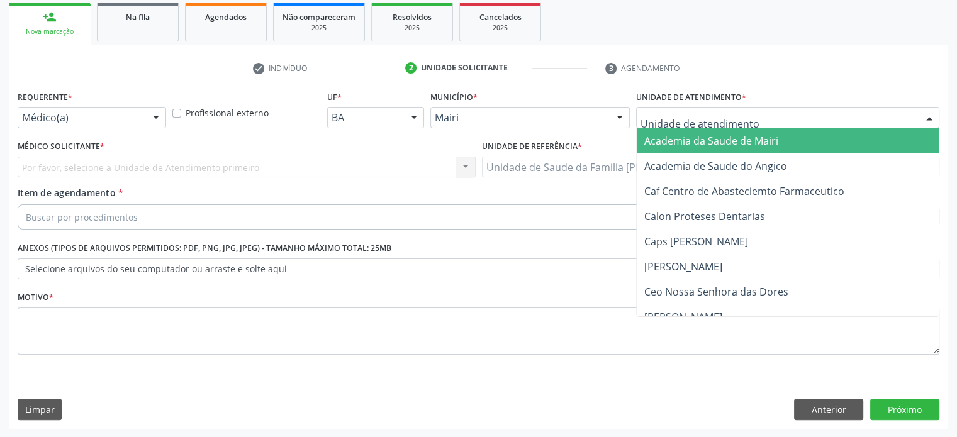
click at [807, 114] on div at bounding box center [787, 117] width 303 height 21
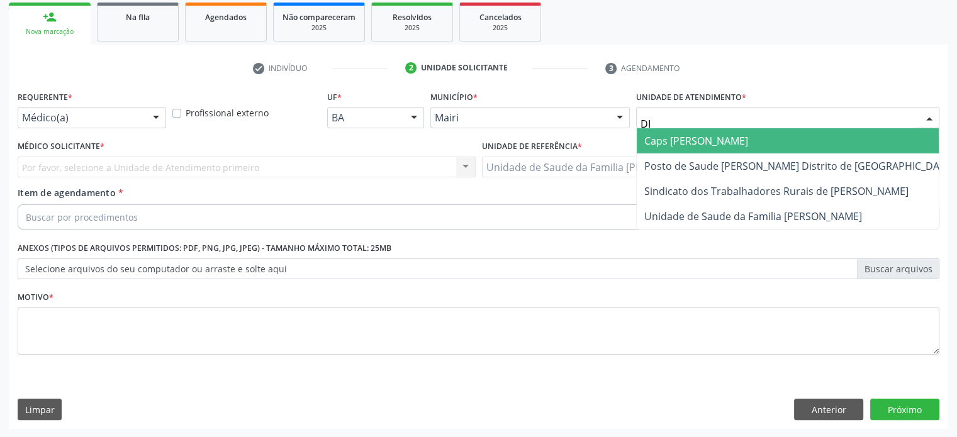
type input "DIL"
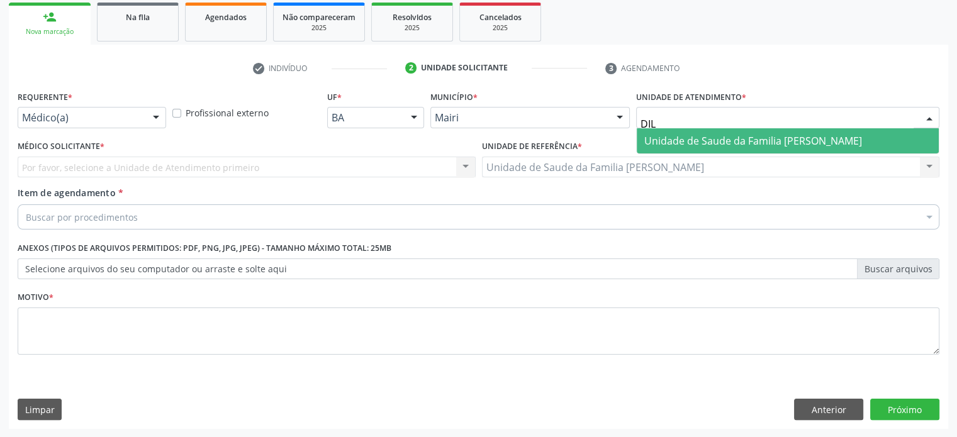
click at [792, 140] on span "Unidade de Saude da Familia [PERSON_NAME]" at bounding box center [753, 141] width 218 height 14
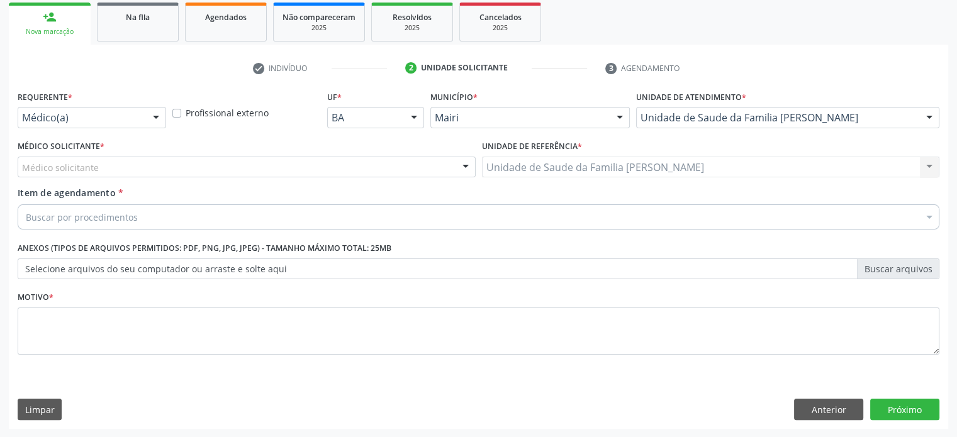
click at [433, 170] on div "Médico solicitante" at bounding box center [247, 167] width 458 height 21
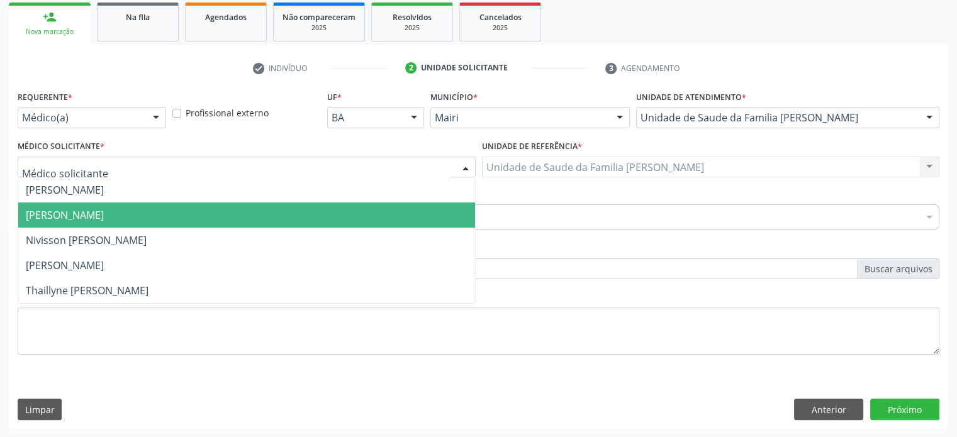
click at [415, 211] on span "[PERSON_NAME]" at bounding box center [246, 215] width 457 height 25
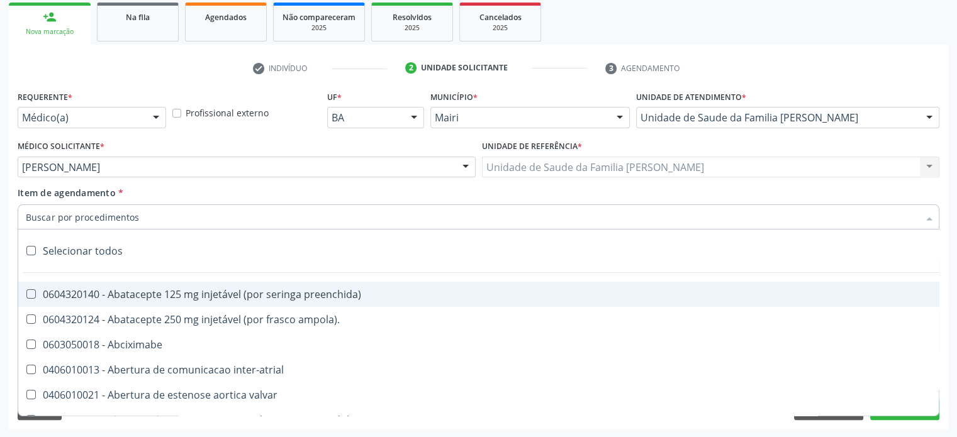
click at [368, 220] on div at bounding box center [479, 216] width 922 height 25
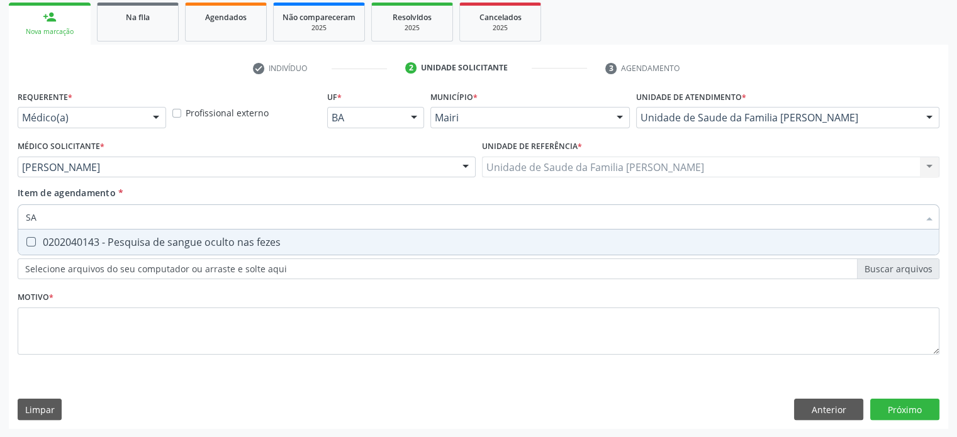
type input "S"
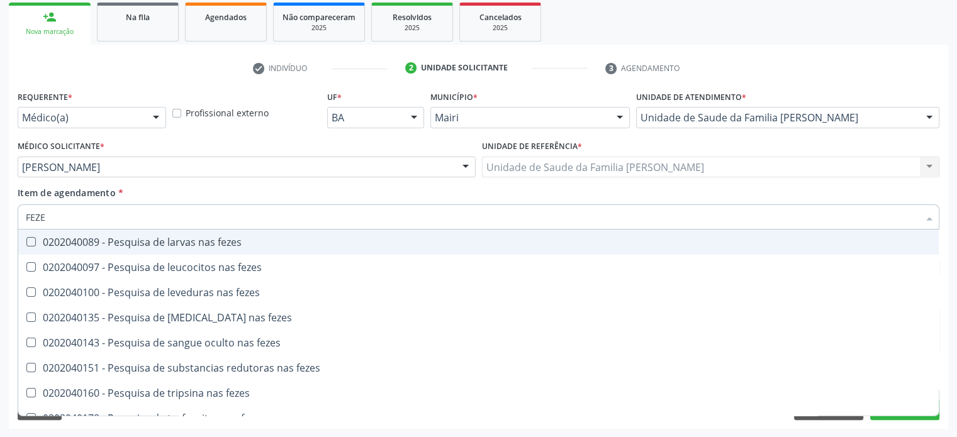
type input "FEZES"
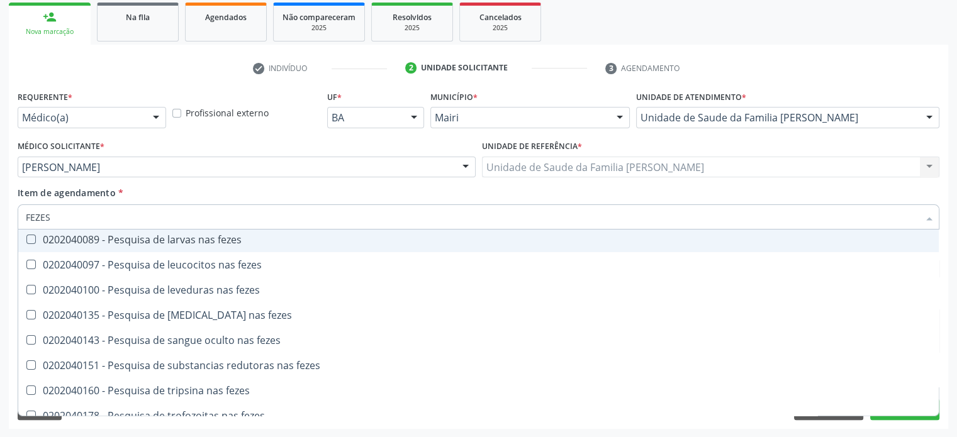
scroll to position [0, 0]
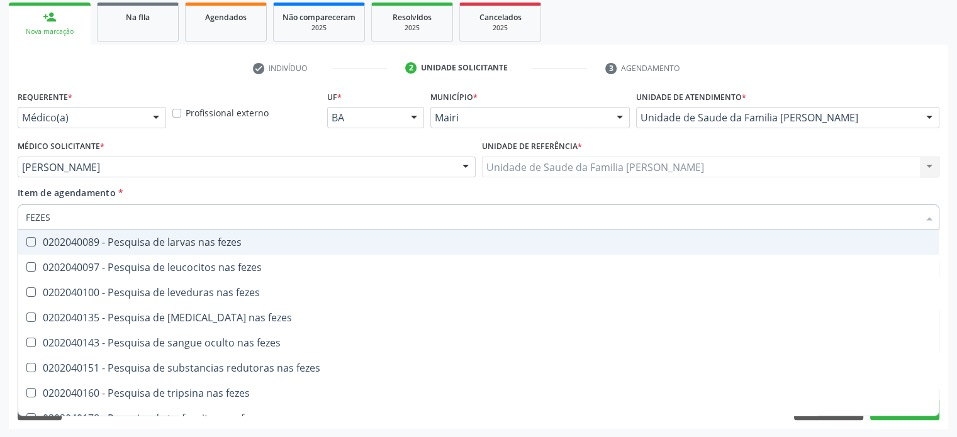
click at [747, 183] on div "Unidade de referência * Unidade de Saude da Familia Dilton Oliveira Santos Unid…" at bounding box center [711, 161] width 464 height 49
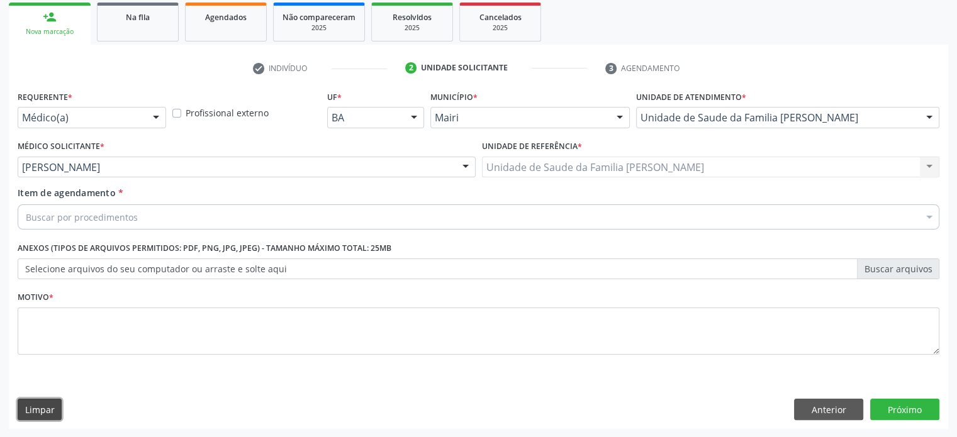
click at [54, 406] on button "Limpar" at bounding box center [40, 409] width 44 height 21
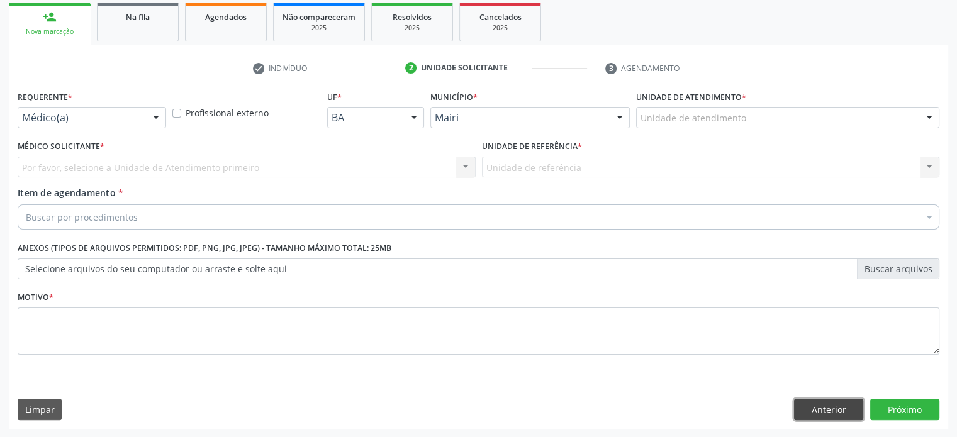
click at [818, 407] on button "Anterior" at bounding box center [828, 409] width 69 height 21
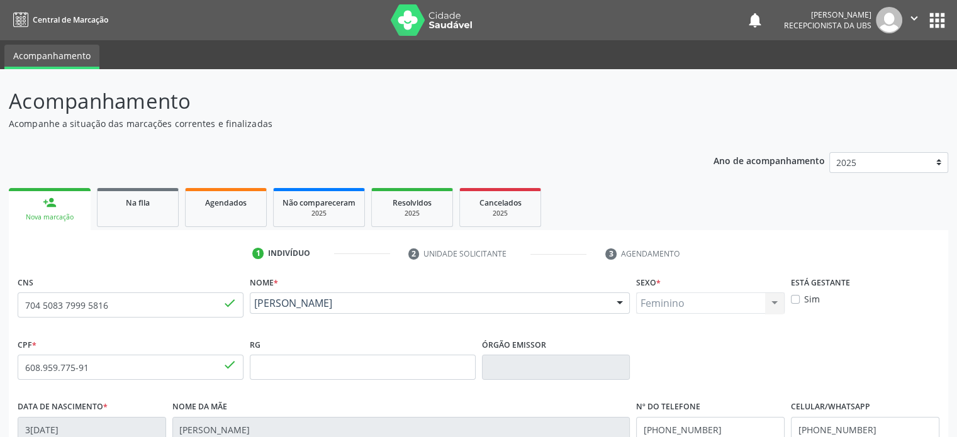
click at [52, 208] on div "person_add" at bounding box center [50, 203] width 14 height 14
click at [134, 206] on span "Na fila" at bounding box center [138, 203] width 24 height 11
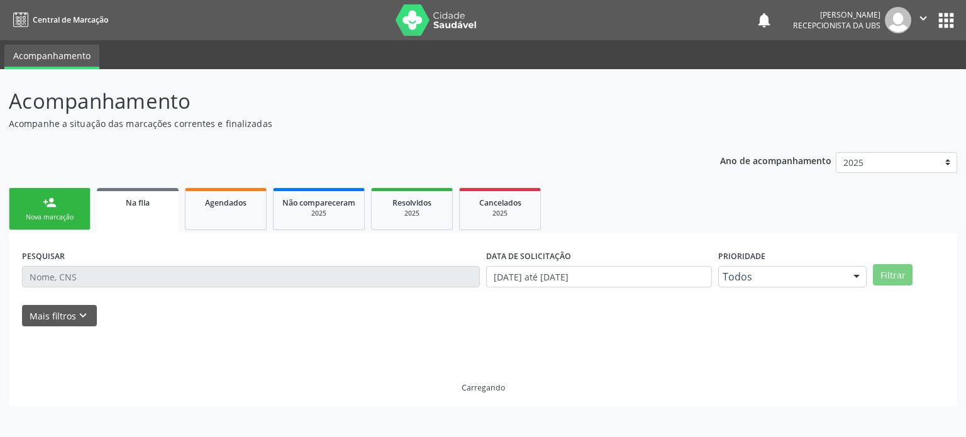
click at [134, 206] on span "Na fila" at bounding box center [138, 203] width 24 height 11
click at [42, 206] on link "person_add Nova marcação" at bounding box center [50, 209] width 82 height 42
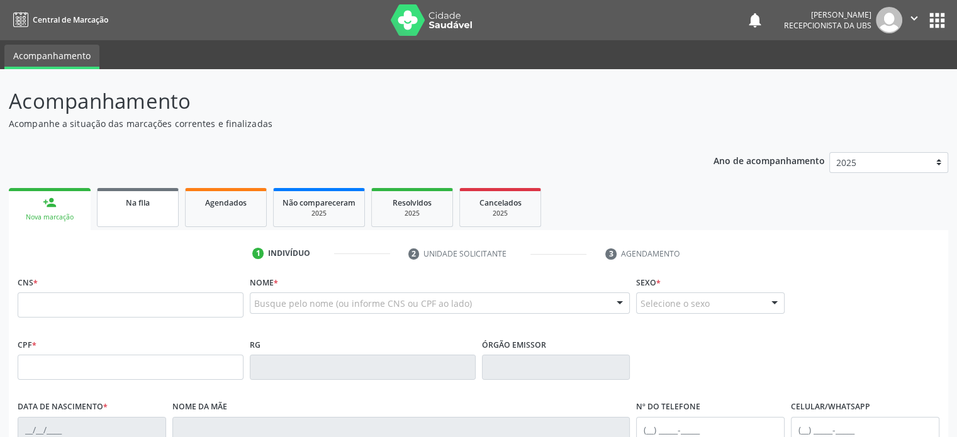
click at [141, 211] on link "Na fila" at bounding box center [138, 207] width 82 height 39
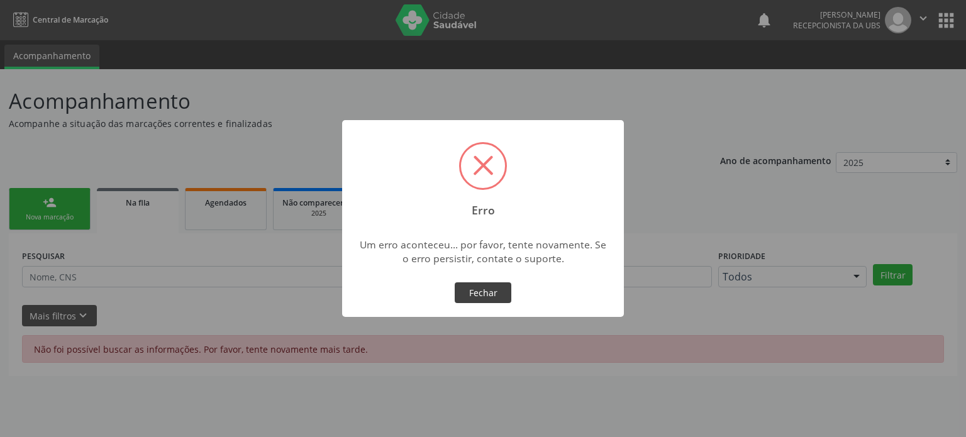
click at [493, 291] on button "Fechar" at bounding box center [483, 292] width 57 height 21
